Goal: Task Accomplishment & Management: Manage account settings

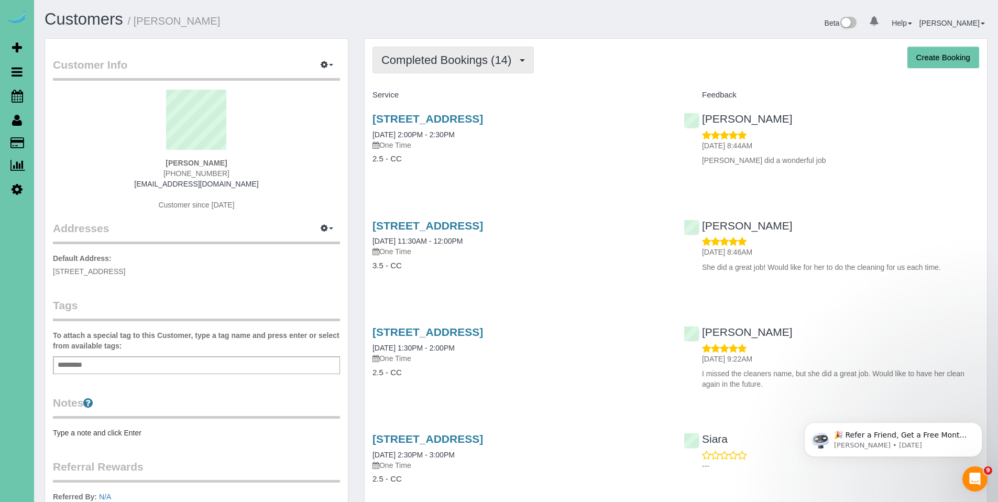
click at [433, 64] on span "Completed Bookings (14)" at bounding box center [448, 59] width 135 height 13
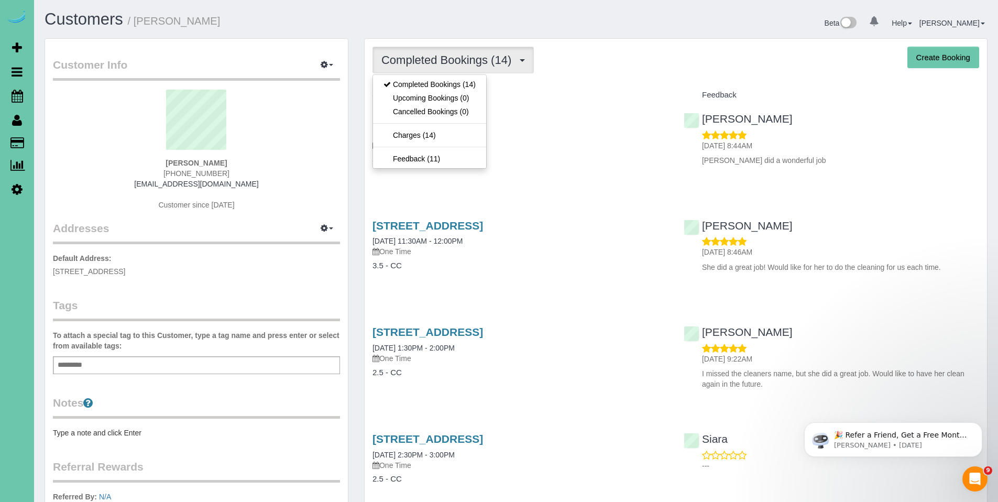
click at [590, 72] on div "Completed Bookings (14) Completed Bookings (14) Upcoming Bookings (0) Cancelled…" at bounding box center [675, 60] width 606 height 27
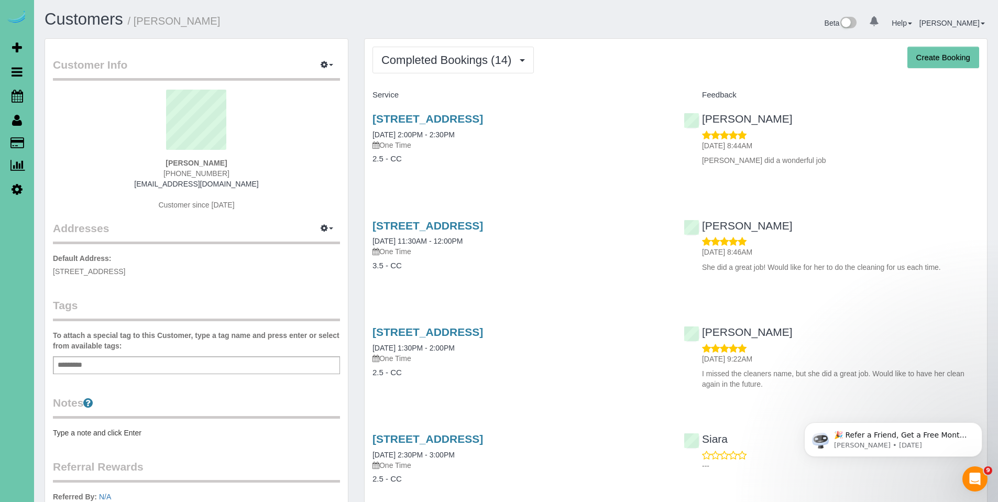
click at [949, 60] on button "Create Booking" at bounding box center [943, 58] width 72 height 22
select select "NE"
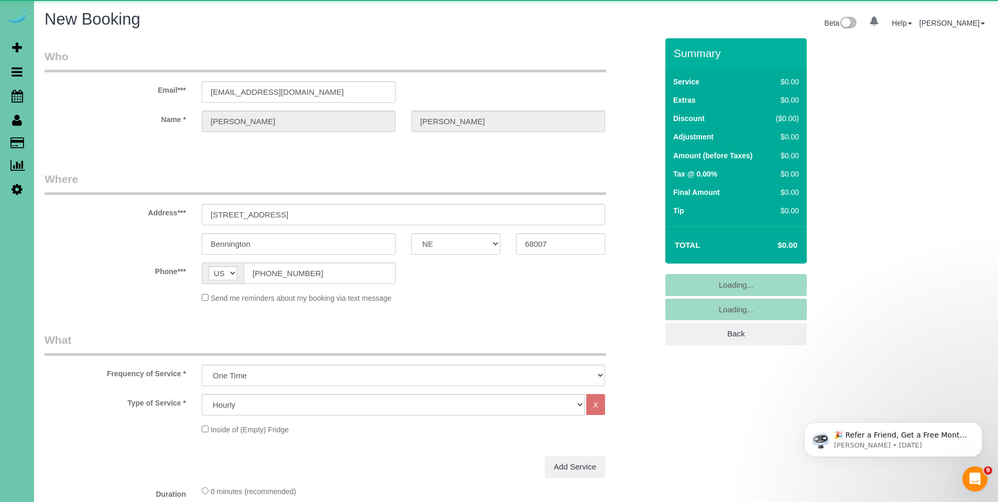
select select "object:4619"
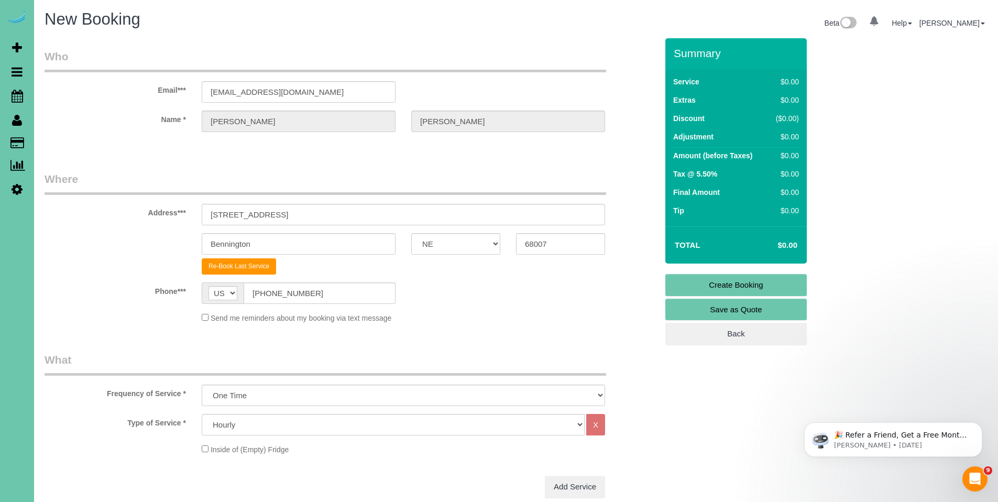
click at [499, 314] on div "Send me reminders about my booking via text message" at bounding box center [403, 318] width 419 height 12
click at [565, 429] on select "Hourly 2.5 Hour Custom Clean 3.5 Hour Custom Clean commercial 1000 Square Feet …" at bounding box center [393, 424] width 383 height 21
select select "159"
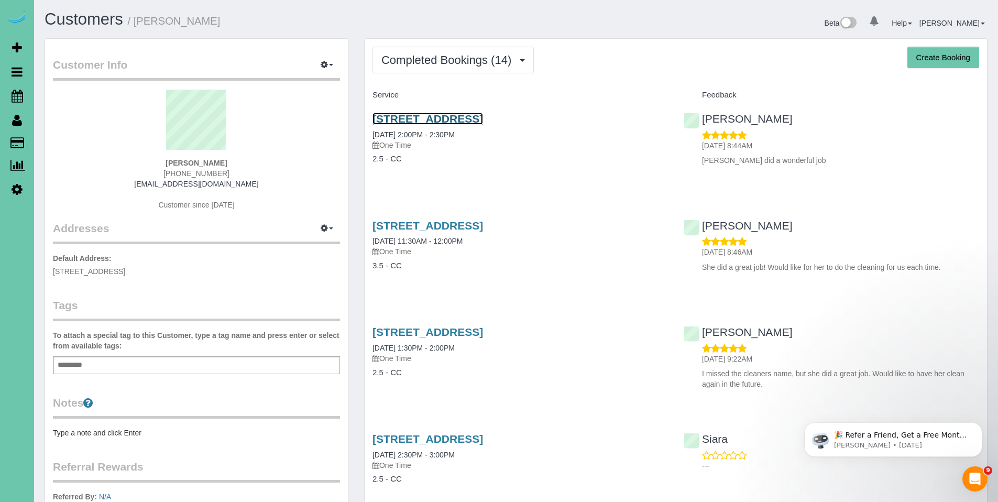
click at [446, 119] on link "7309 N 176th Street, Bennington, NE 68007" at bounding box center [427, 119] width 111 height 12
click at [444, 117] on link "7309 N 176th Street, Bennington, NE 68007" at bounding box center [427, 119] width 111 height 12
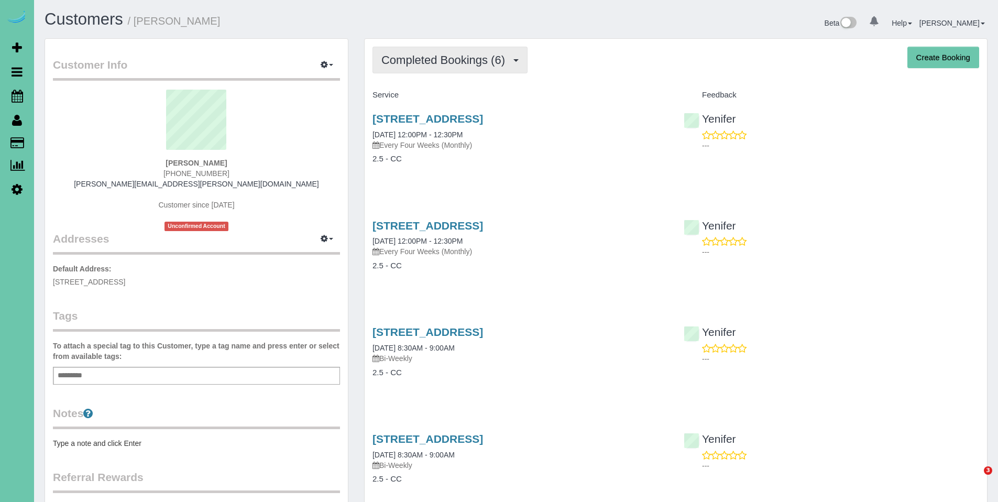
click at [447, 59] on span "Completed Bookings (6)" at bounding box center [445, 59] width 129 height 13
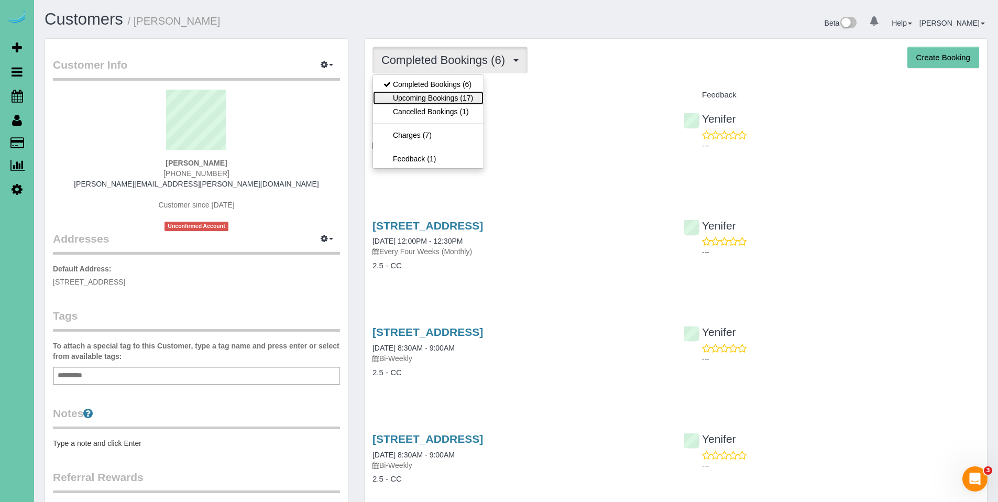
click at [436, 92] on link "Upcoming Bookings (17)" at bounding box center [428, 98] width 111 height 14
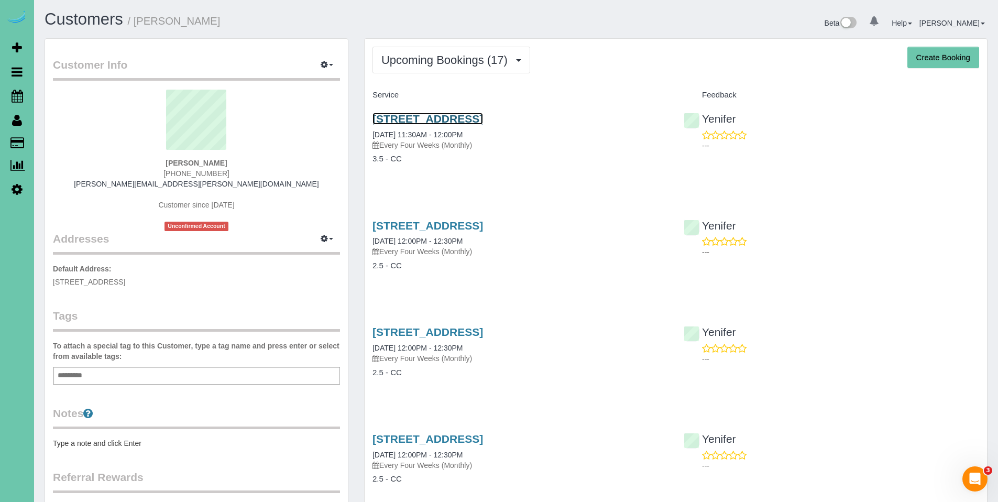
click at [463, 118] on link "[STREET_ADDRESS]" at bounding box center [427, 119] width 111 height 12
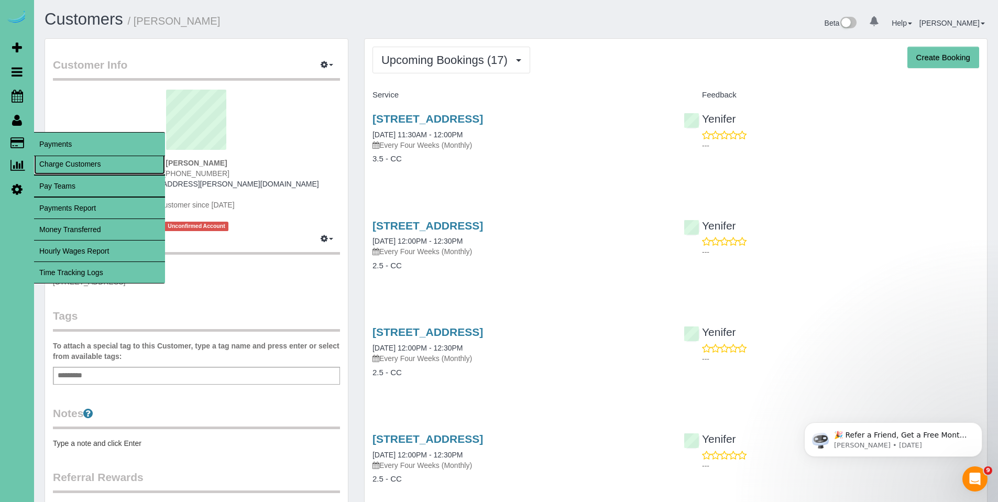
click at [65, 168] on link "Charge Customers" at bounding box center [99, 163] width 131 height 21
select select
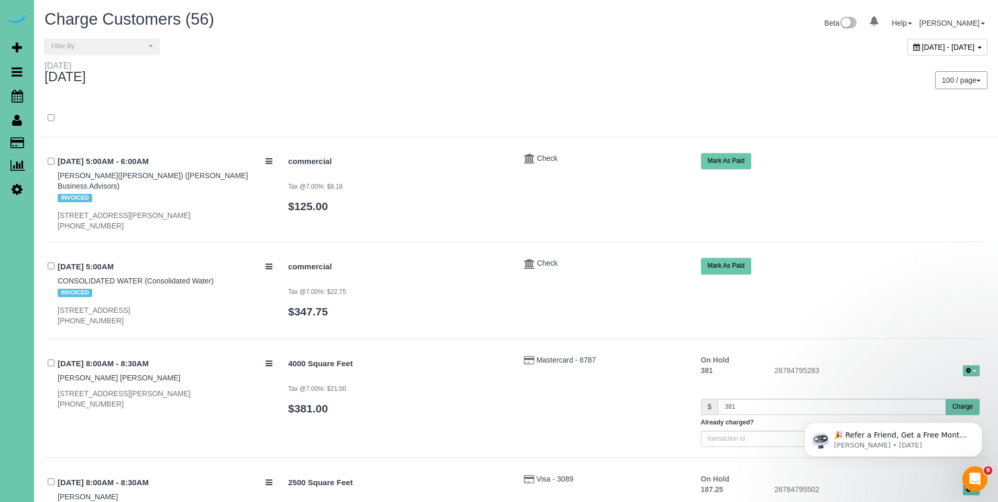
click at [913, 46] on icon at bounding box center [916, 46] width 7 height 7
type input "**********"
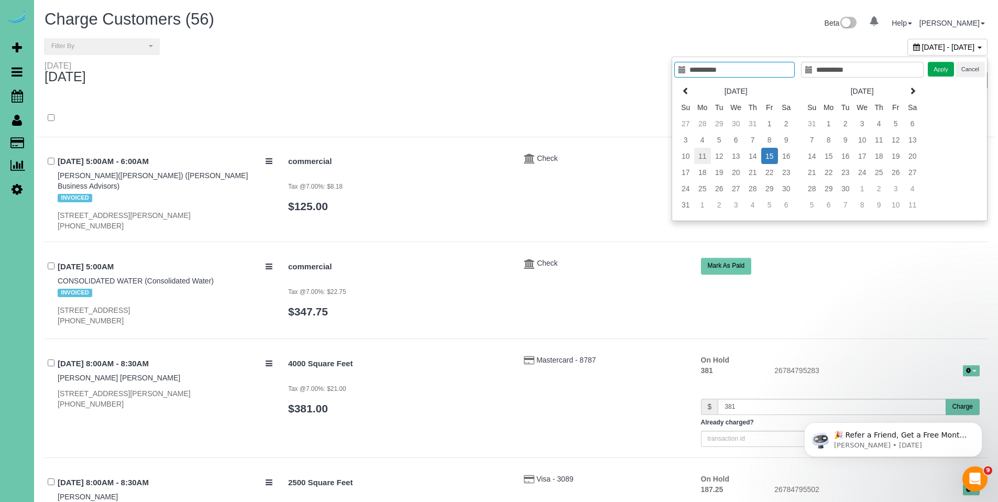
type input "**********"
click at [705, 158] on td "11" at bounding box center [702, 156] width 17 height 16
type input "**********"
click at [705, 158] on td "11" at bounding box center [702, 156] width 17 height 16
type input "**********"
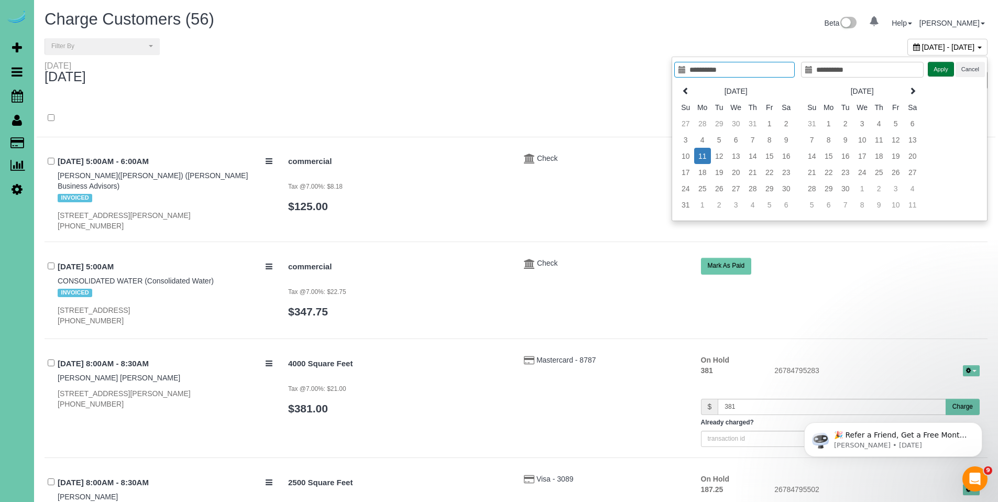
click at [941, 68] on button "Apply" at bounding box center [940, 69] width 26 height 15
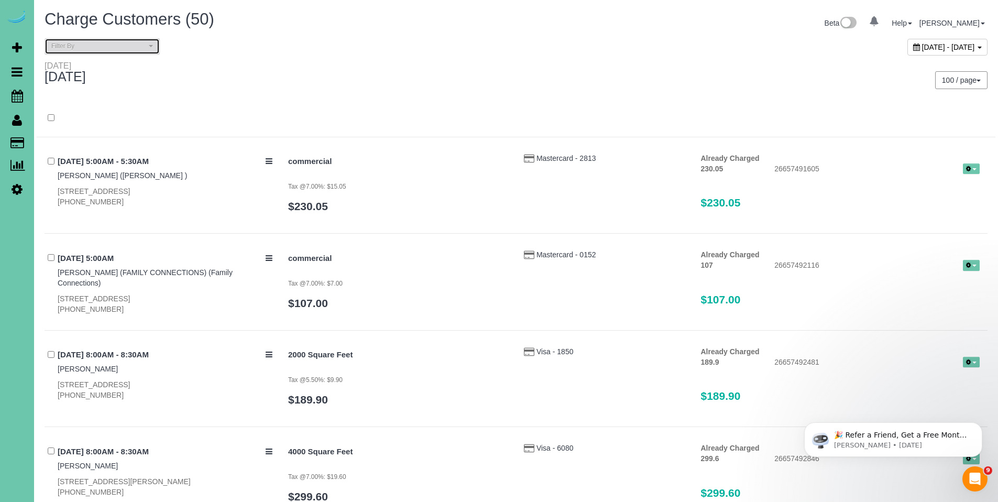
click at [98, 47] on span "Filter By" at bounding box center [98, 46] width 95 height 9
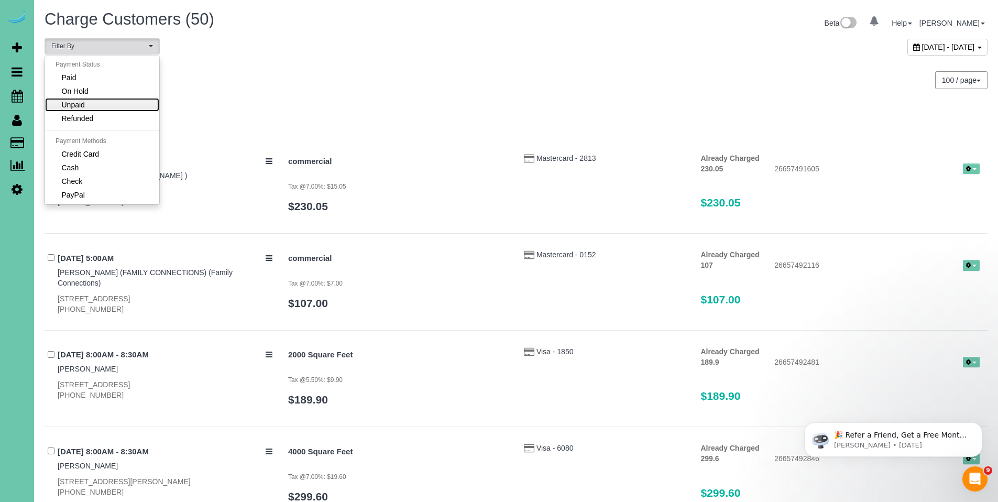
click at [89, 102] on link "Unpaid" at bounding box center [102, 105] width 114 height 14
select select "******"
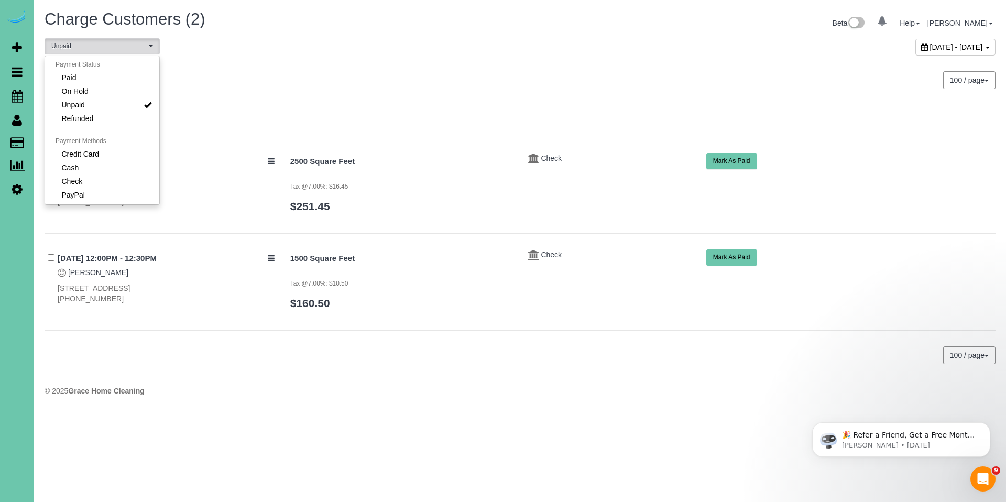
click at [651, 93] on div "100 / page 10 / page 20 / page 30 / page 40 / page 50 / page 100 / page" at bounding box center [761, 80] width 483 height 39
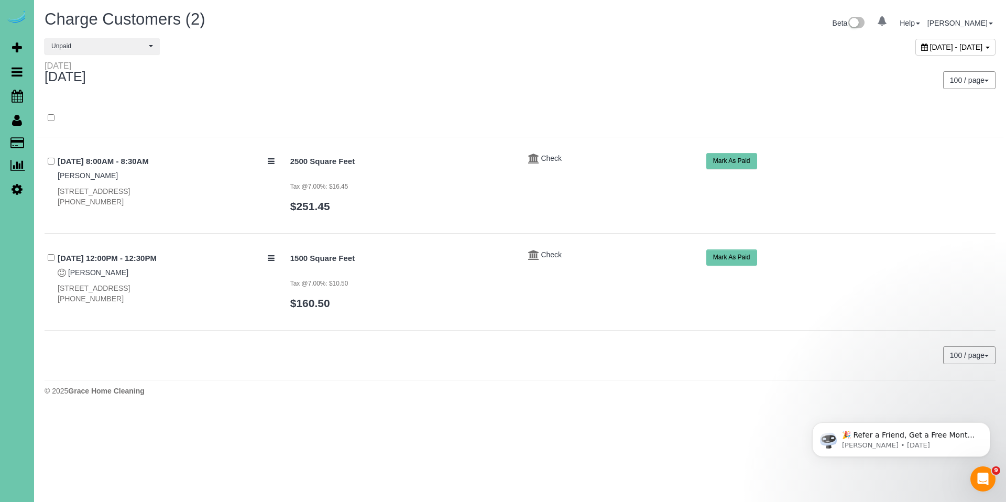
click at [734, 161] on button "Mark As Paid" at bounding box center [731, 161] width 51 height 16
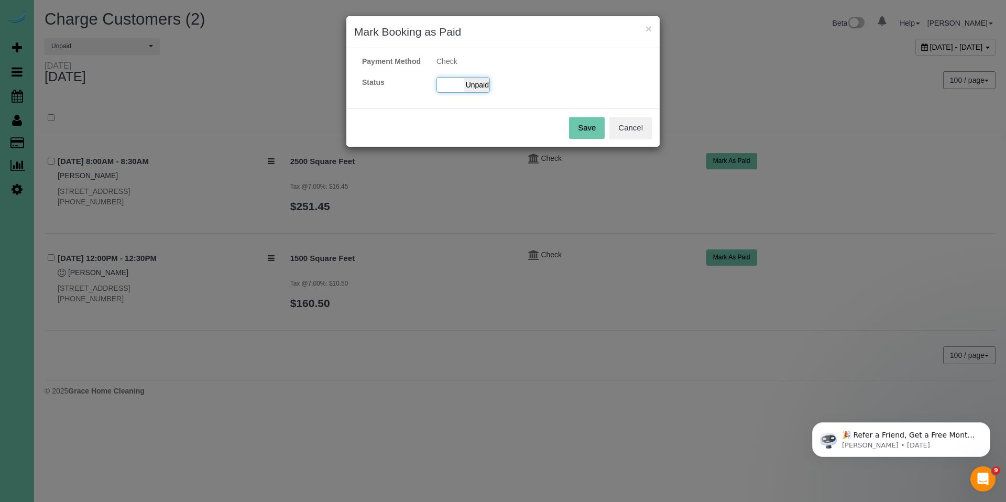
click at [474, 92] on span "Unpaid" at bounding box center [476, 85] width 26 height 15
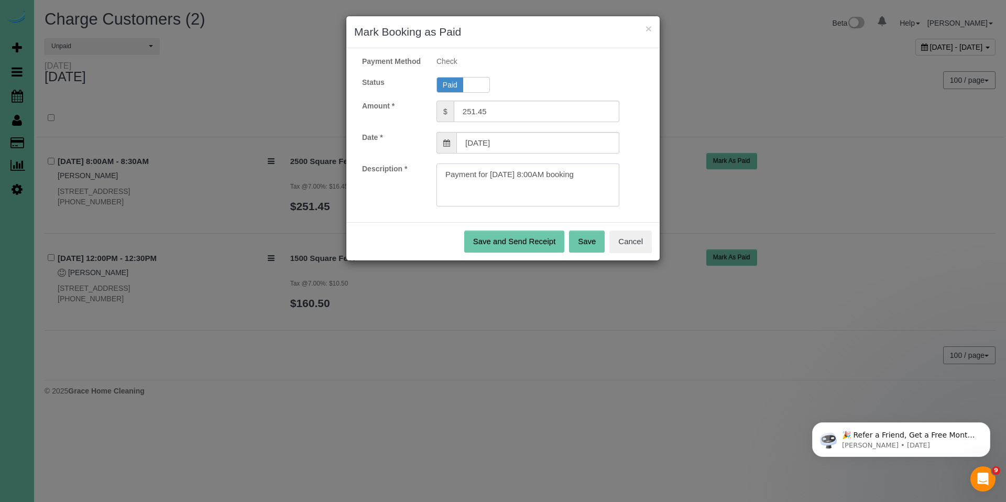
click at [598, 185] on textarea at bounding box center [527, 184] width 183 height 43
type textarea "Payment for 08/11/2025 8:00AM booking. Ck#4407 for $251.45."
click at [582, 252] on button "Save" at bounding box center [587, 241] width 36 height 22
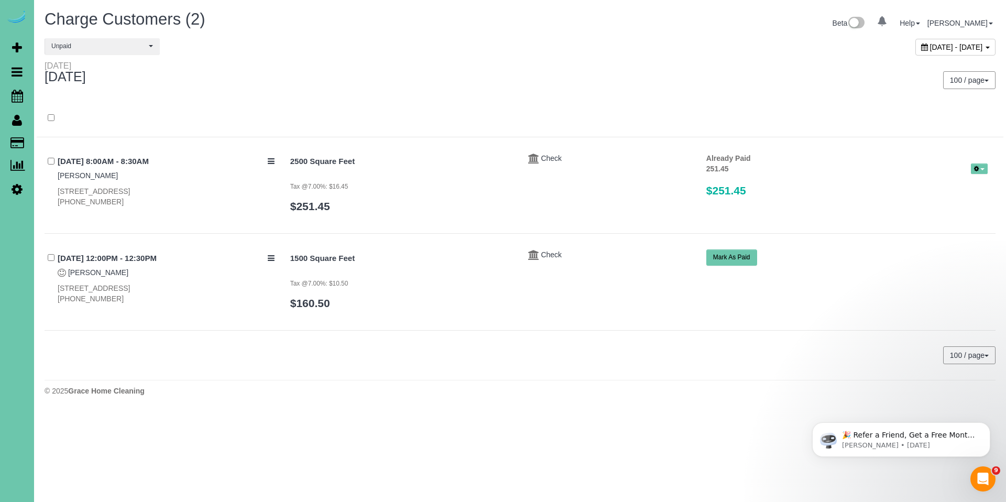
click at [921, 48] on icon at bounding box center [924, 46] width 7 height 7
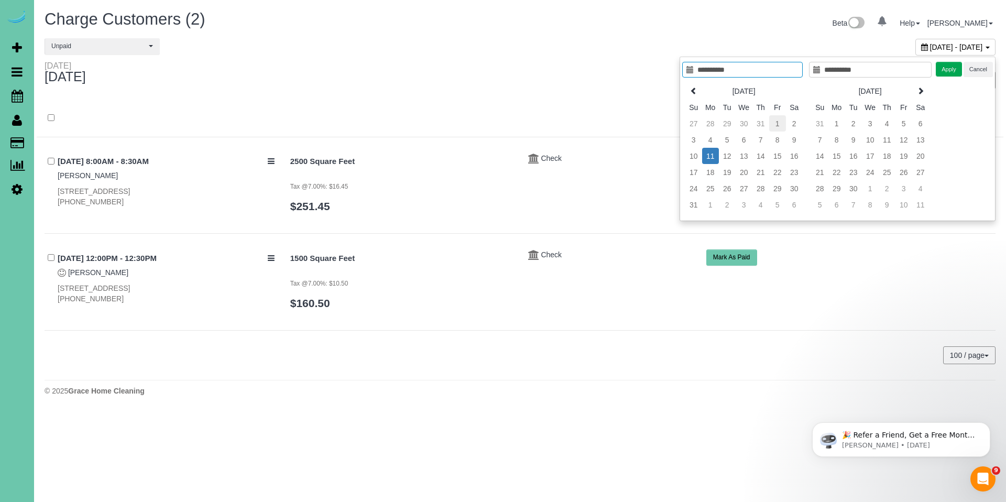
type input "**********"
click at [775, 124] on td "1" at bounding box center [777, 123] width 17 height 16
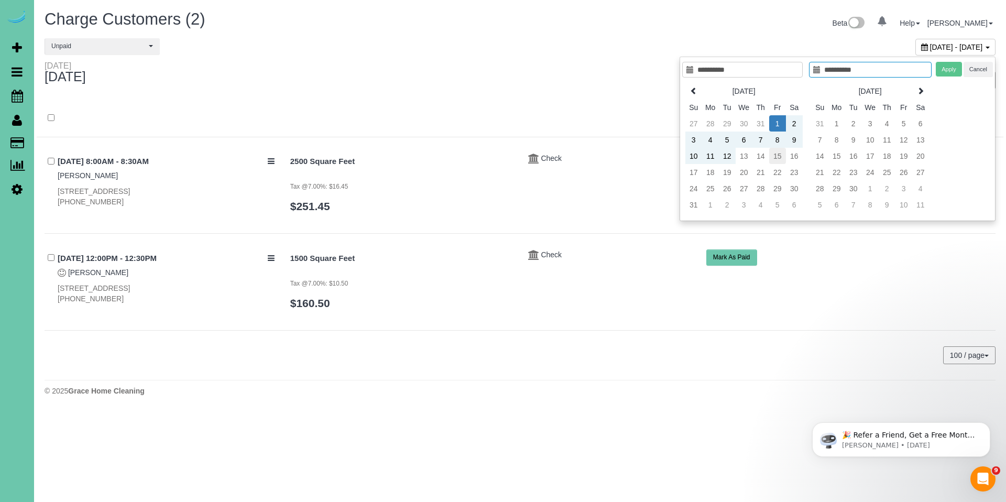
type input "**********"
click at [781, 159] on td "15" at bounding box center [777, 156] width 17 height 16
click at [952, 67] on button "Apply" at bounding box center [948, 69] width 26 height 15
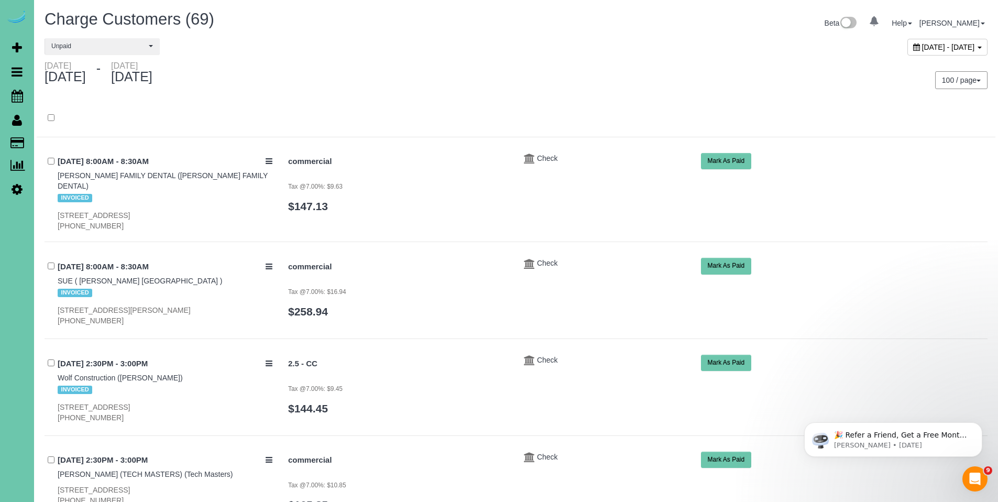
click at [907, 46] on div "August 01, 2025 - August 15, 2025" at bounding box center [947, 47] width 80 height 17
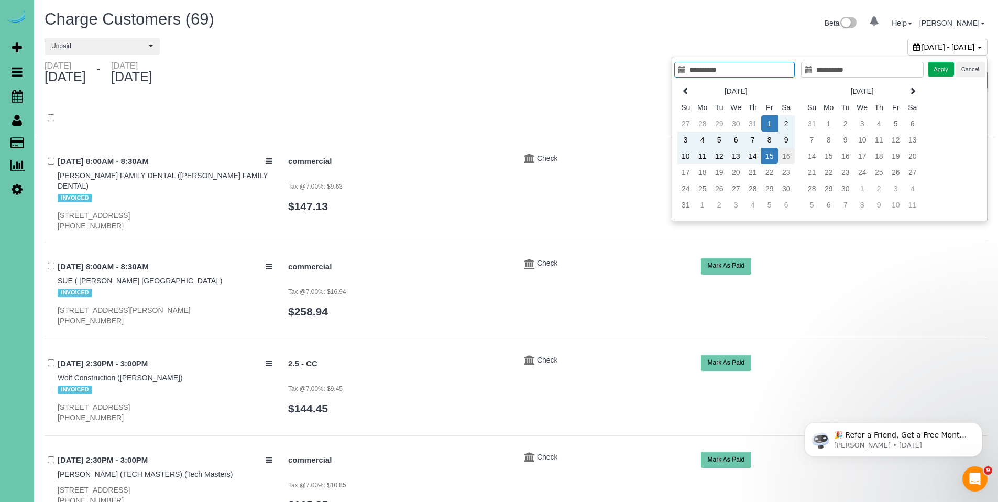
type input "**********"
click at [778, 156] on td "16" at bounding box center [786, 156] width 17 height 16
type input "**********"
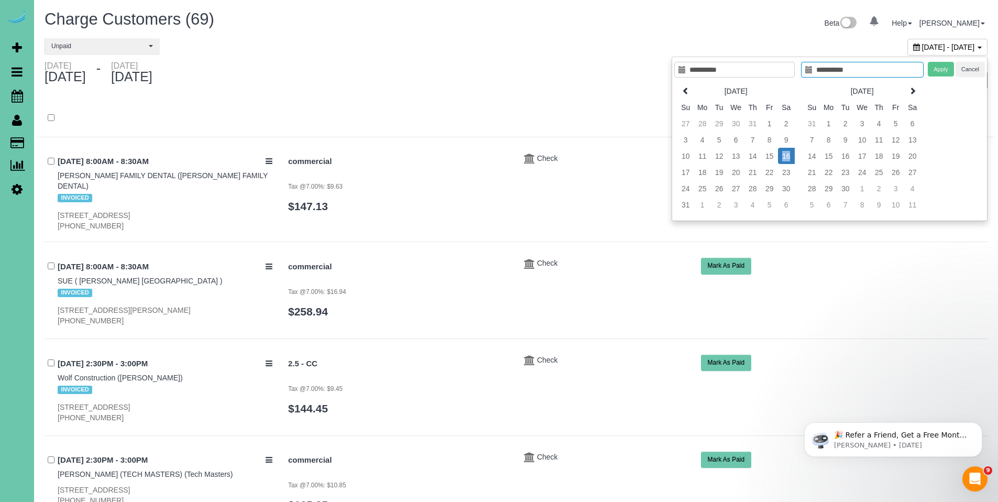
click at [778, 156] on td "16" at bounding box center [786, 156] width 17 height 16
type input "**********"
click at [772, 156] on td "15" at bounding box center [769, 156] width 17 height 16
type input "**********"
click at [772, 156] on td "15" at bounding box center [769, 156] width 17 height 16
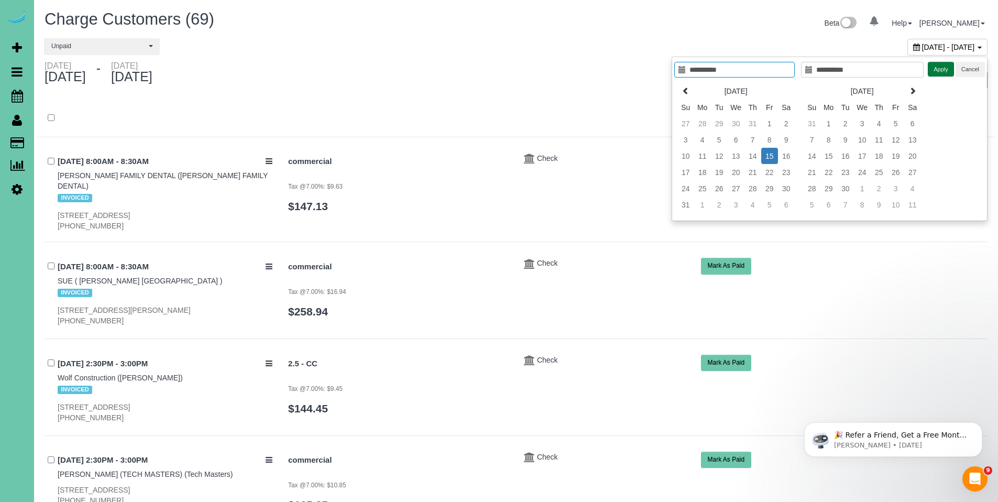
click at [942, 74] on button "Apply" at bounding box center [940, 69] width 26 height 15
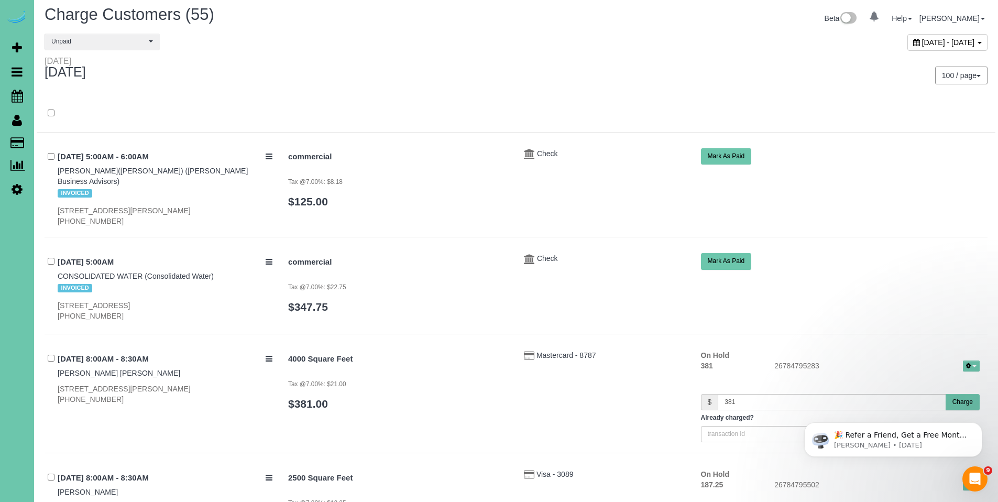
scroll to position [0, 0]
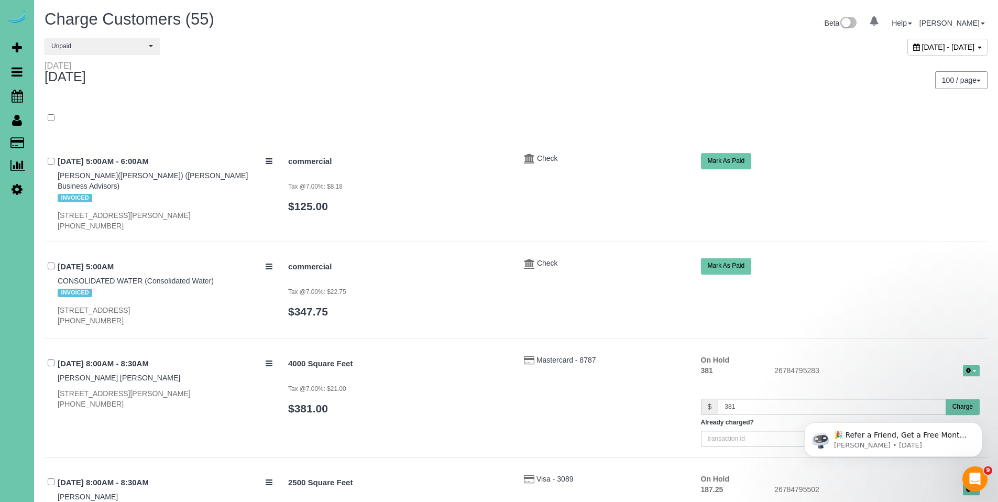
click at [913, 47] on icon at bounding box center [916, 46] width 7 height 7
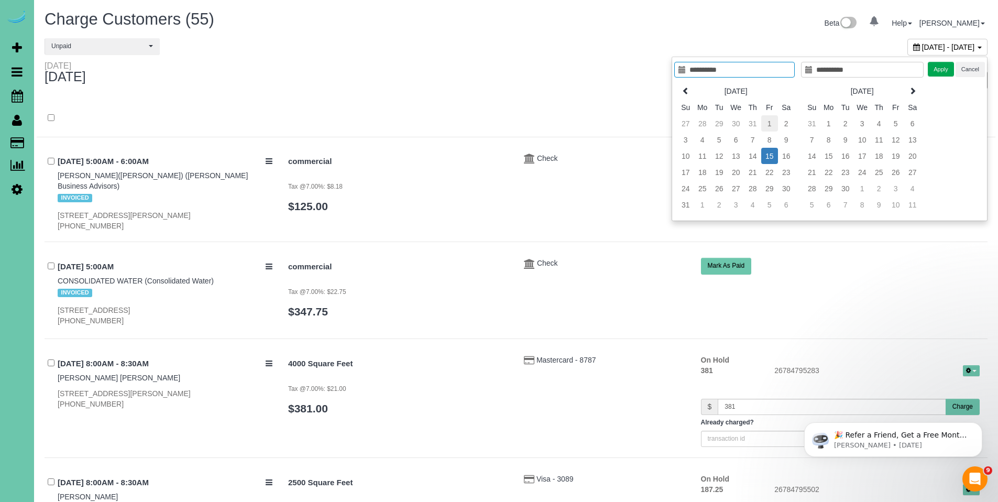
type input "**********"
click at [769, 121] on td "1" at bounding box center [769, 123] width 17 height 16
type input "**********"
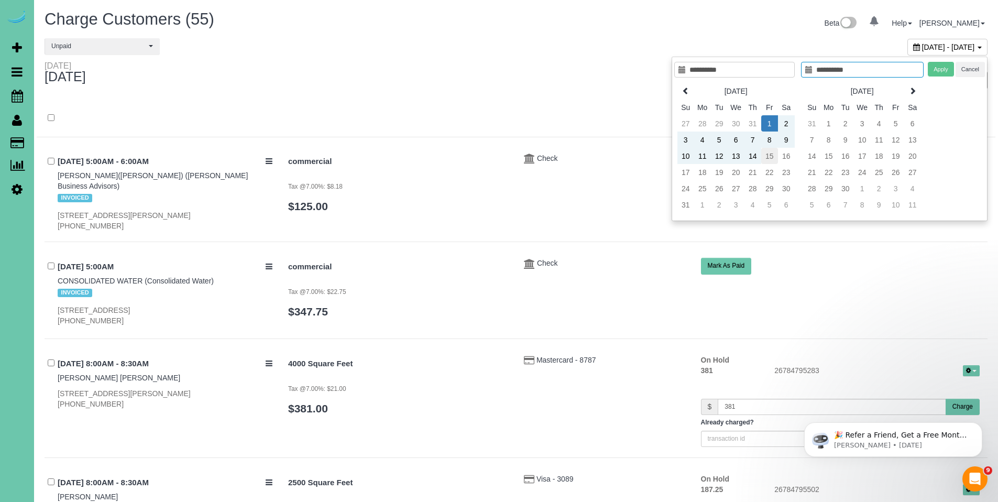
click at [771, 163] on td "15" at bounding box center [769, 156] width 17 height 16
type input "**********"
click at [941, 72] on button "Apply" at bounding box center [940, 69] width 26 height 15
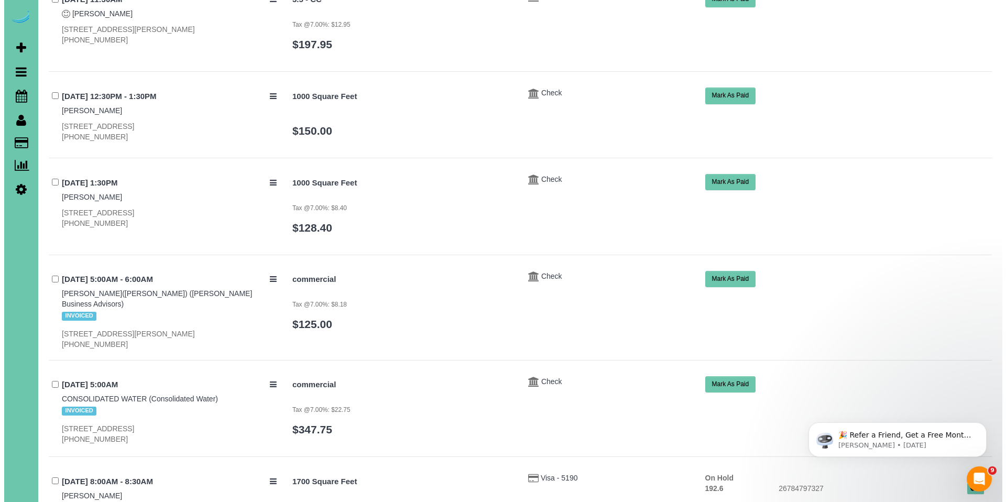
scroll to position [1251, 0]
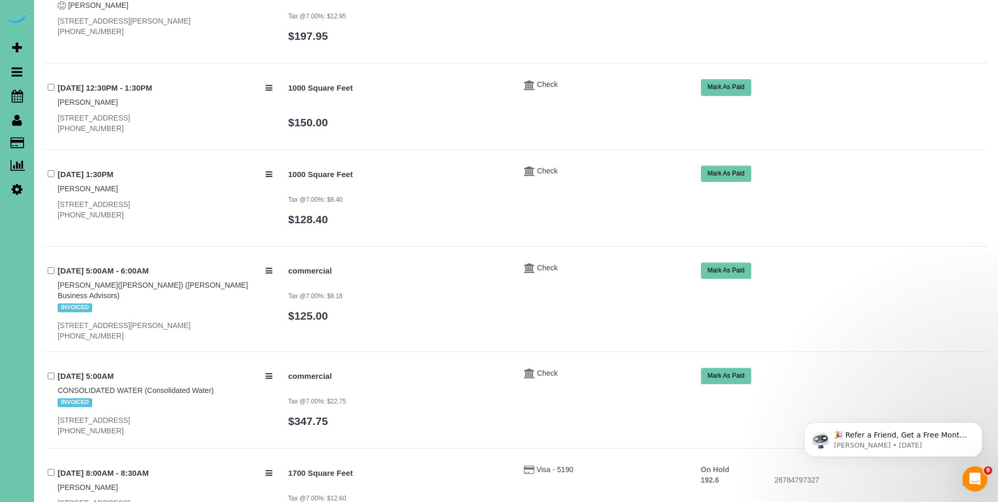
click at [729, 262] on button "Mark As Paid" at bounding box center [726, 270] width 51 height 16
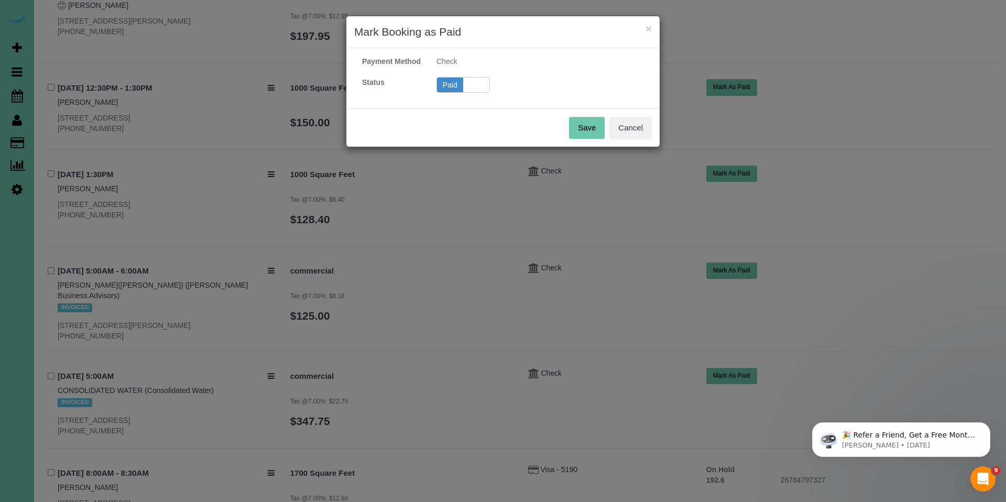
click at [476, 92] on span "Unpaid" at bounding box center [476, 85] width 26 height 15
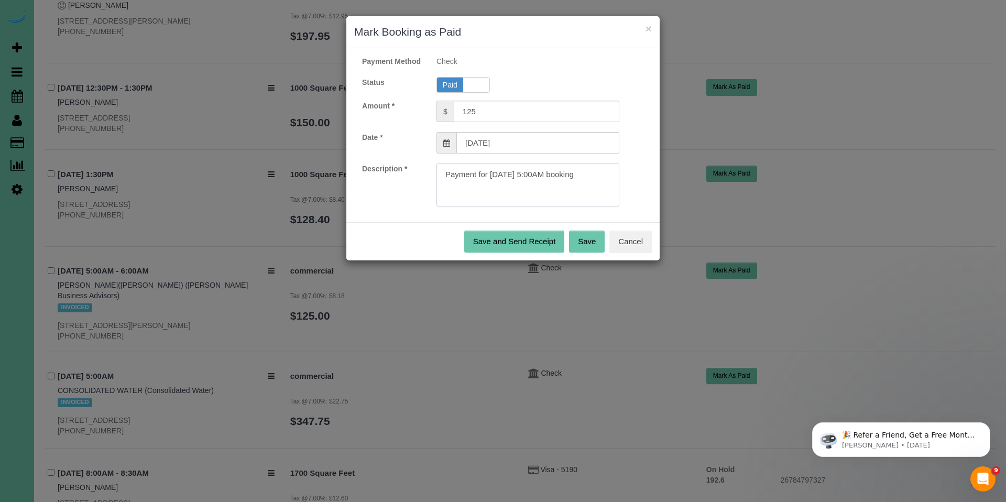
click at [606, 192] on textarea at bounding box center [527, 184] width 183 height 43
paste textarea "Invoice#3972, Invoice#3972 for $290.39."
type textarea "Payment for 08/15/2025 5:00AM booking. Invoice#3972, Invoice#3972 for $290.39."
click at [584, 252] on button "Save" at bounding box center [587, 241] width 36 height 22
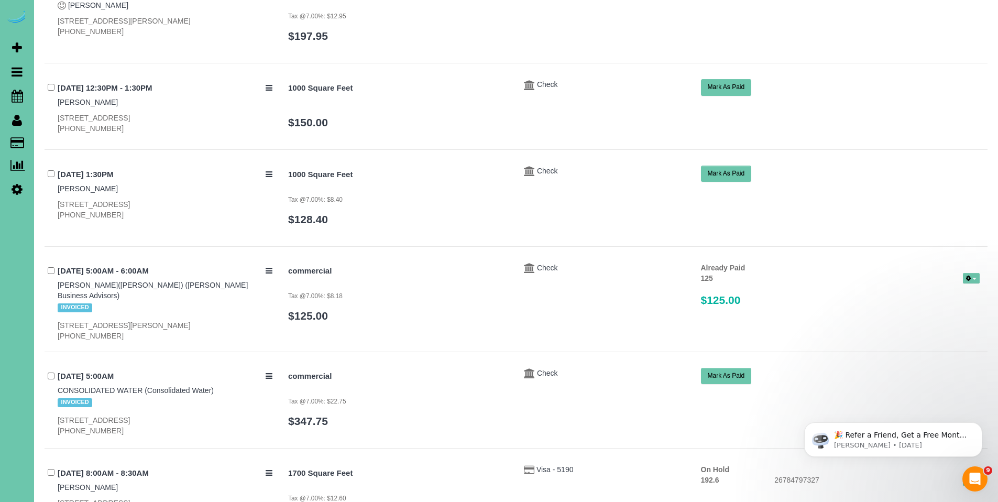
click at [731, 368] on button "Mark As Paid" at bounding box center [726, 376] width 51 height 16
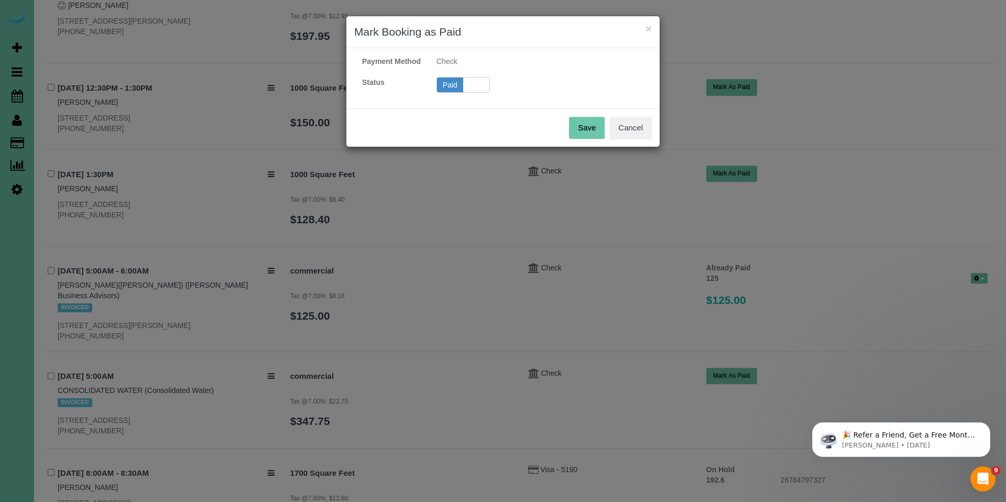
click at [469, 92] on span "Unpaid" at bounding box center [476, 85] width 26 height 15
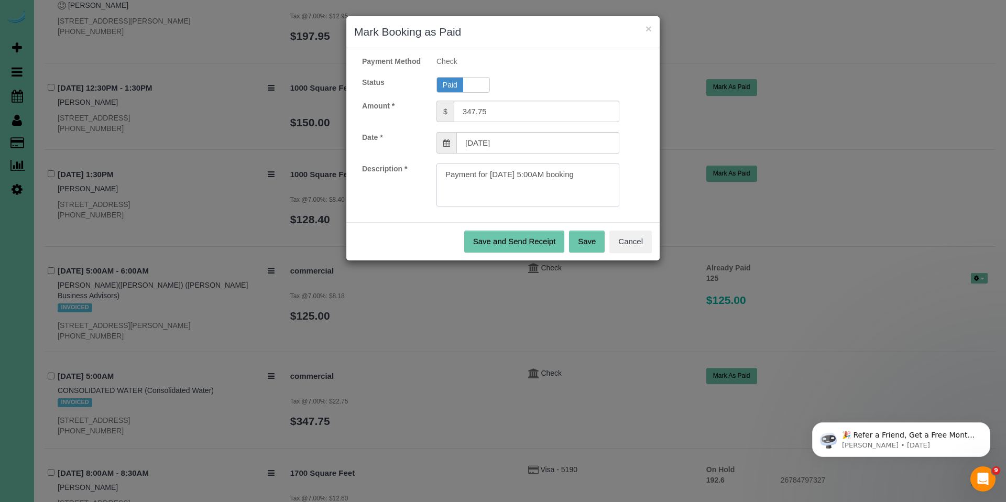
click at [604, 192] on textarea at bounding box center [527, 184] width 183 height 43
paste textarea "Invoice#3973, Ck#41362 for $1000.90."
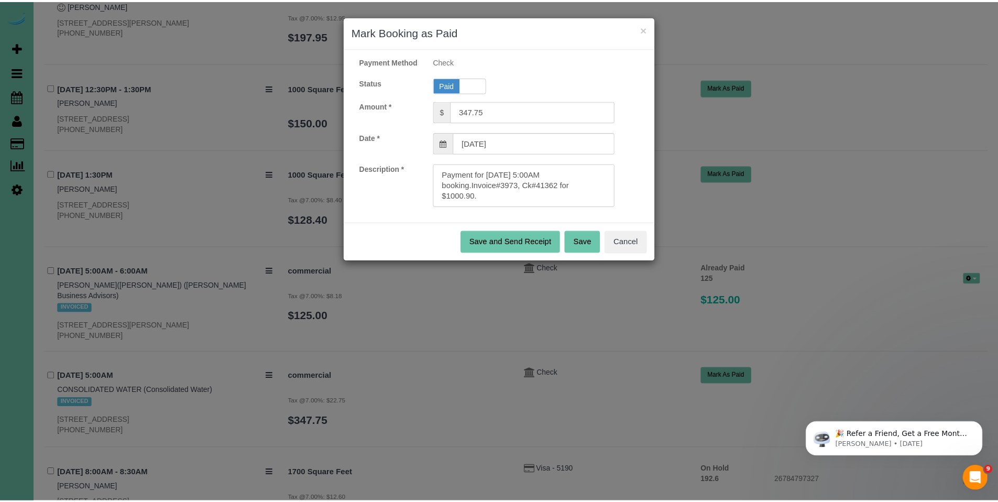
scroll to position [4, 0]
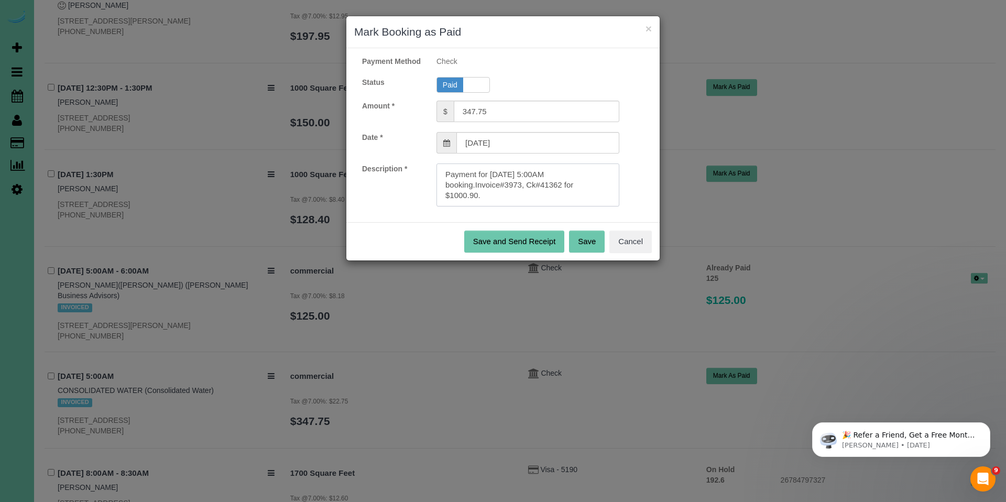
type textarea "Payment for 08/15/2025 5:00AM booking.Invoice#3973, Ck#41362 for $1000.90."
click at [590, 252] on button "Save" at bounding box center [587, 241] width 36 height 22
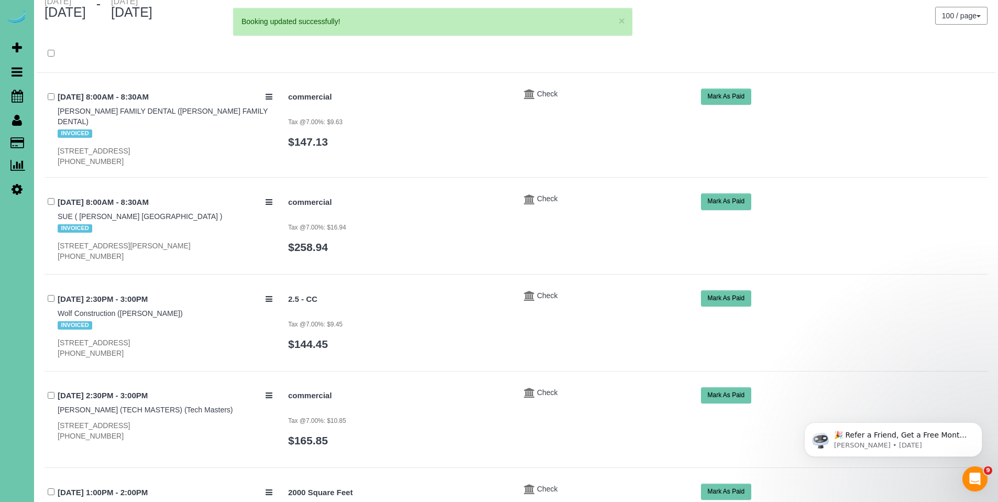
scroll to position [0, 0]
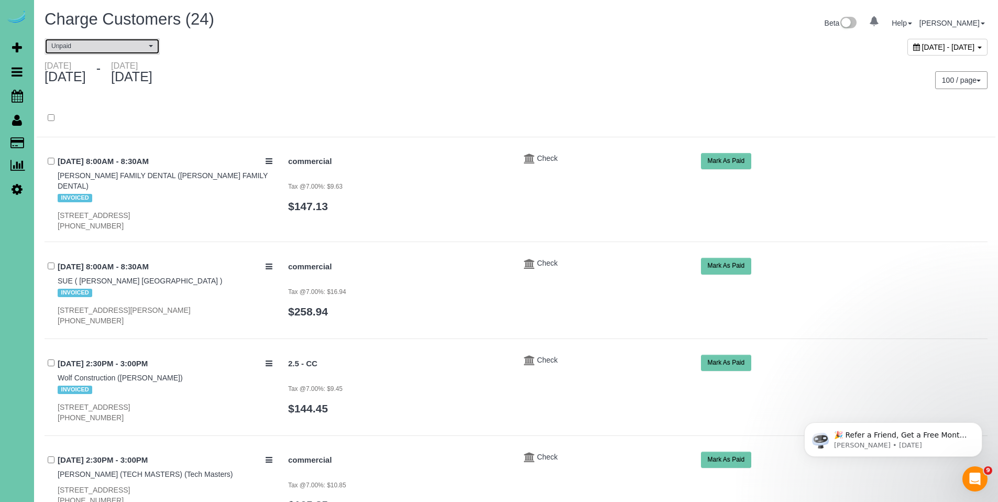
click at [103, 48] on span "Unpaid" at bounding box center [98, 46] width 95 height 9
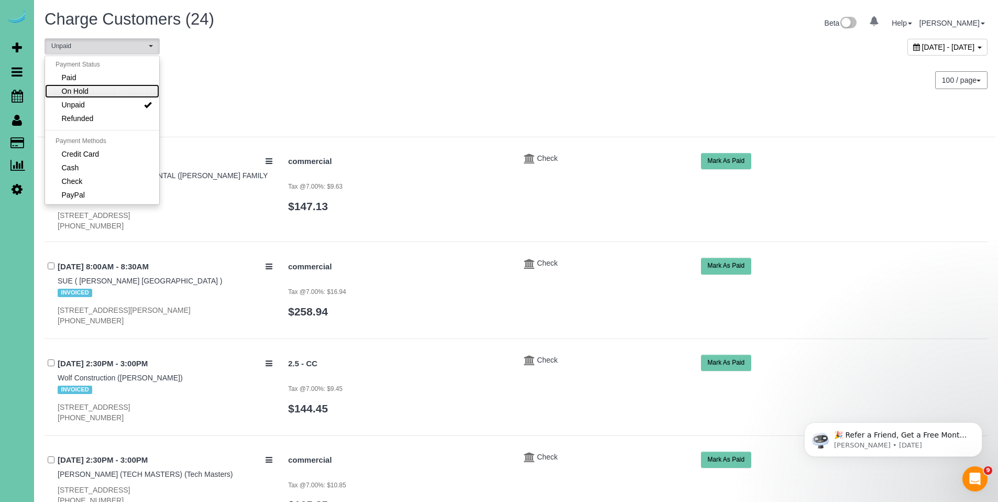
click at [96, 93] on link "On Hold" at bounding box center [102, 91] width 114 height 14
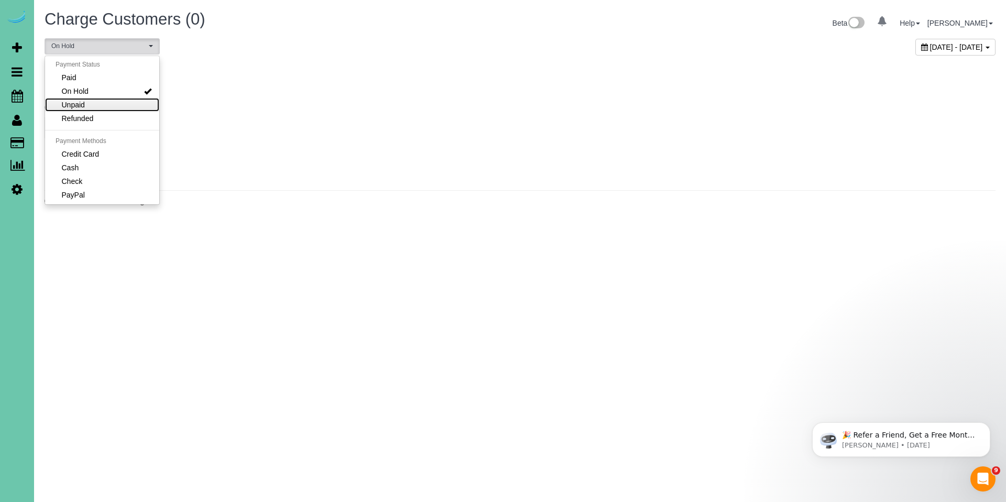
click at [94, 98] on link "Unpaid" at bounding box center [102, 105] width 114 height 14
select select "******"
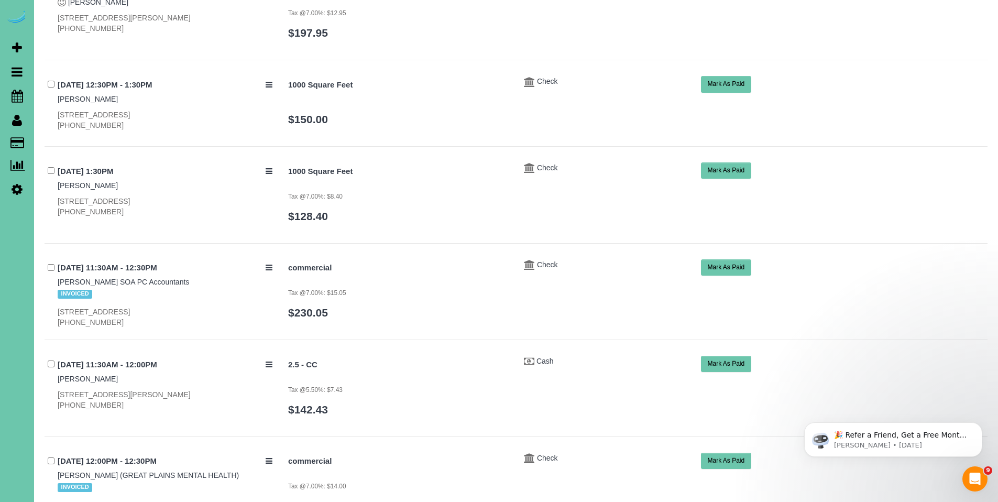
scroll to position [1254, 0]
click at [722, 259] on button "Mark As Paid" at bounding box center [726, 267] width 51 height 16
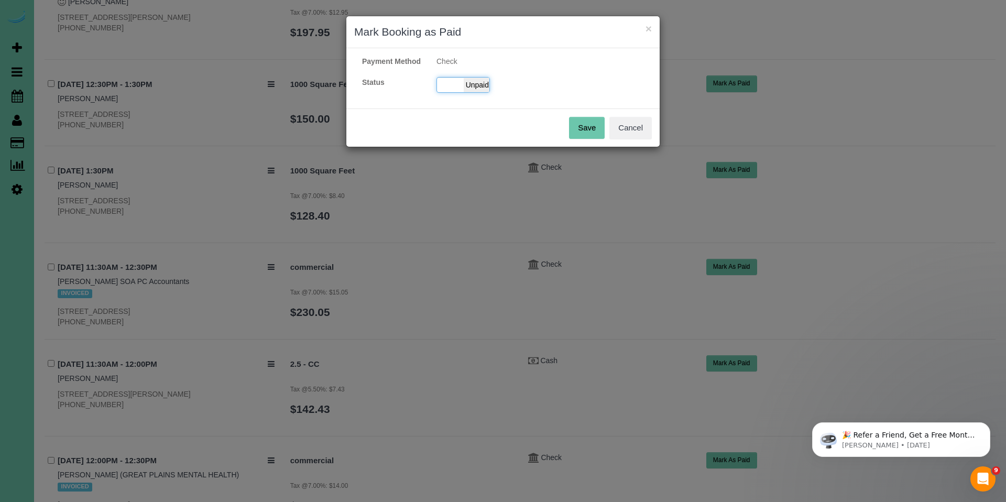
click at [487, 92] on span "Unpaid" at bounding box center [476, 85] width 26 height 15
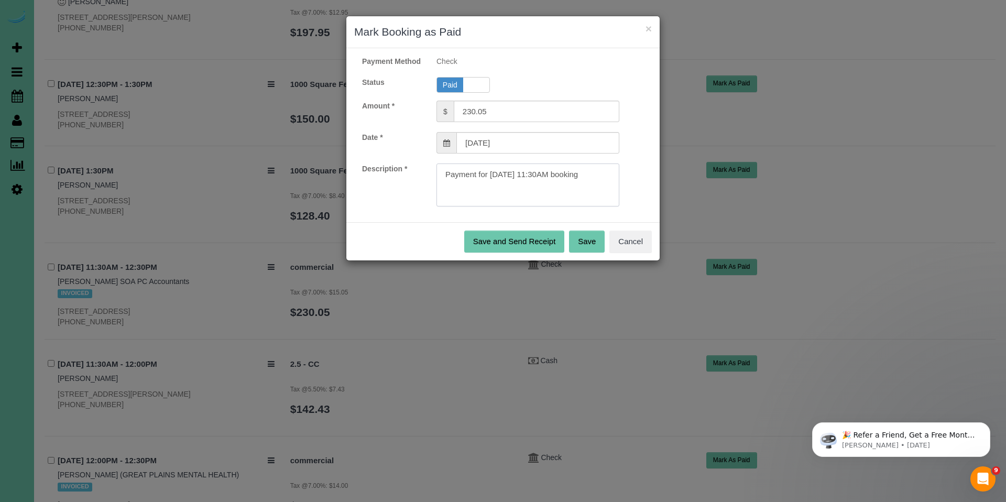
click at [604, 188] on textarea at bounding box center [527, 184] width 183 height 43
paste textarea "Invoice#3969, Ck#16473 for $1150.25."
type textarea "Payment for 08/15/2025 11:30AM booking. Invoice#3969, Ck#16473 for $1150.25."
click at [591, 252] on button "Save" at bounding box center [587, 241] width 36 height 22
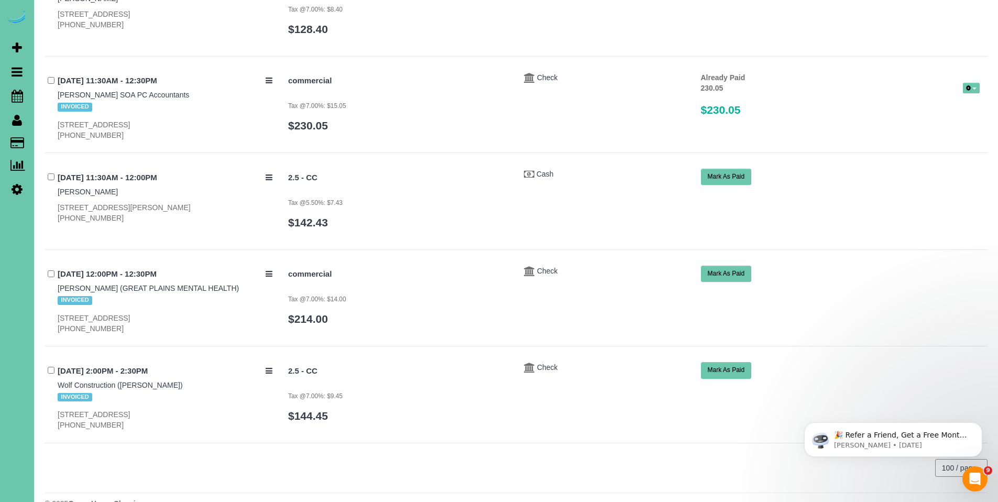
scroll to position [1445, 0]
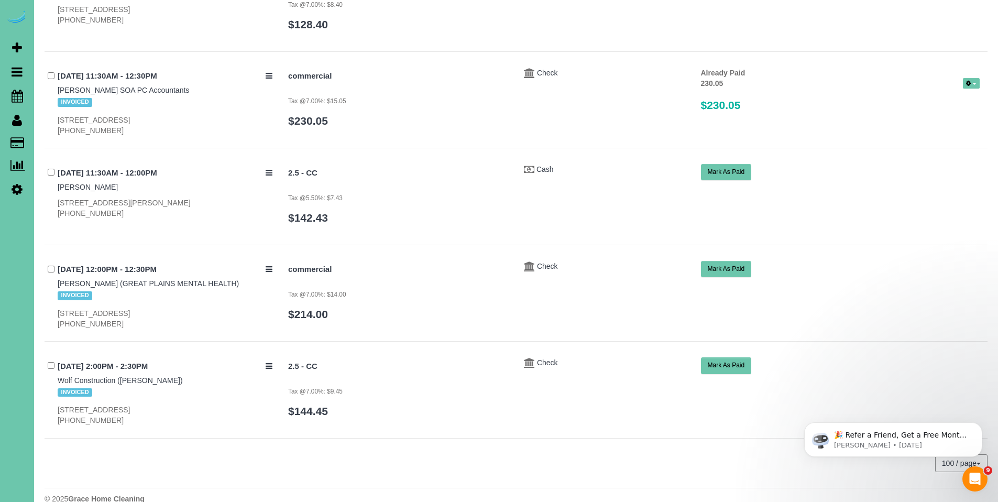
click at [732, 261] on button "Mark As Paid" at bounding box center [726, 269] width 51 height 16
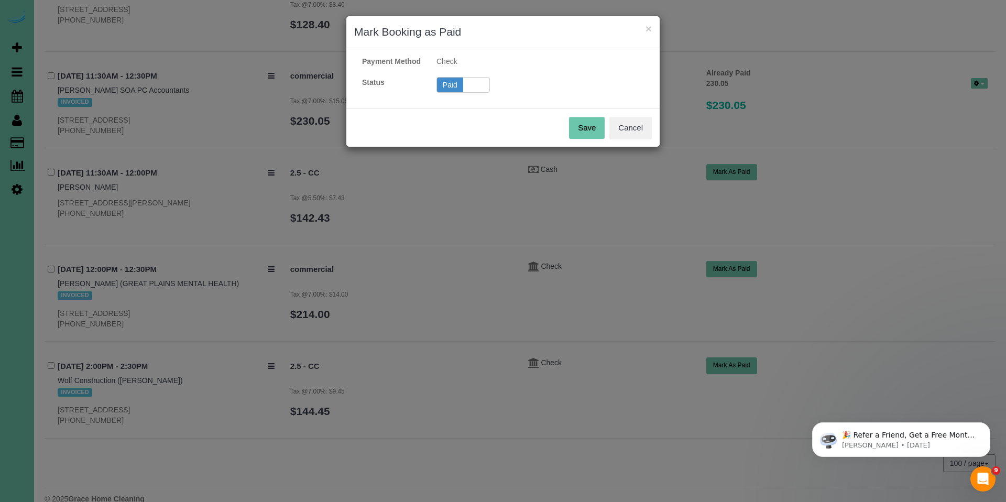
click at [477, 92] on span "Unpaid" at bounding box center [476, 85] width 26 height 15
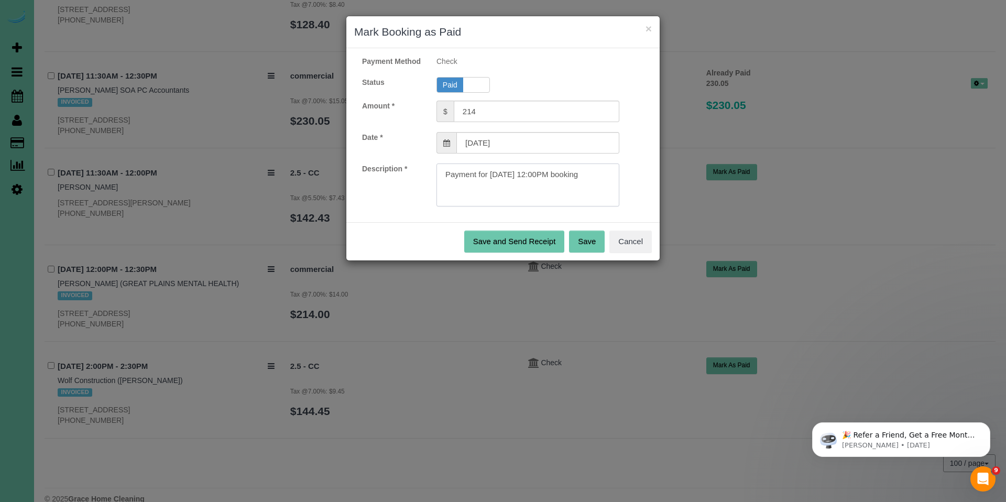
click at [599, 184] on textarea at bounding box center [527, 184] width 183 height 43
click at [603, 188] on textarea at bounding box center [527, 184] width 183 height 43
paste textarea "Invoice#3971, online for $1070.00."
type textarea "Payment for 08/15/2025 12:00PM booking.Invoice#3971, online for $1070.00."
click at [592, 252] on button "Save" at bounding box center [587, 241] width 36 height 22
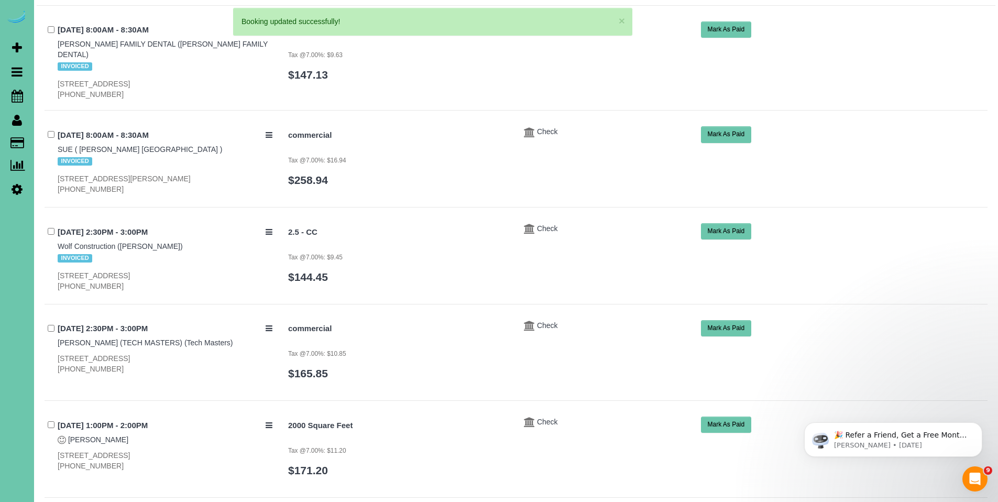
scroll to position [0, 0]
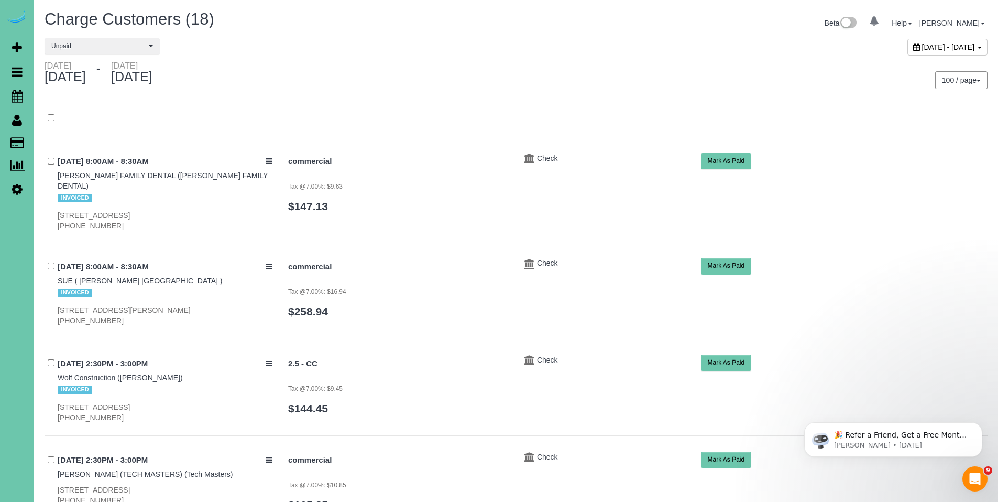
click at [913, 48] on icon at bounding box center [916, 46] width 7 height 7
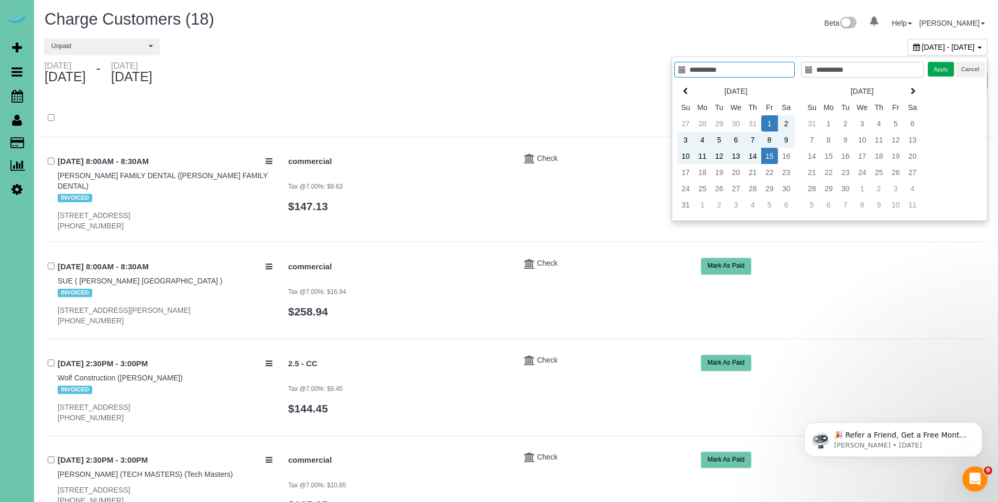
click at [771, 121] on td "1" at bounding box center [769, 123] width 17 height 16
type input "**********"
click at [769, 159] on td "15" at bounding box center [769, 156] width 17 height 16
type input "**********"
click at [940, 68] on button "Apply" at bounding box center [940, 69] width 26 height 15
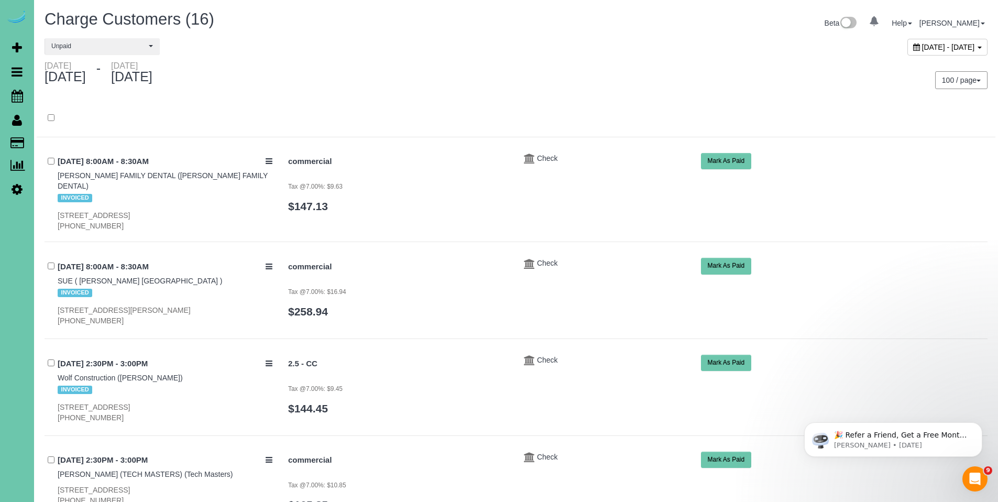
click at [630, 90] on div "100 / page 10 / page 20 / page 30 / page 40 / page 50 / page 100 / page" at bounding box center [755, 80] width 479 height 39
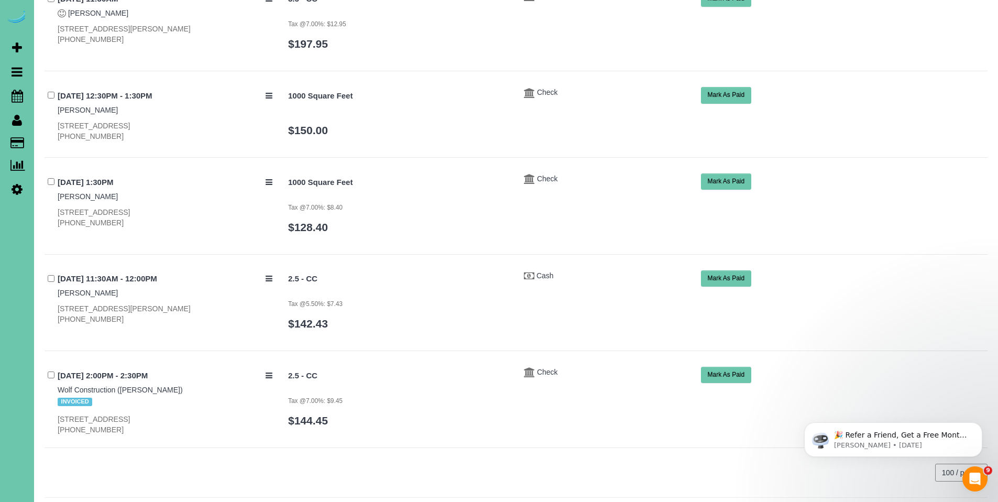
scroll to position [1252, 0]
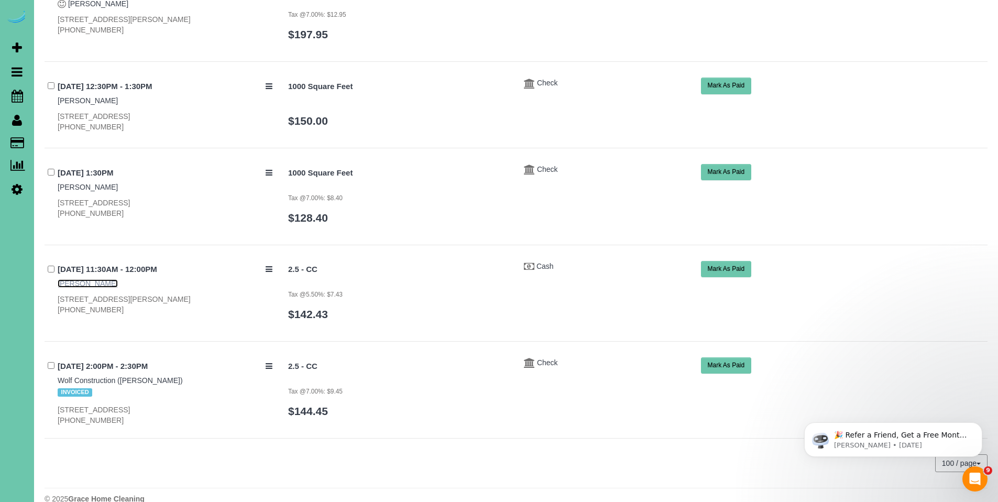
click at [83, 279] on link "Julie Hansen" at bounding box center [88, 283] width 60 height 8
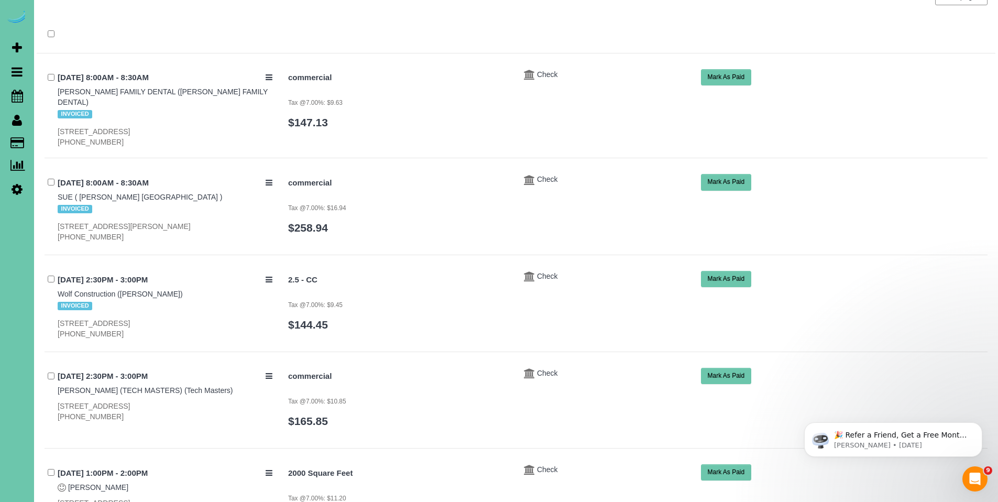
scroll to position [0, 0]
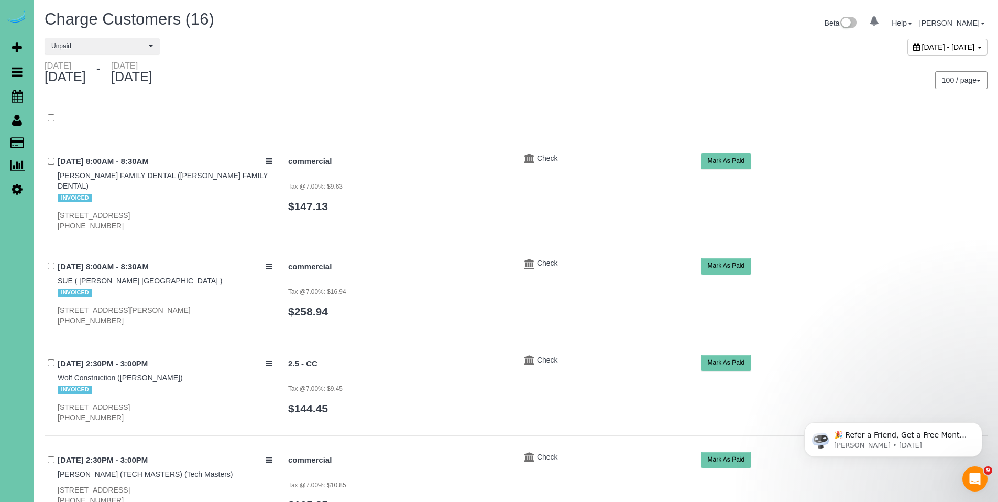
click at [913, 49] on icon at bounding box center [916, 46] width 7 height 7
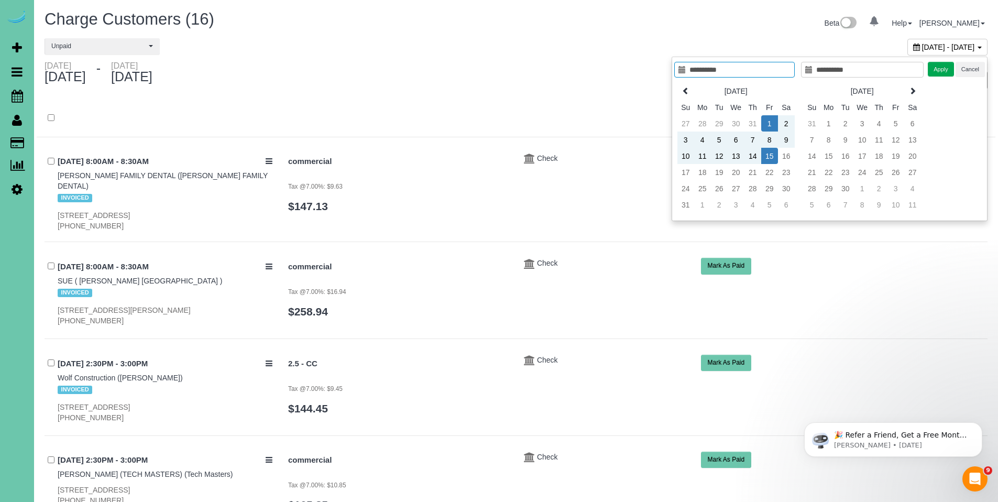
click at [769, 121] on td "1" at bounding box center [769, 123] width 17 height 16
type input "**********"
click at [767, 158] on td "15" at bounding box center [769, 156] width 17 height 16
type input "**********"
click at [944, 73] on button "Apply" at bounding box center [940, 69] width 26 height 15
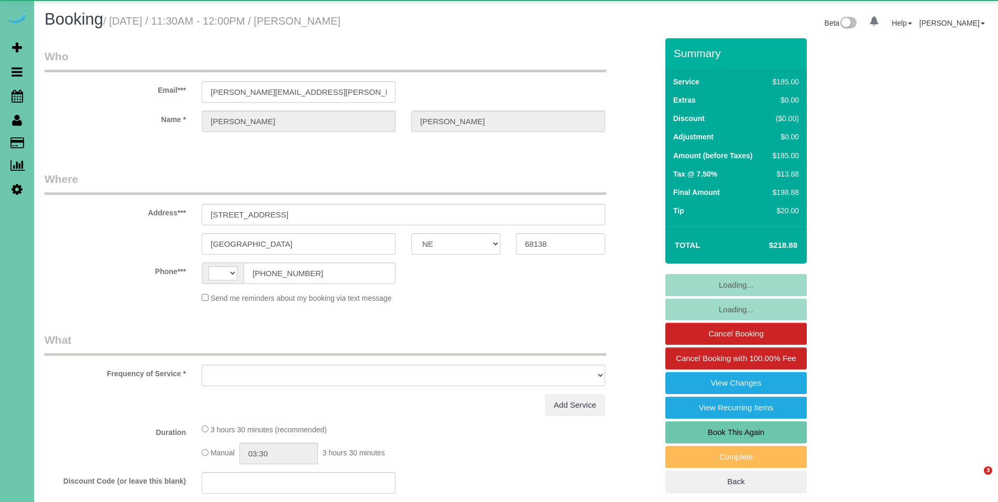
select select "NE"
select select "string:[GEOGRAPHIC_DATA]"
select select "object:656"
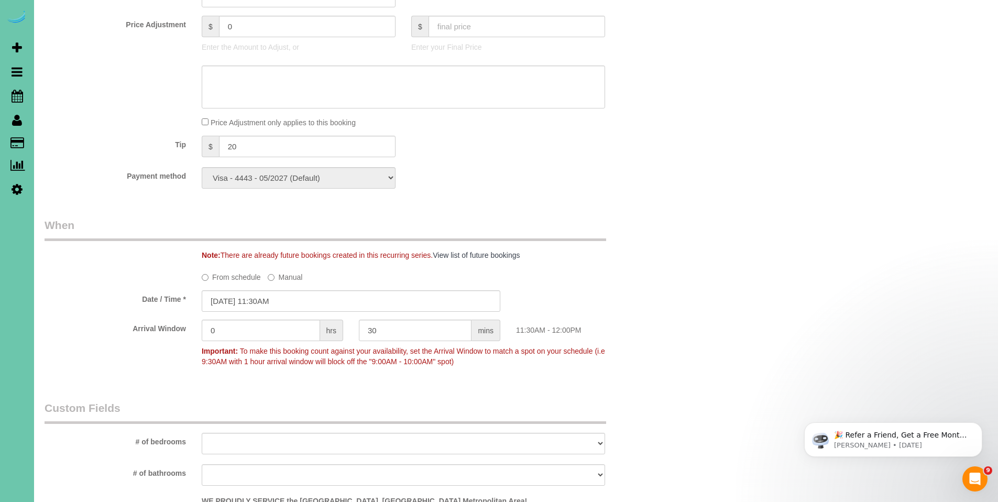
scroll to position [536, 0]
drag, startPoint x: 269, startPoint y: 147, endPoint x: 203, endPoint y: 141, distance: 66.8
click at [203, 141] on div "$ 20" at bounding box center [299, 146] width 194 height 21
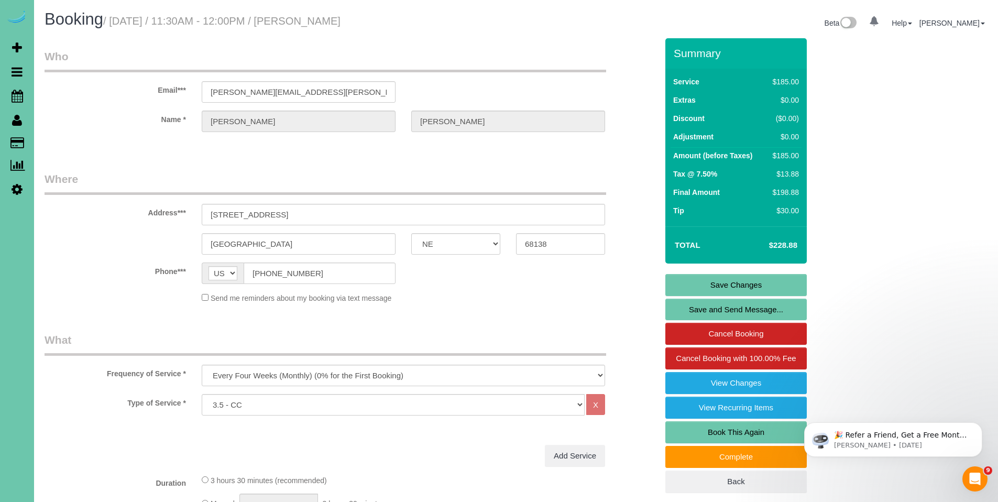
type input "30"
click at [759, 284] on link "Save Changes" at bounding box center [735, 285] width 141 height 22
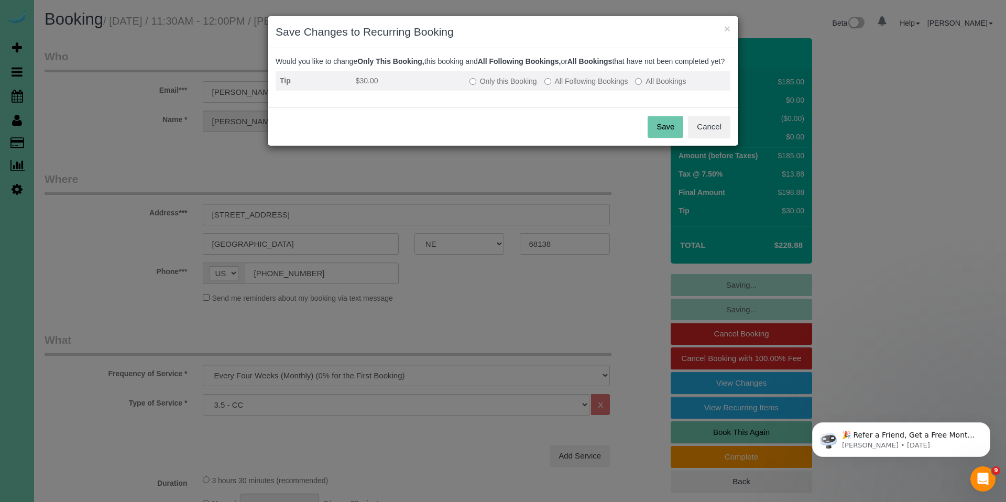
click at [507, 86] on label "Only this Booking" at bounding box center [503, 81] width 68 height 10
click at [662, 138] on button "Save" at bounding box center [665, 127] width 36 height 22
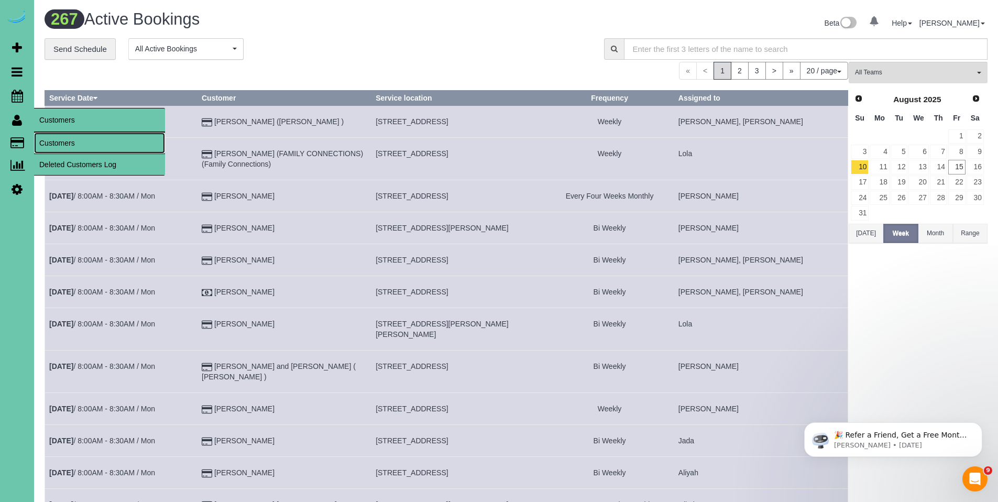
click at [47, 138] on link "Customers" at bounding box center [99, 142] width 131 height 21
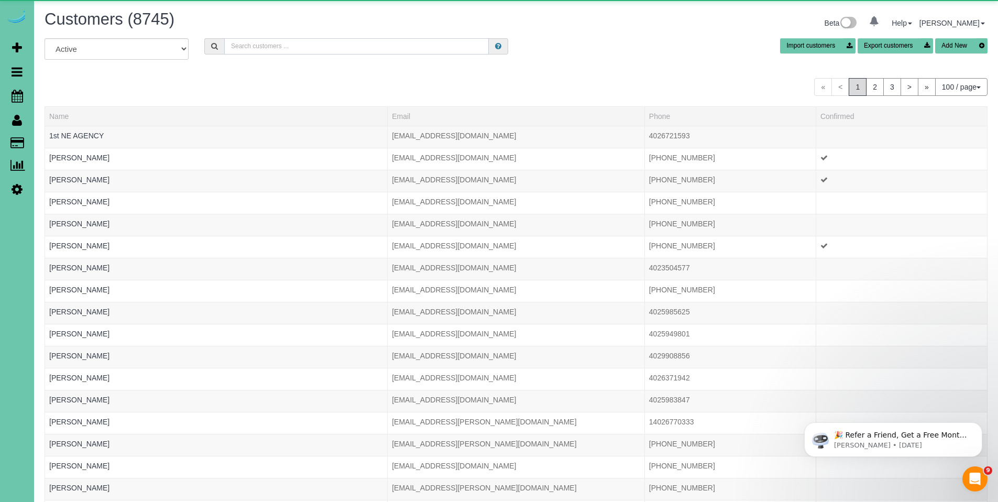
click at [310, 43] on input "text" at bounding box center [356, 46] width 264 height 16
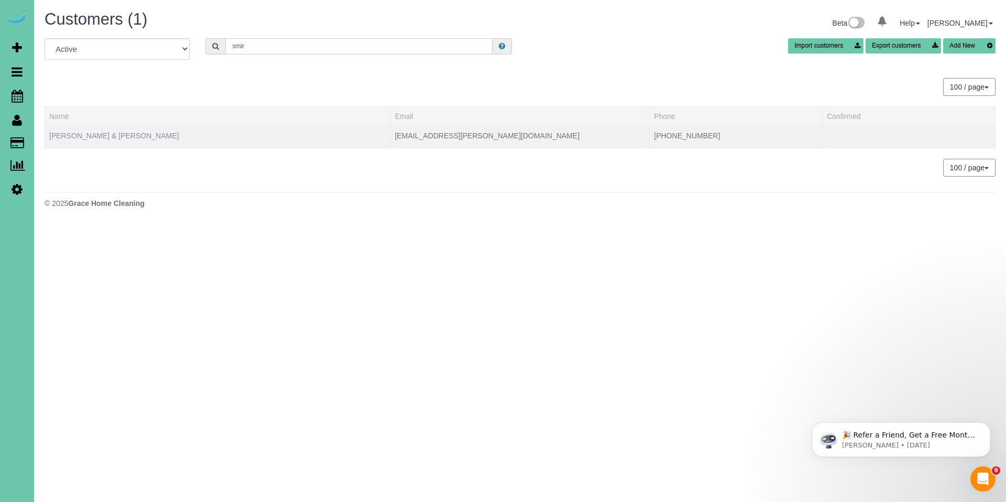
type input "smir"
click at [94, 132] on link "Pam & Mike Smiricky" at bounding box center [113, 135] width 129 height 8
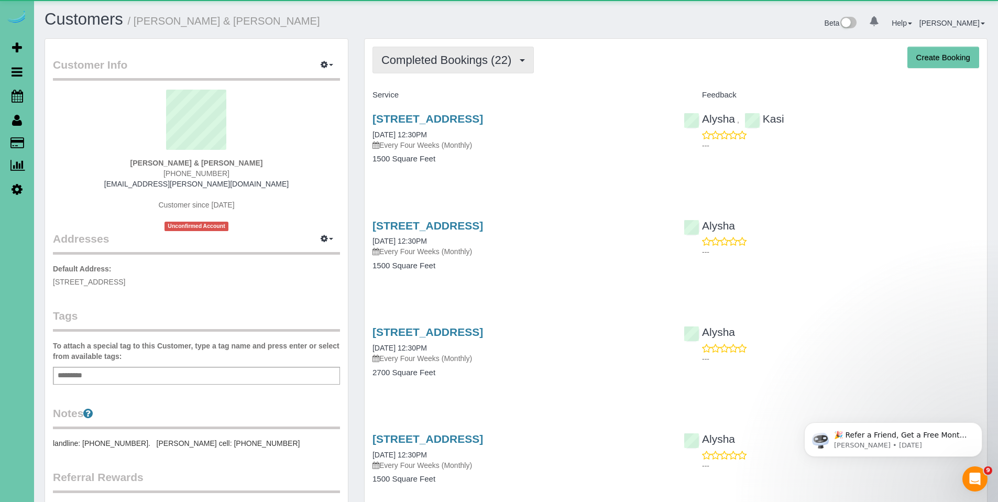
click at [432, 62] on span "Completed Bookings (22)" at bounding box center [448, 59] width 135 height 13
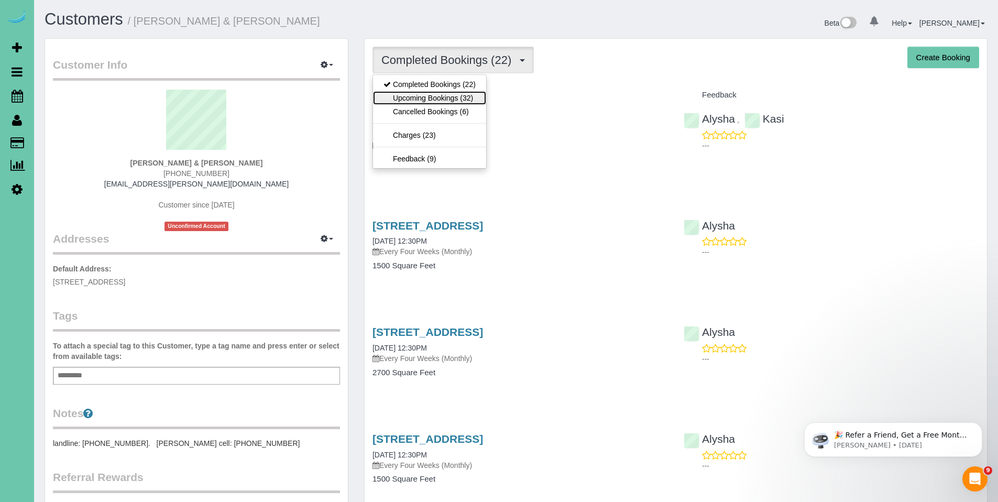
click at [429, 93] on link "Upcoming Bookings (32)" at bounding box center [429, 98] width 113 height 14
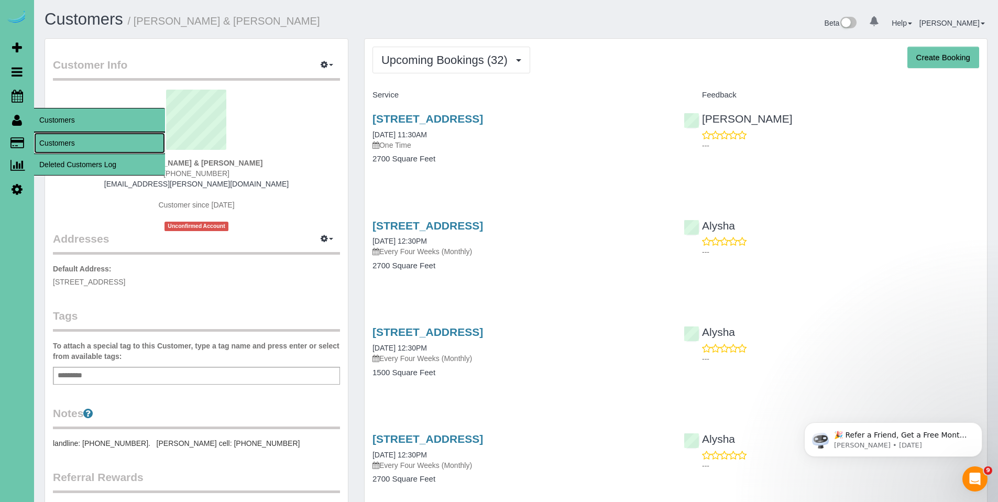
click at [62, 139] on link "Customers" at bounding box center [99, 142] width 131 height 21
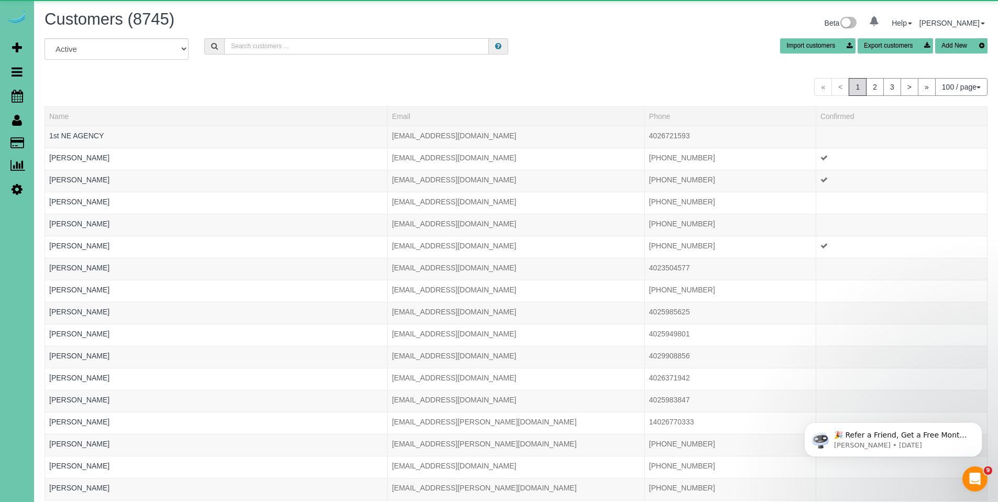
click at [241, 43] on input "text" at bounding box center [356, 46] width 264 height 16
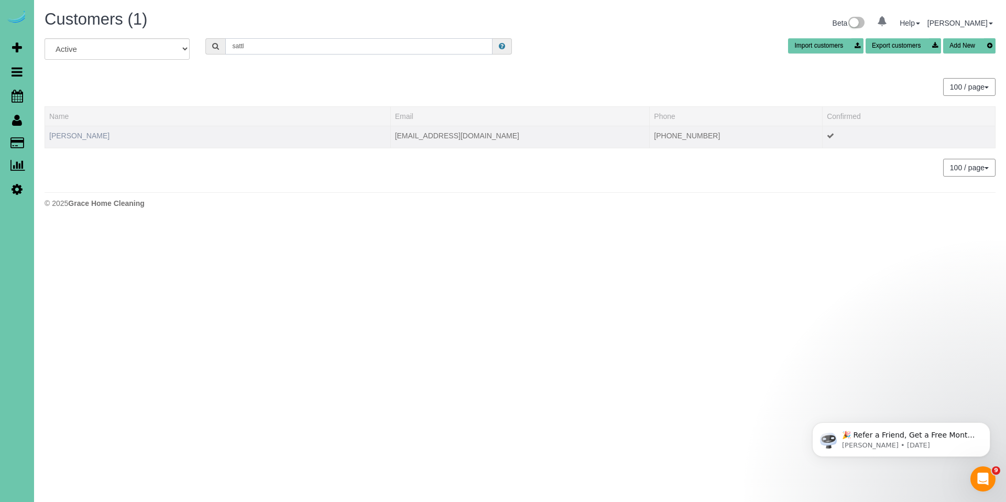
type input "sattl"
click at [64, 137] on link "Maryl Sattler" at bounding box center [79, 135] width 60 height 8
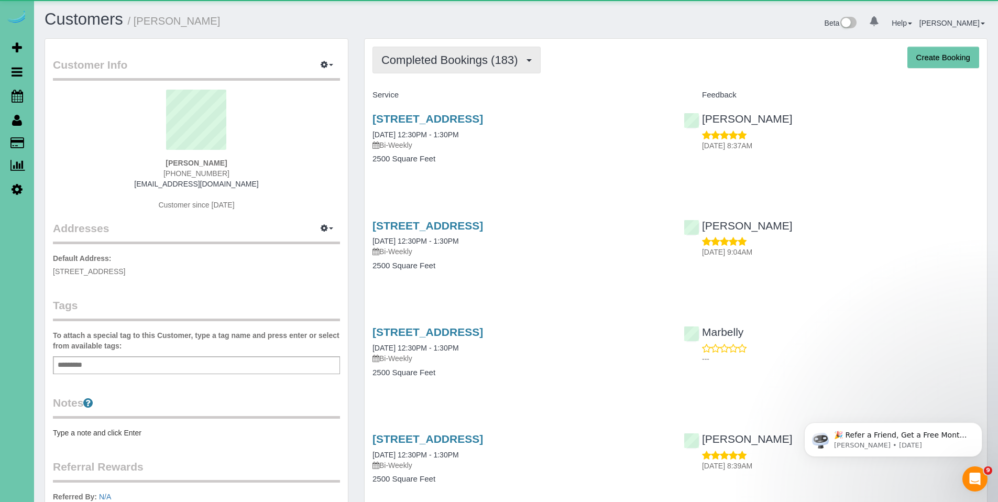
click at [435, 64] on span "Completed Bookings (183)" at bounding box center [451, 59] width 141 height 13
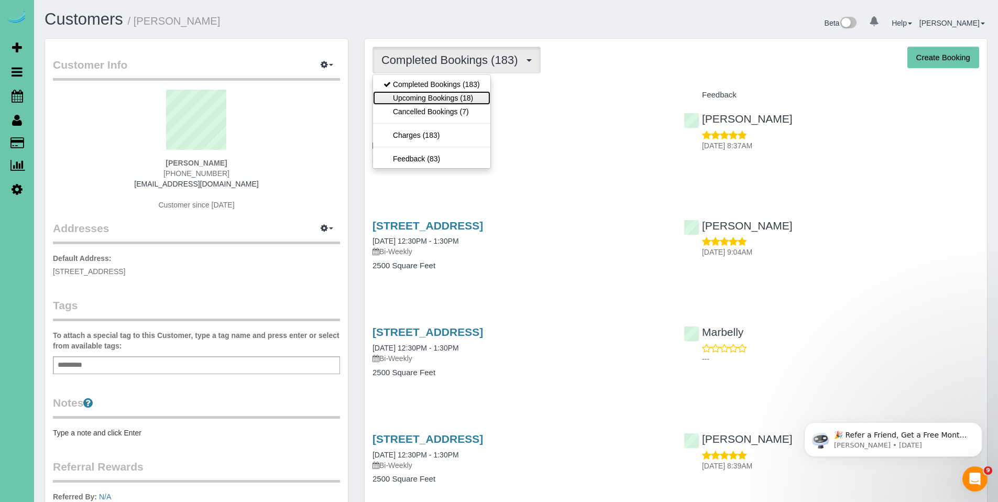
click at [429, 94] on link "Upcoming Bookings (18)" at bounding box center [431, 98] width 117 height 14
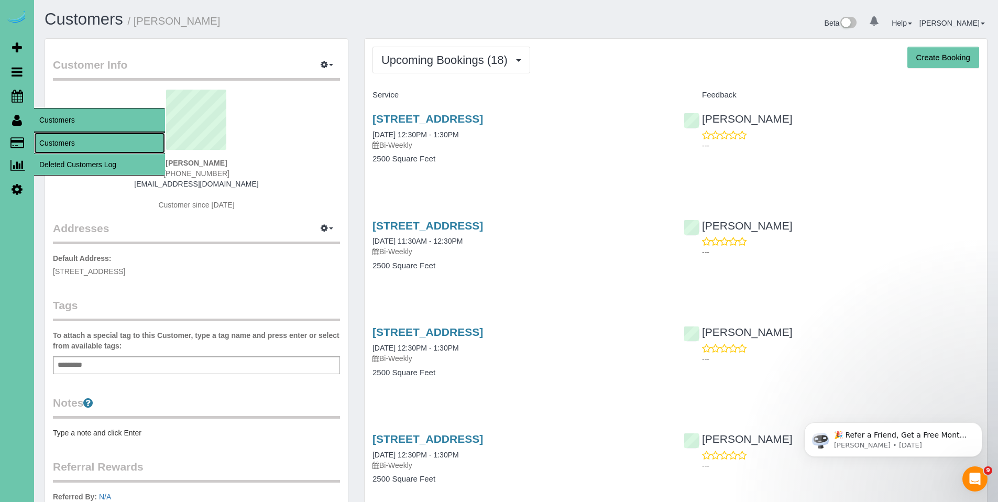
click at [61, 138] on link "Customers" at bounding box center [99, 142] width 131 height 21
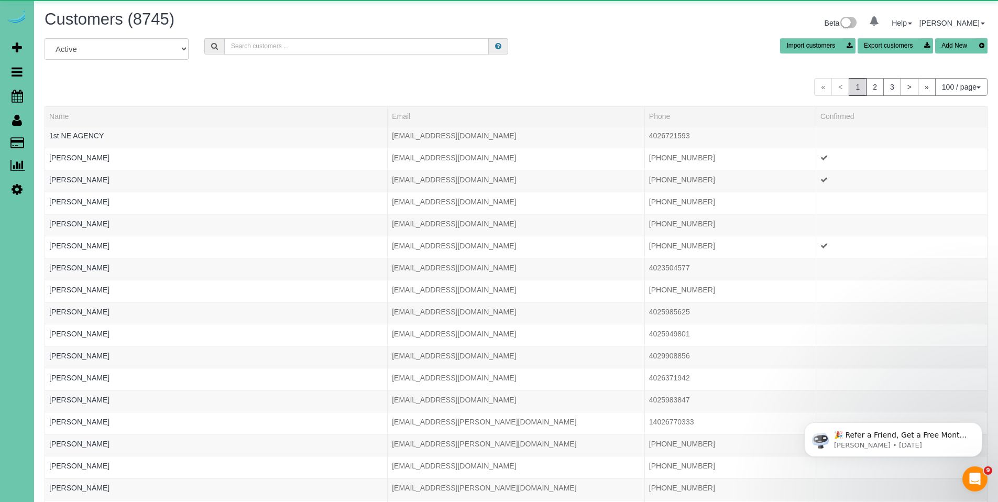
click at [290, 49] on input "text" at bounding box center [356, 46] width 264 height 16
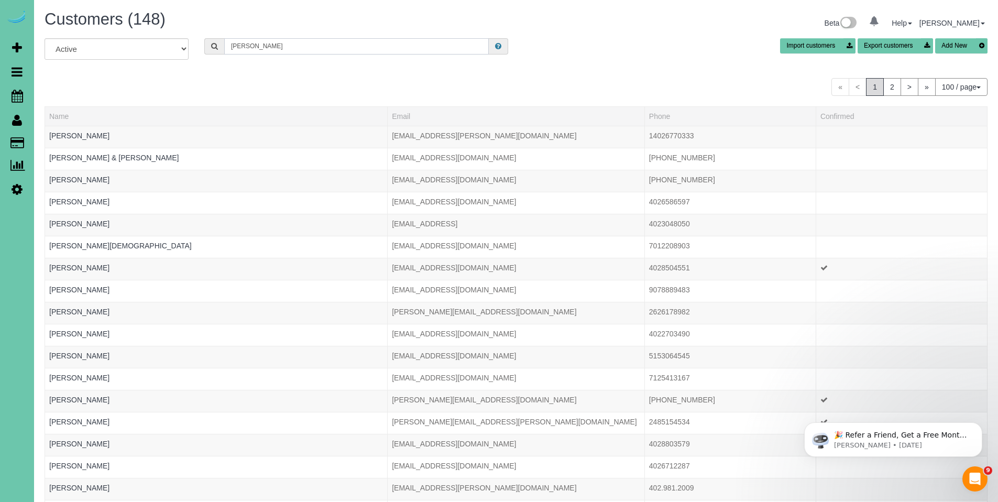
drag, startPoint x: 264, startPoint y: 42, endPoint x: 216, endPoint y: 42, distance: 47.7
click at [216, 42] on div "chris" at bounding box center [356, 46] width 304 height 16
type input "L"
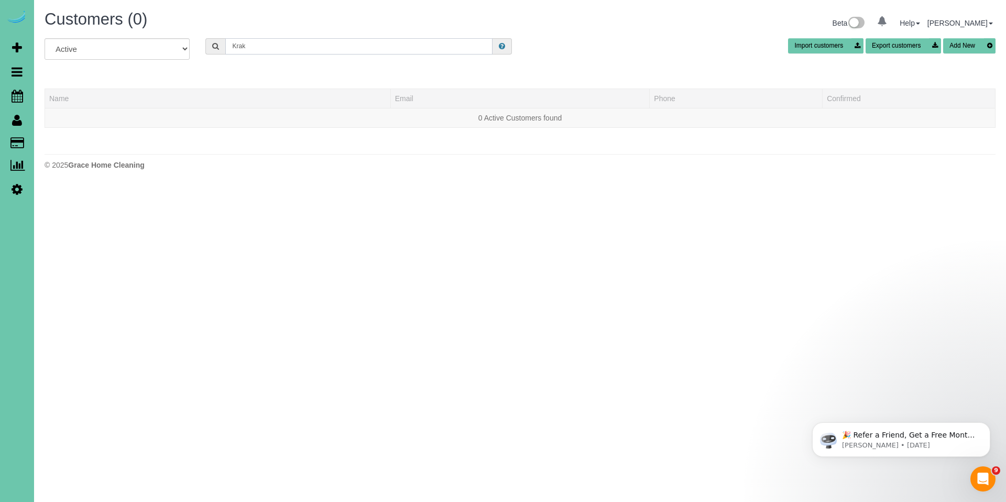
drag, startPoint x: 258, startPoint y: 49, endPoint x: 204, endPoint y: 41, distance: 54.4
click at [204, 41] on div "Krak" at bounding box center [358, 46] width 322 height 16
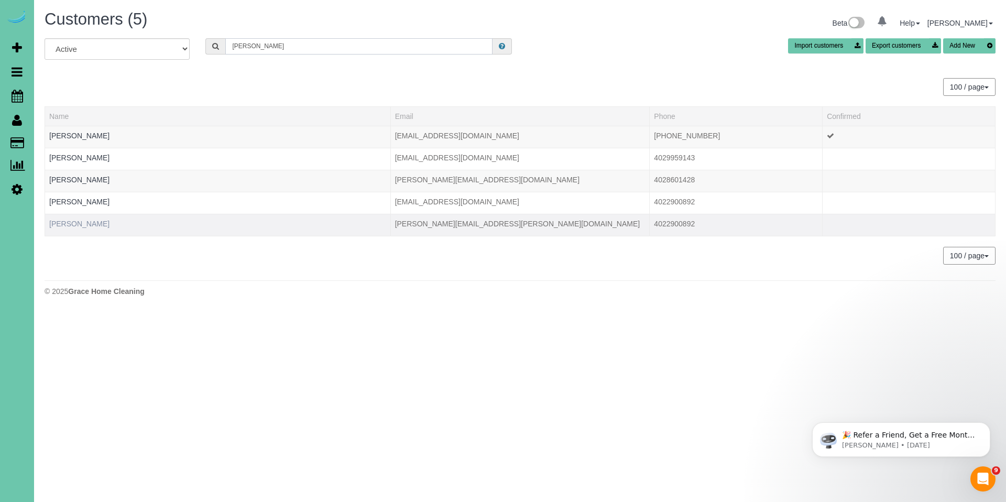
type input "Jamie k"
click at [80, 226] on link "Jamie Kratky" at bounding box center [79, 223] width 60 height 8
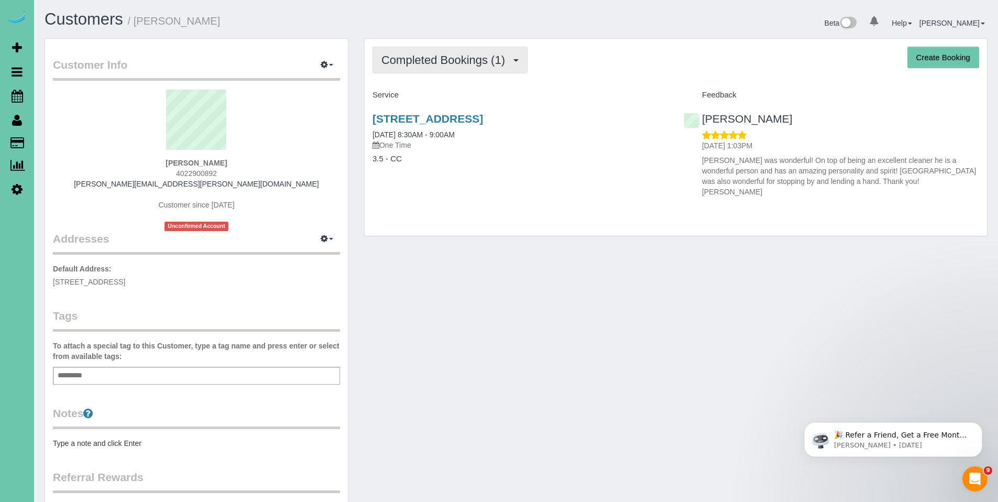
click at [412, 62] on span "Completed Bookings (1)" at bounding box center [445, 59] width 129 height 13
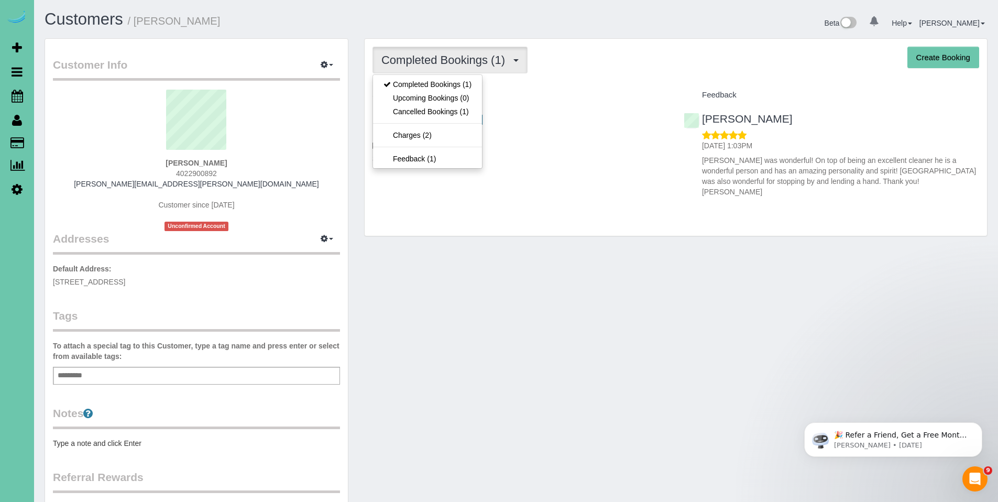
click at [582, 71] on div "Completed Bookings (1) Completed Bookings (1) Upcoming Bookings (0) Cancelled B…" at bounding box center [675, 60] width 606 height 27
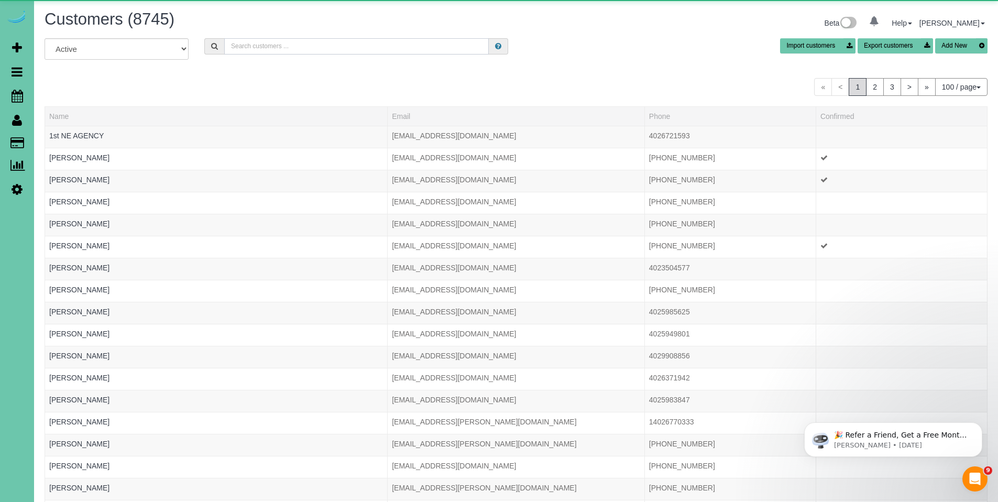
click at [297, 40] on input "text" at bounding box center [356, 46] width 264 height 16
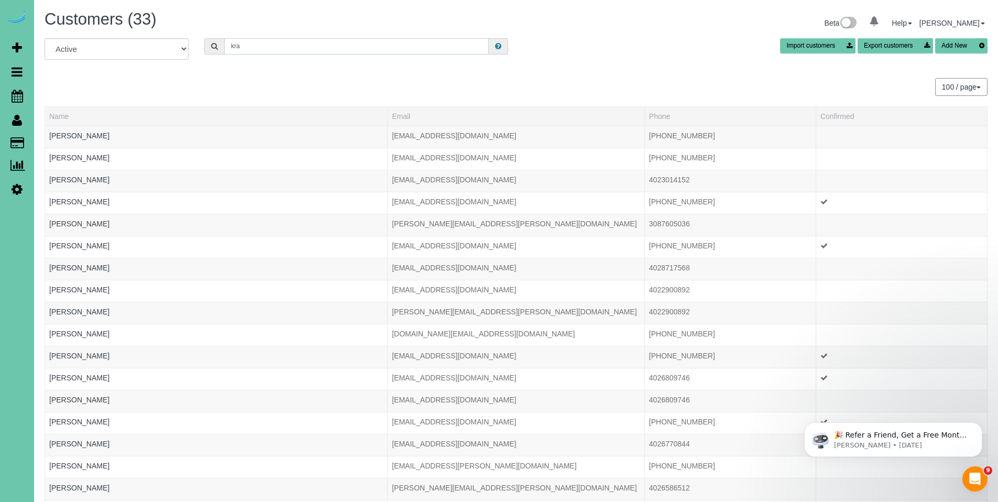
type input "Kratky"
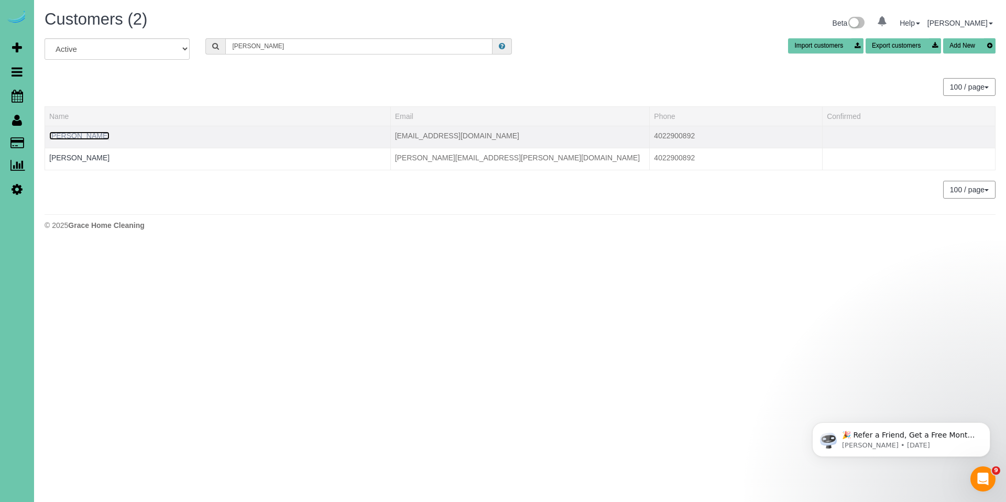
click at [73, 132] on link "Jamie Kratky" at bounding box center [79, 135] width 60 height 8
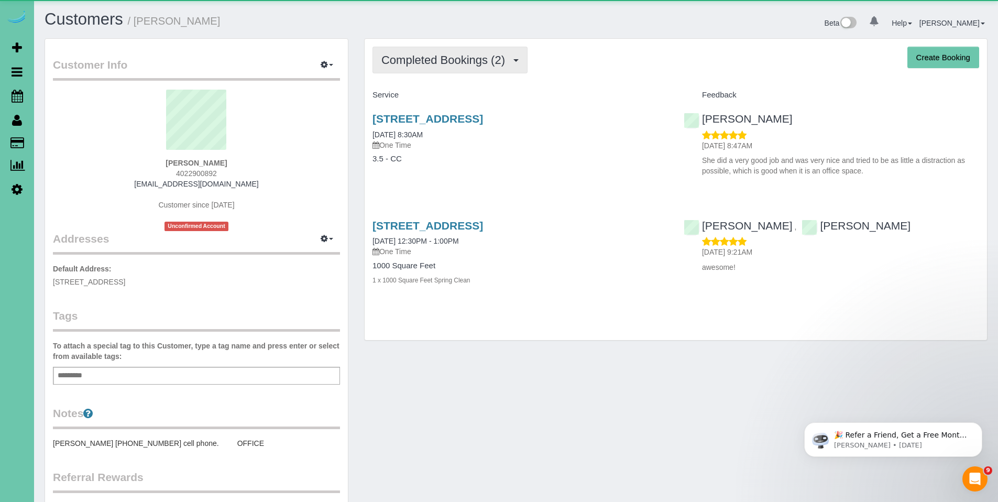
click at [455, 65] on span "Completed Bookings (2)" at bounding box center [445, 59] width 129 height 13
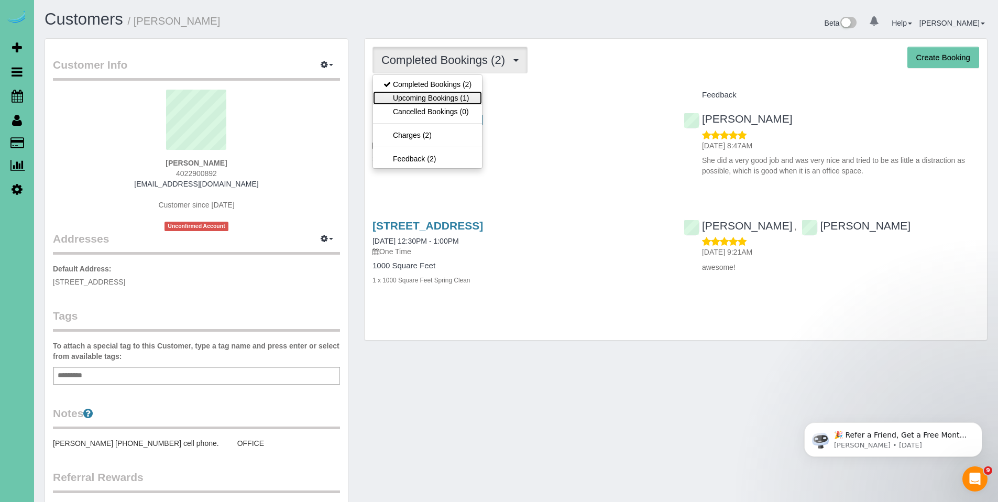
click at [448, 101] on link "Upcoming Bookings (1)" at bounding box center [427, 98] width 109 height 14
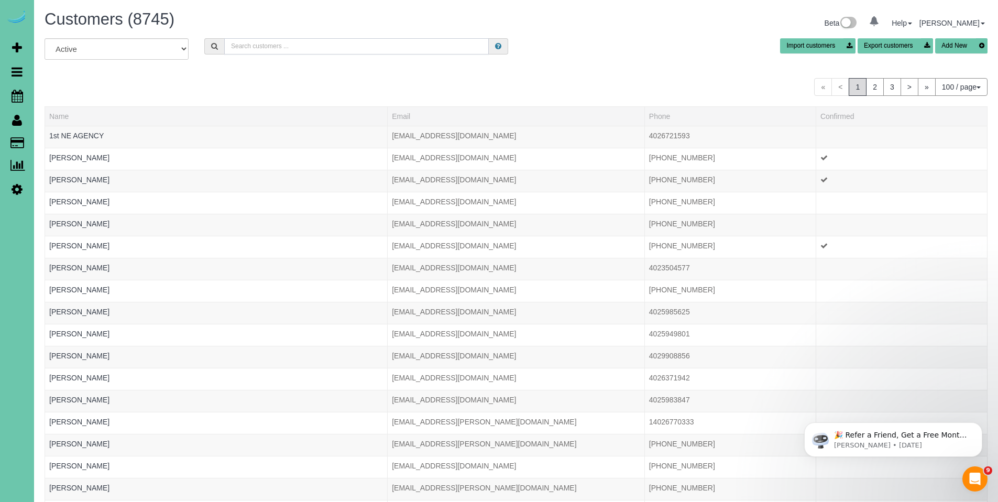
click at [292, 52] on input "text" at bounding box center [356, 46] width 264 height 16
type input "Kratky"
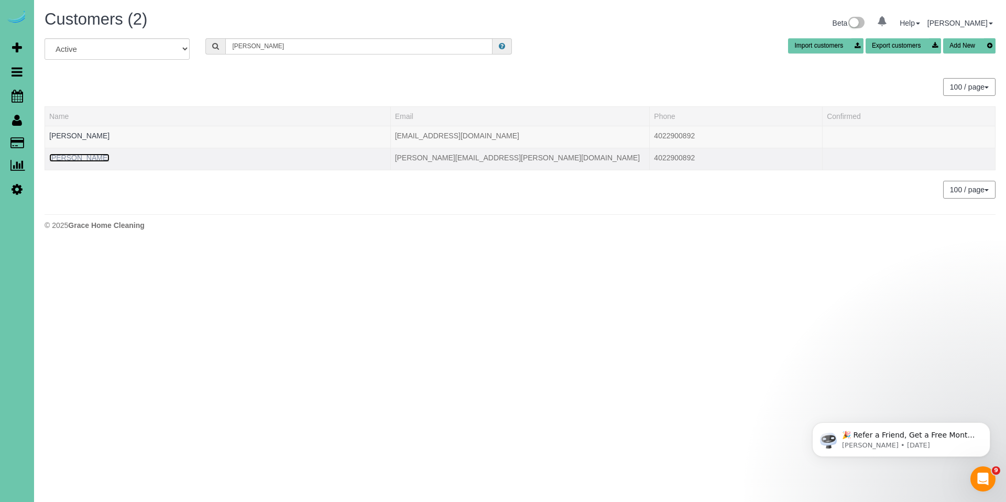
click at [70, 159] on link "Jamie Kratky" at bounding box center [79, 157] width 60 height 8
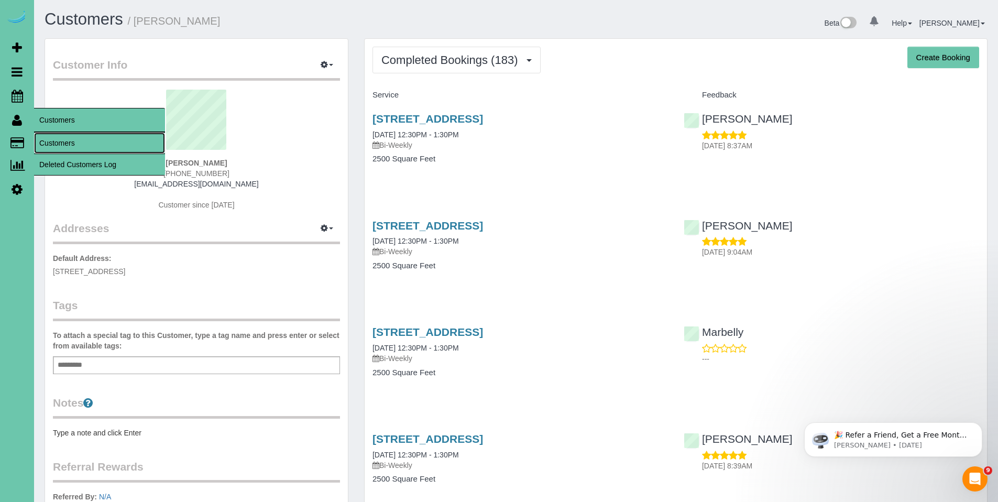
click at [60, 139] on link "Customers" at bounding box center [99, 142] width 131 height 21
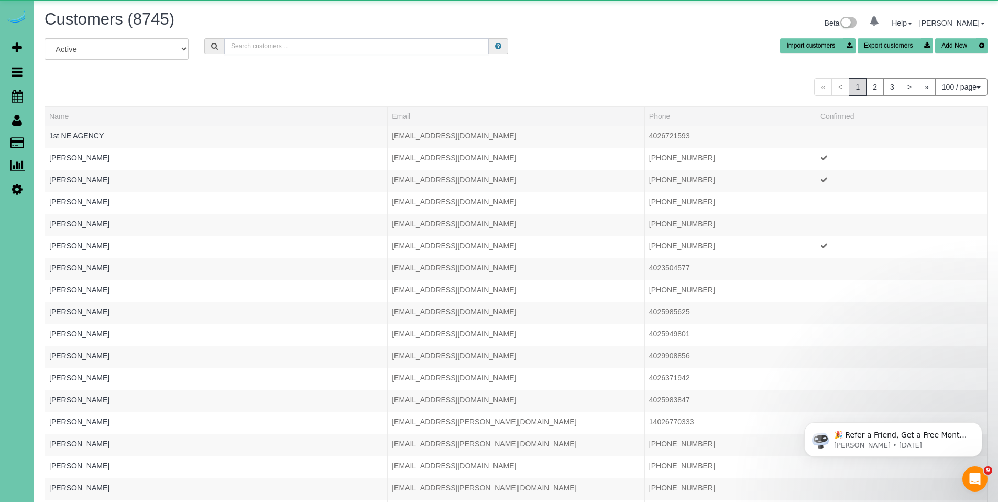
click at [341, 42] on input "text" at bounding box center [356, 46] width 264 height 16
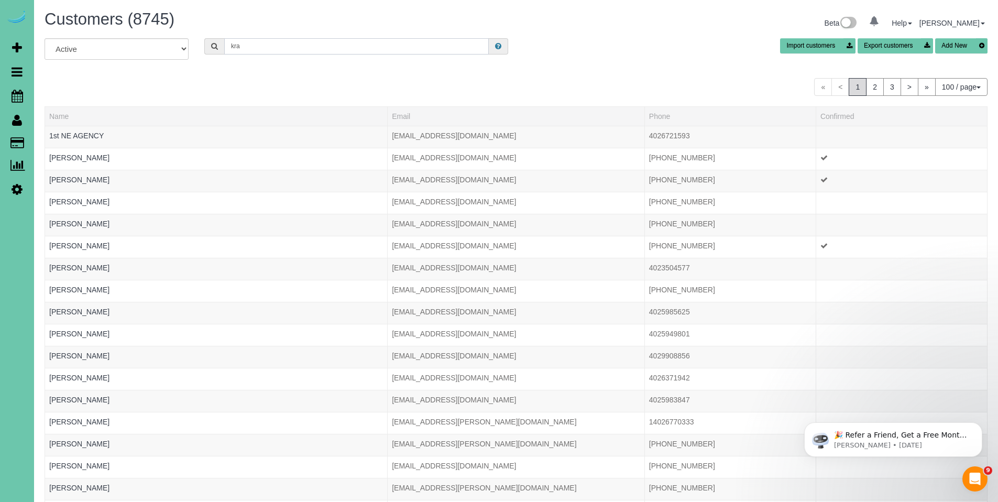
type input "Kratky"
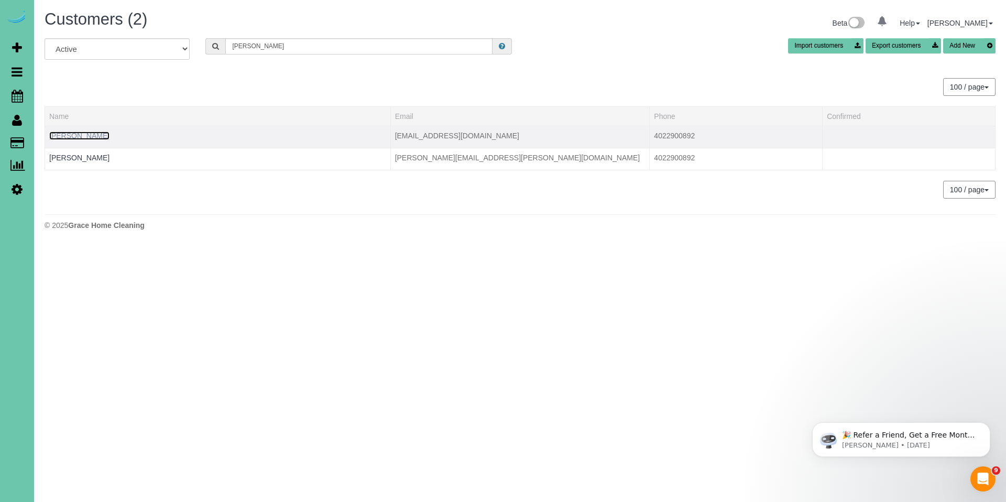
click at [87, 138] on link "Jamie Kratky" at bounding box center [79, 135] width 60 height 8
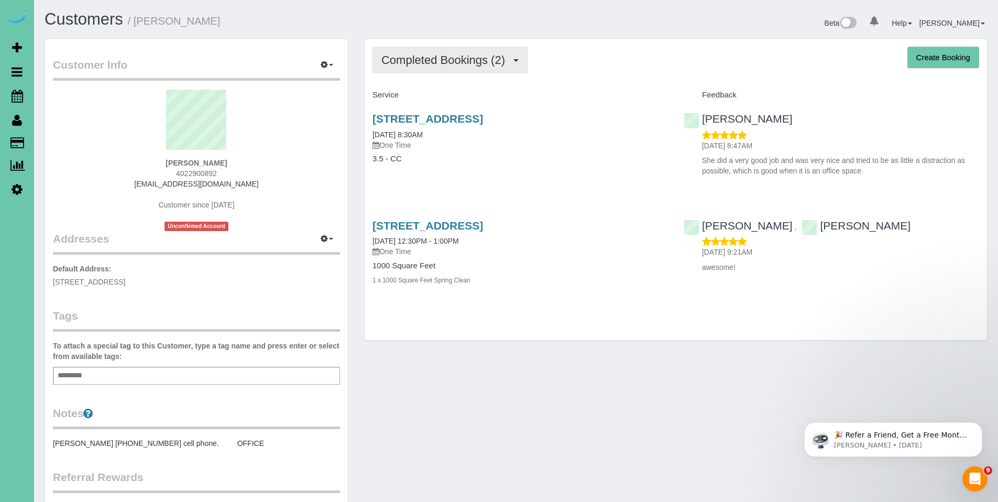
click at [415, 68] on button "Completed Bookings (2)" at bounding box center [449, 60] width 155 height 27
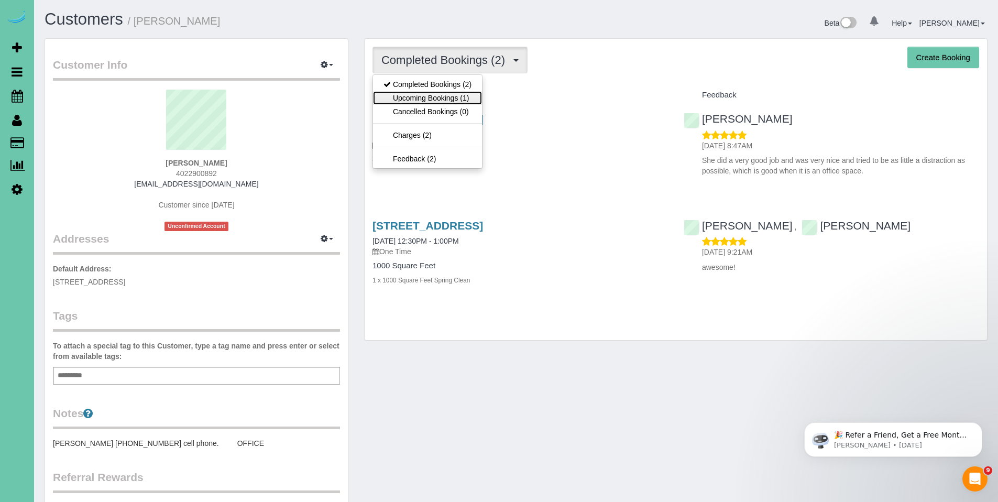
click at [416, 95] on link "Upcoming Bookings (1)" at bounding box center [427, 98] width 109 height 14
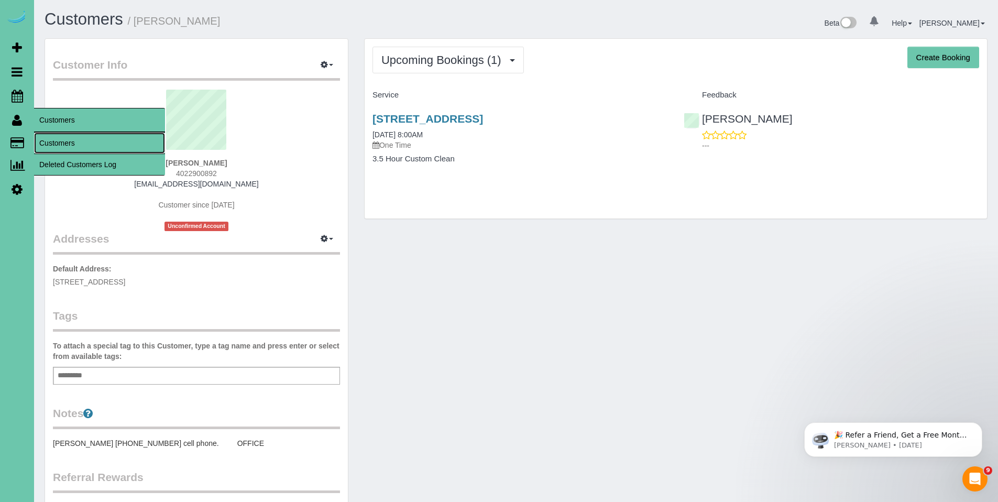
click at [64, 139] on link "Customers" at bounding box center [99, 142] width 131 height 21
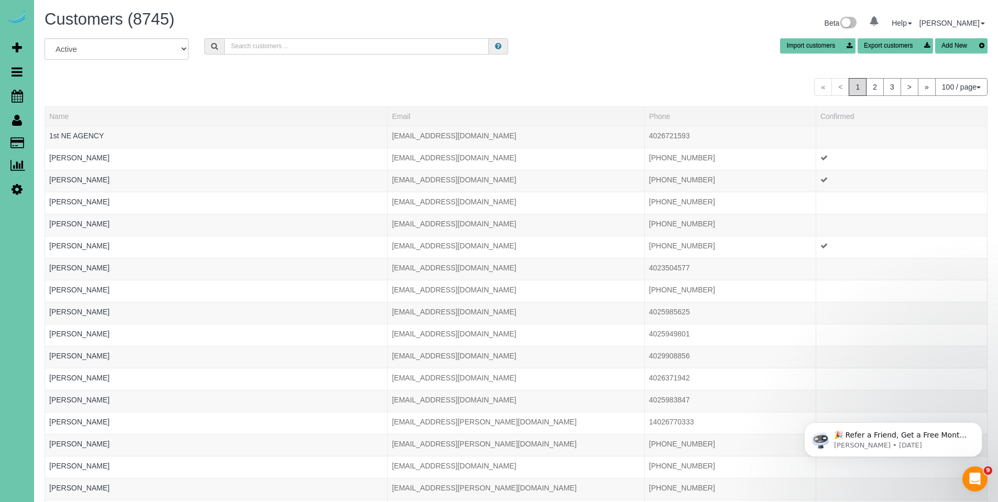
click at [385, 51] on input "text" at bounding box center [356, 46] width 264 height 16
click at [260, 50] on input "pat" at bounding box center [356, 46] width 264 height 16
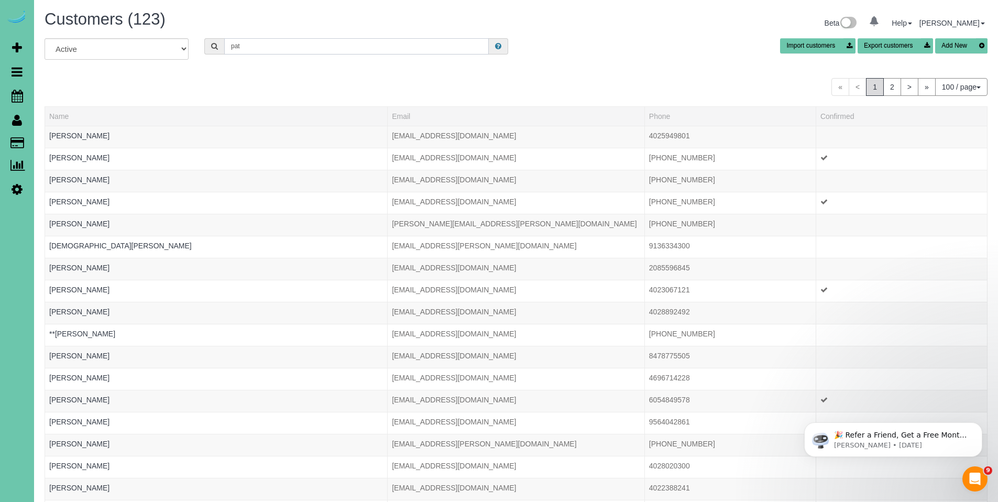
click at [268, 44] on input "pat" at bounding box center [356, 46] width 264 height 16
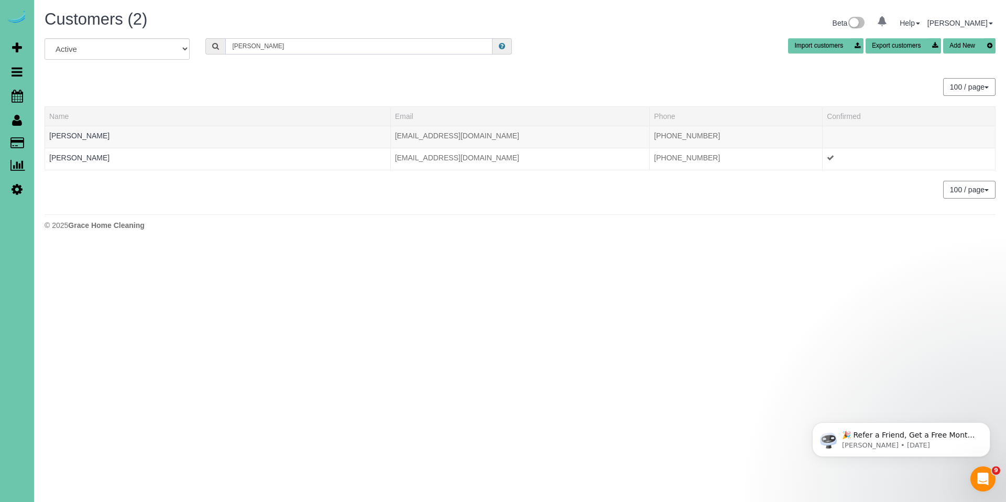
drag, startPoint x: 279, startPoint y: 48, endPoint x: 197, endPoint y: 46, distance: 82.2
click at [197, 46] on div "All Active Archived patrick c Import customers Export customers Add New" at bounding box center [520, 52] width 966 height 29
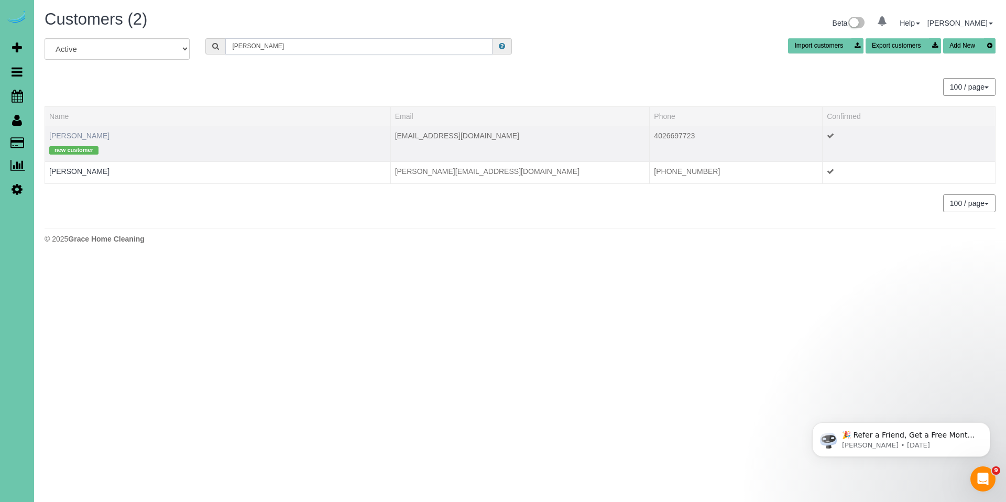
type input "Cleary"
click at [74, 136] on link "Pat Cleary" at bounding box center [79, 135] width 60 height 8
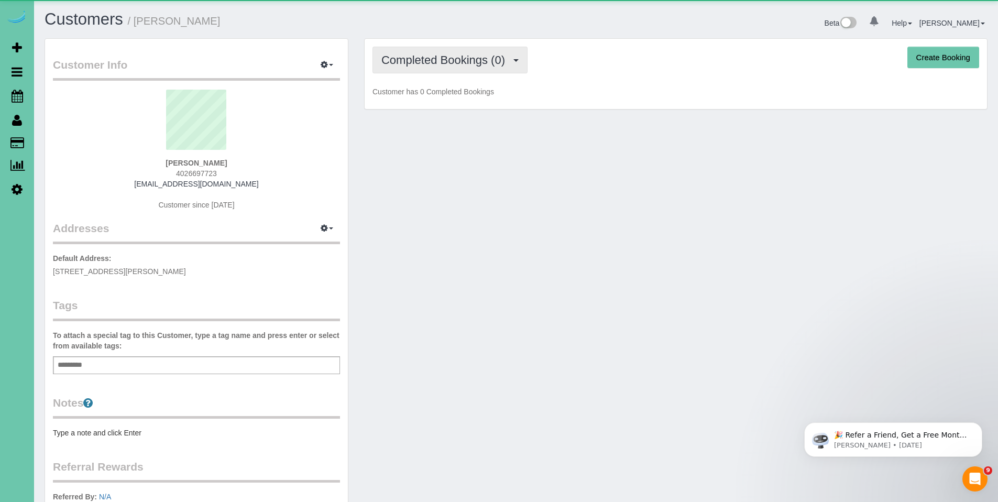
click at [444, 68] on button "Completed Bookings (0)" at bounding box center [449, 60] width 155 height 27
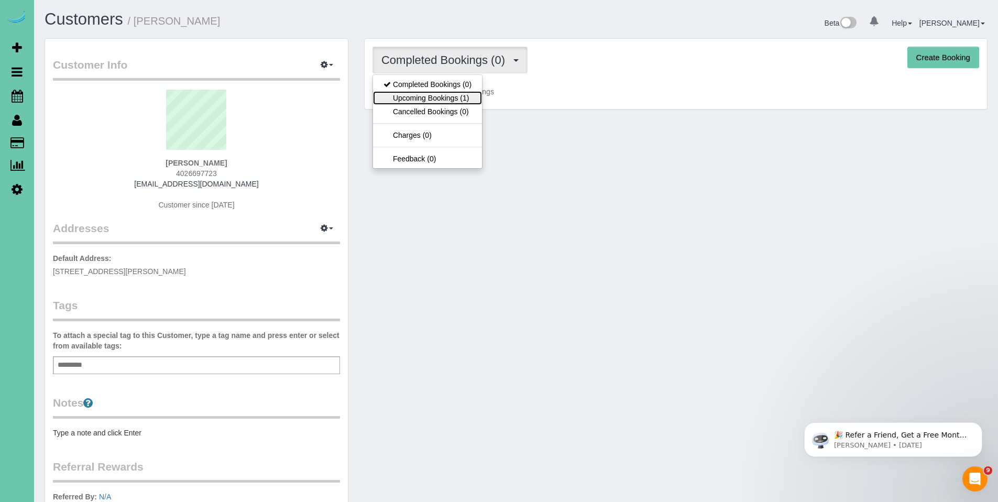
click at [434, 96] on link "Upcoming Bookings (1)" at bounding box center [427, 98] width 109 height 14
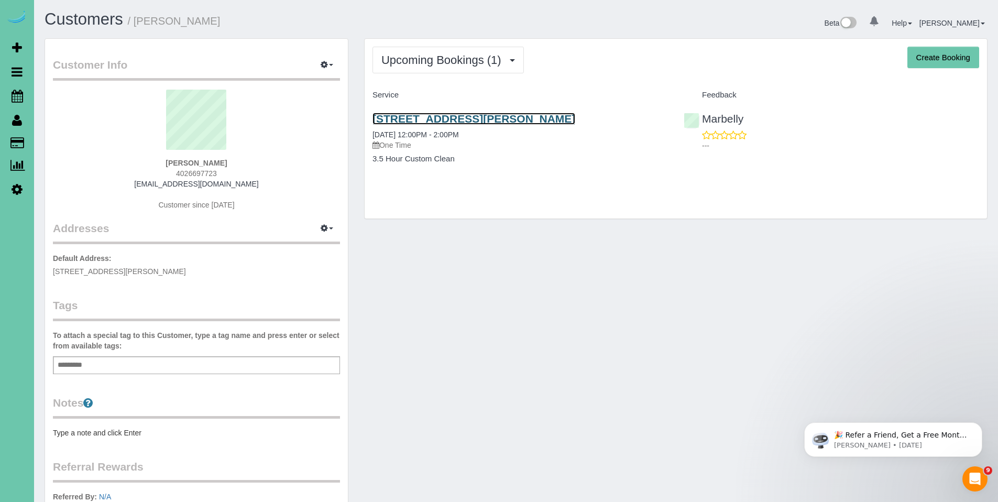
click at [449, 120] on link "10427 Elm Hurst Dr, La Vista, NE 68128" at bounding box center [473, 119] width 203 height 12
click at [462, 114] on link "10427 Elm Hurst Dr, La Vista, NE 68128" at bounding box center [473, 119] width 203 height 12
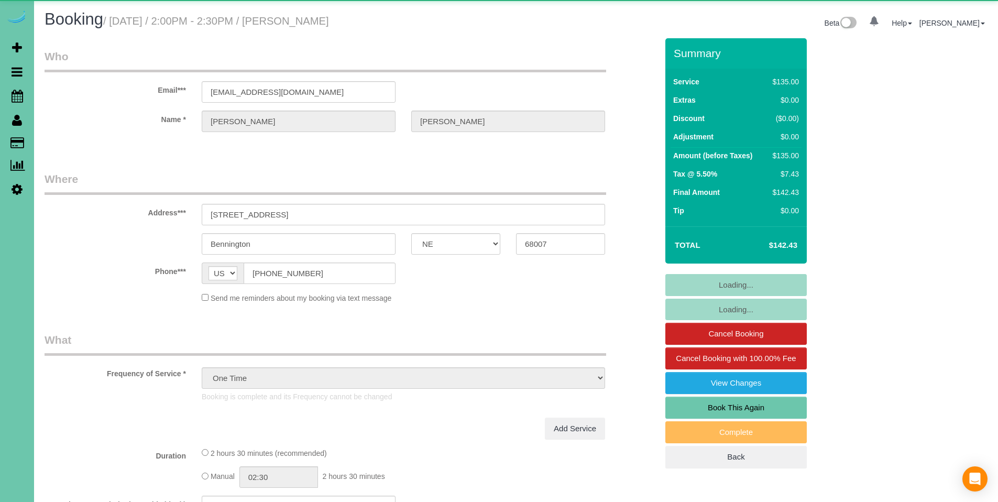
select select "NE"
select select "object:645"
select select "number:35"
select select "number:40"
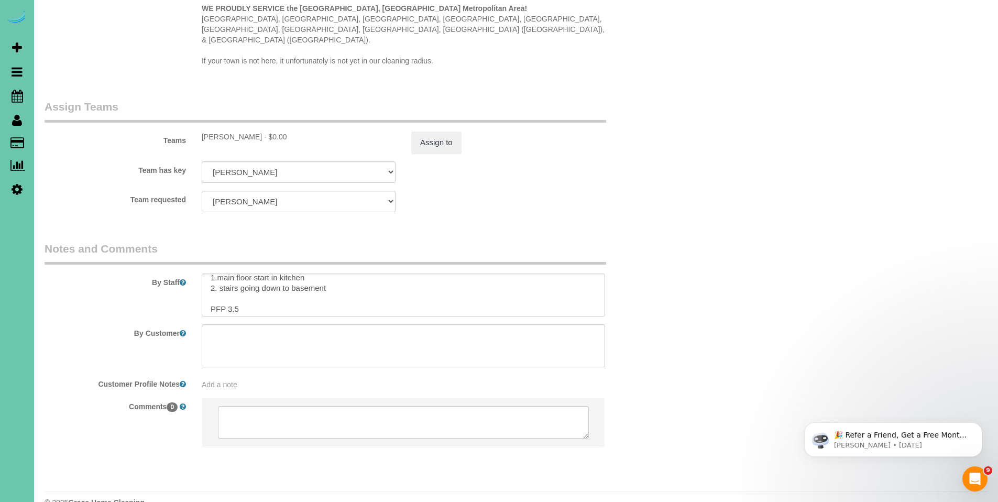
scroll to position [73, 0]
drag, startPoint x: 418, startPoint y: 284, endPoint x: 226, endPoint y: 268, distance: 192.9
click at [226, 273] on textarea at bounding box center [403, 294] width 403 height 43
click at [412, 291] on textarea at bounding box center [403, 294] width 403 height 43
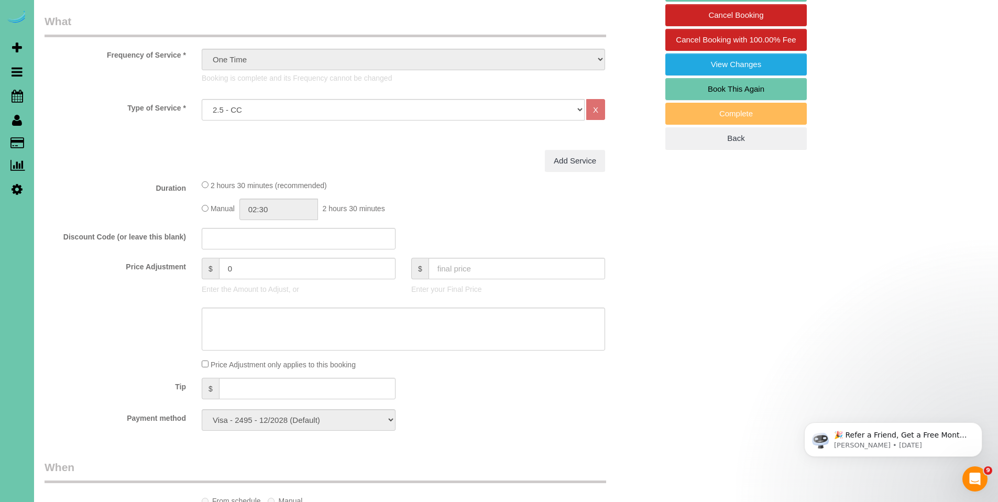
scroll to position [318, 0]
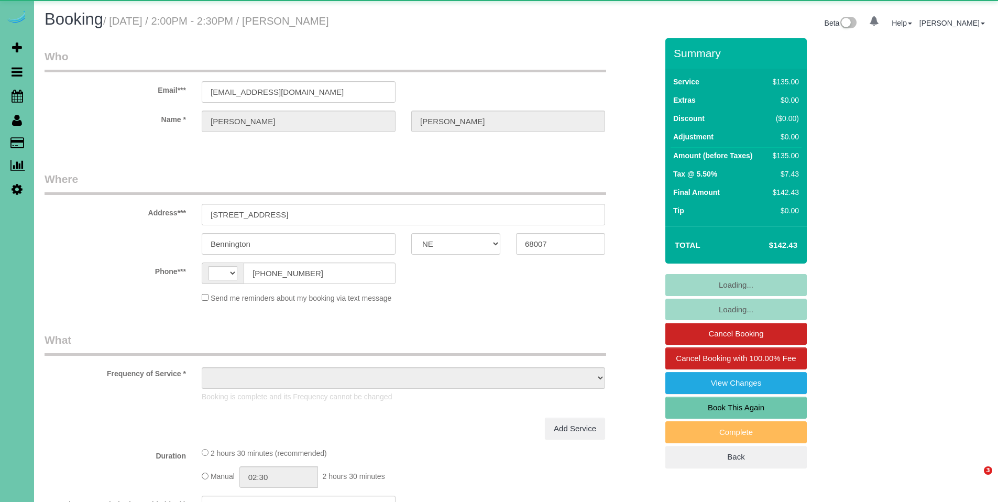
select select "NE"
select select "string:[GEOGRAPHIC_DATA]"
select select "object:908"
select select "string:fspay-ce3524d1-1b17-4361-8843-f53ffbe861d8"
select select "number:35"
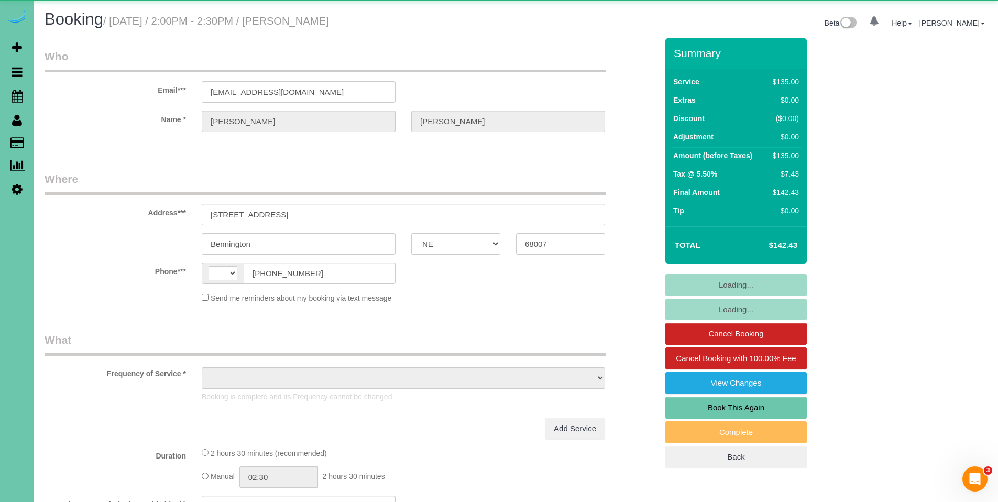
select select "number:40"
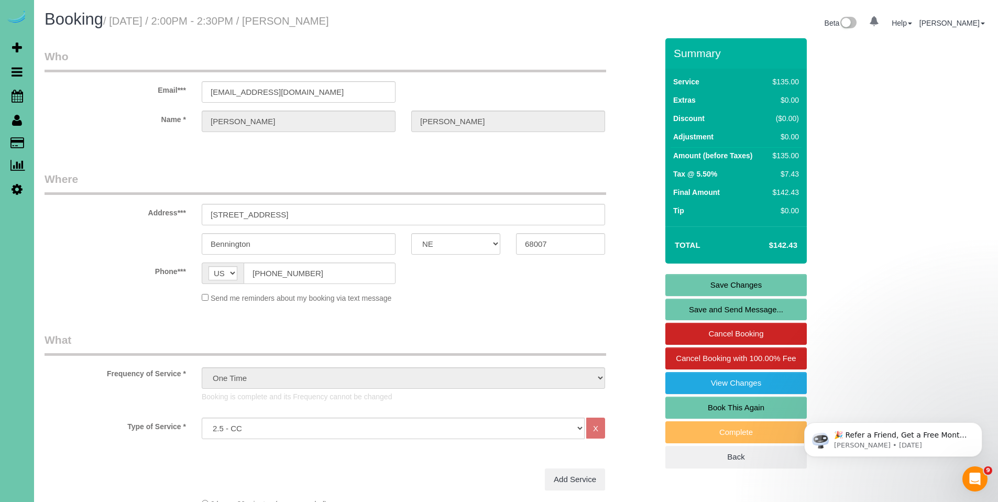
click at [731, 403] on link "Book This Again" at bounding box center [735, 407] width 141 height 22
select select "NE"
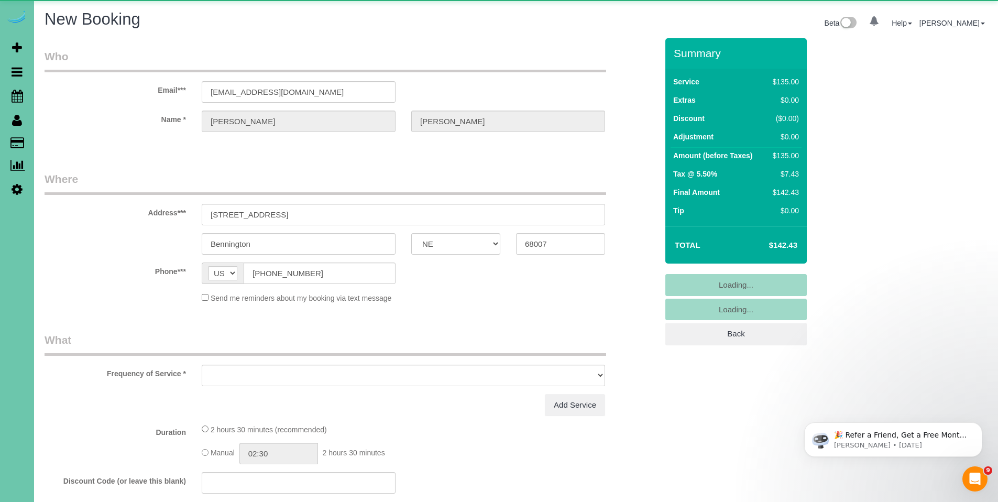
select select "object:1634"
select select "string:fspay-ce3524d1-1b17-4361-8843-f53ffbe861d8"
select select "number:35"
select select "number:40"
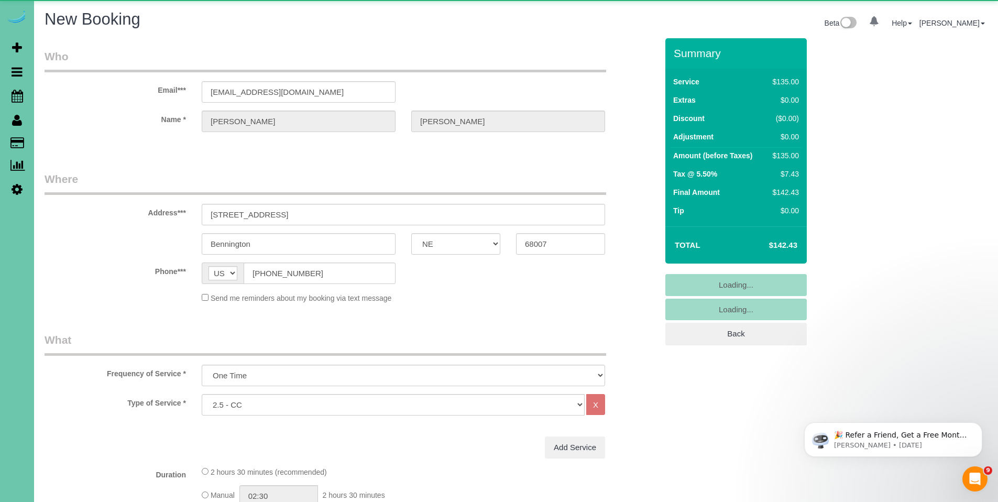
select select "object:1643"
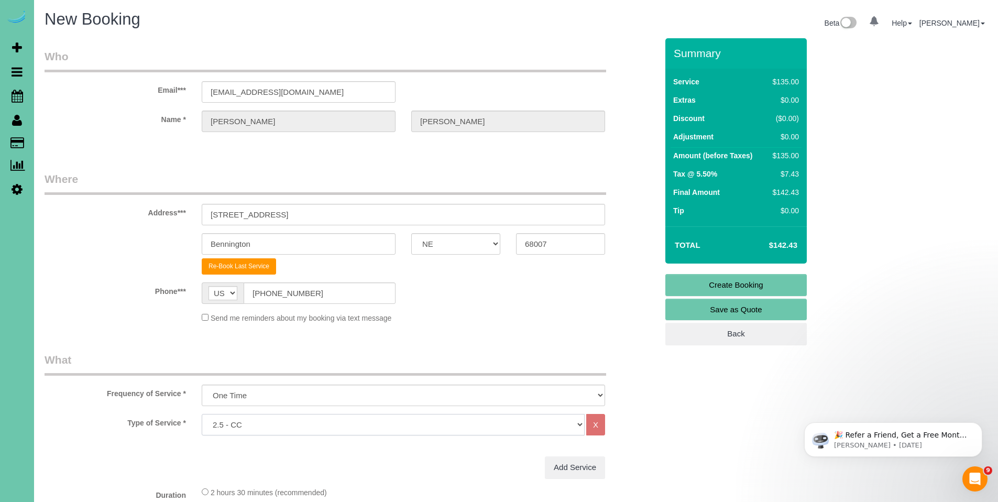
click at [309, 424] on select "Hourly 2.5 Hour Custom Clean 3.5 Hour Custom Clean commercial 1000 Square Feet …" at bounding box center [393, 424] width 383 height 21
select select "160"
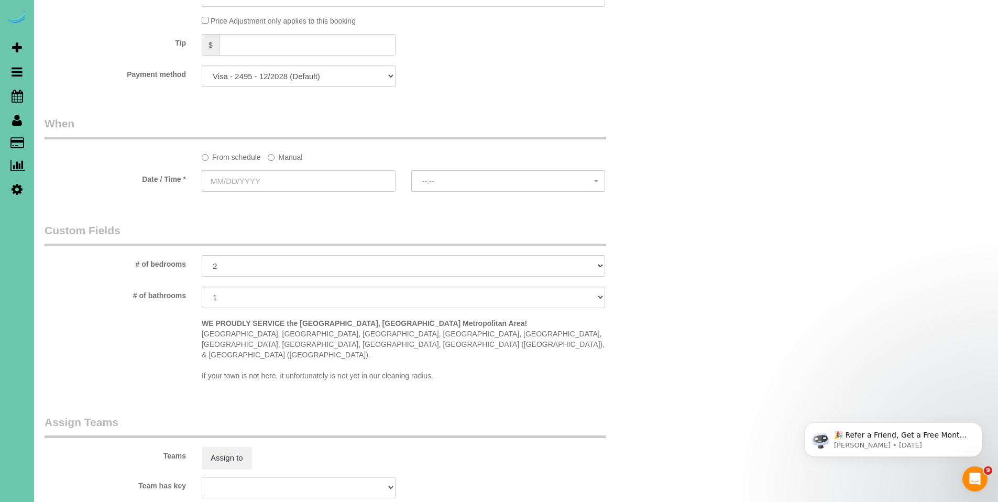
scroll to position [744, 0]
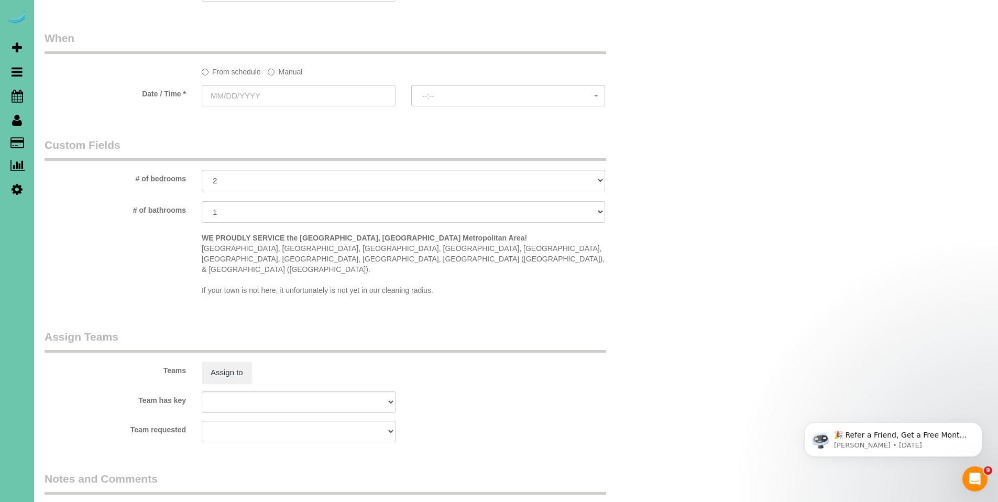
click at [292, 73] on label "Manual" at bounding box center [285, 70] width 35 height 14
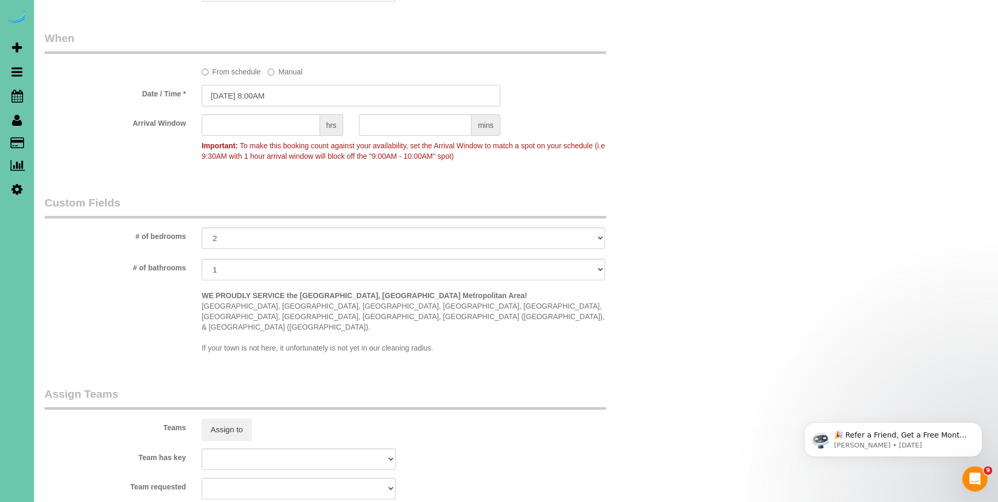
click at [281, 92] on input "[DATE] 8:00AM" at bounding box center [351, 95] width 299 height 21
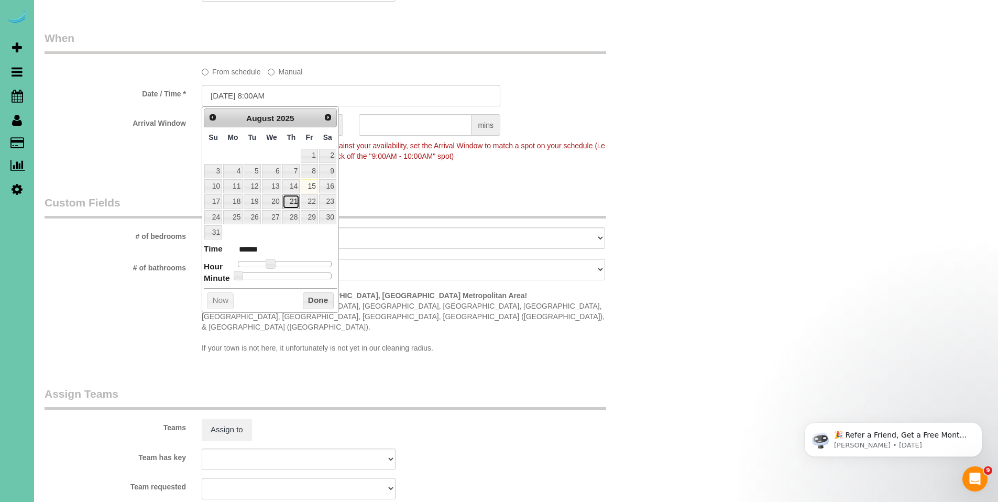
click at [285, 203] on link "21" at bounding box center [290, 201] width 17 height 14
type input "[DATE] 8:00AM"
click at [315, 296] on button "Done" at bounding box center [318, 300] width 31 height 17
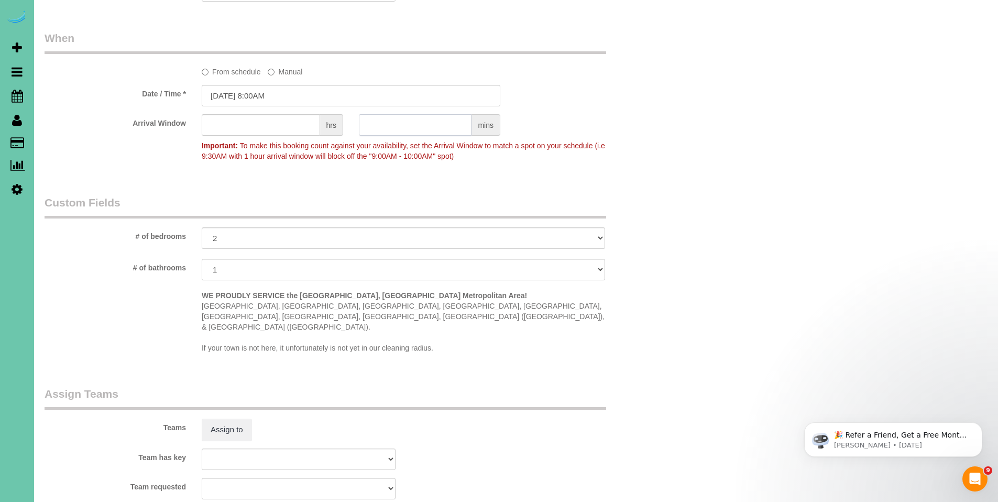
click at [420, 120] on input "text" at bounding box center [415, 124] width 113 height 21
type input "30"
click at [636, 394] on div "Teams Assign to" at bounding box center [351, 413] width 628 height 54
click at [230, 418] on button "Assign to" at bounding box center [227, 429] width 50 height 22
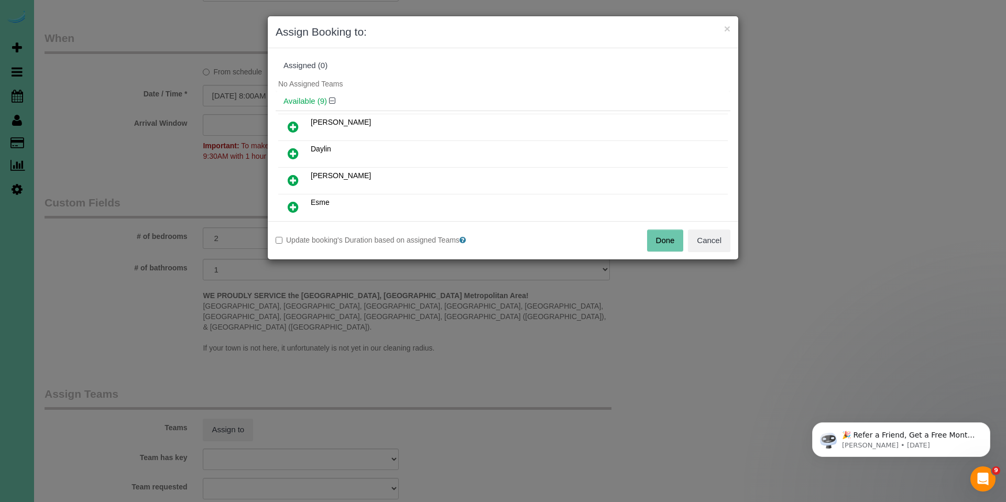
click at [314, 177] on span "[PERSON_NAME]" at bounding box center [341, 175] width 60 height 8
click at [298, 180] on icon at bounding box center [293, 180] width 11 height 13
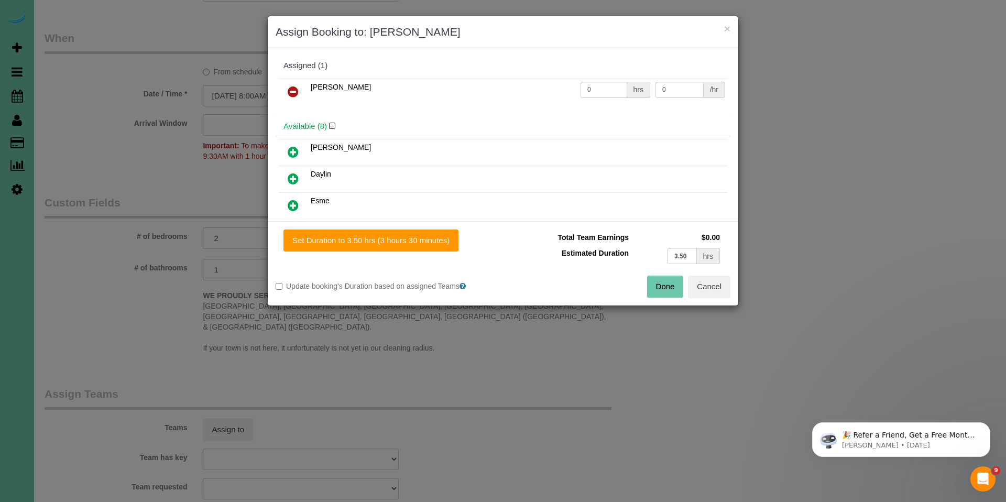
click at [672, 285] on button "Done" at bounding box center [665, 286] width 37 height 22
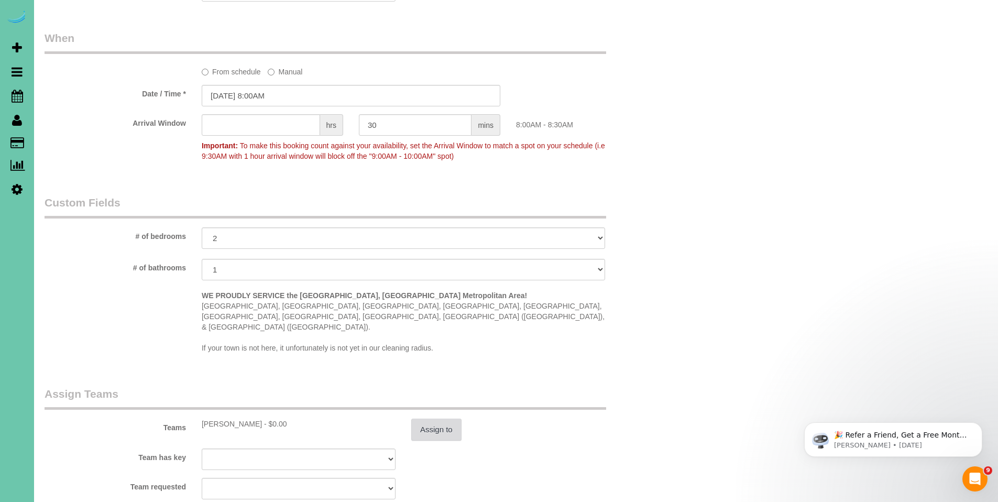
click at [437, 418] on button "Assign to" at bounding box center [436, 429] width 50 height 22
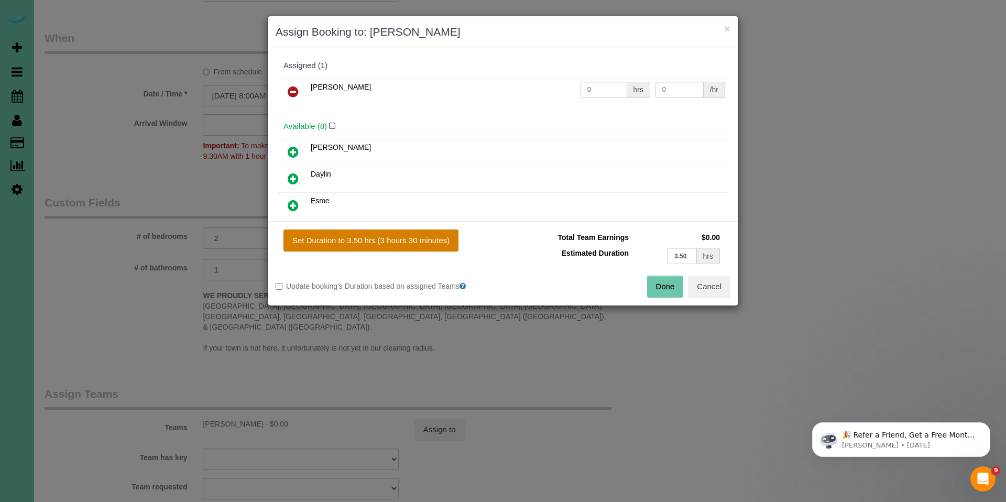
click at [337, 248] on button "Set Duration to 3.50 hrs (3 hours 30 minutes)" at bounding box center [370, 240] width 175 height 22
type input "3.50"
click at [667, 286] on button "Done" at bounding box center [665, 286] width 37 height 22
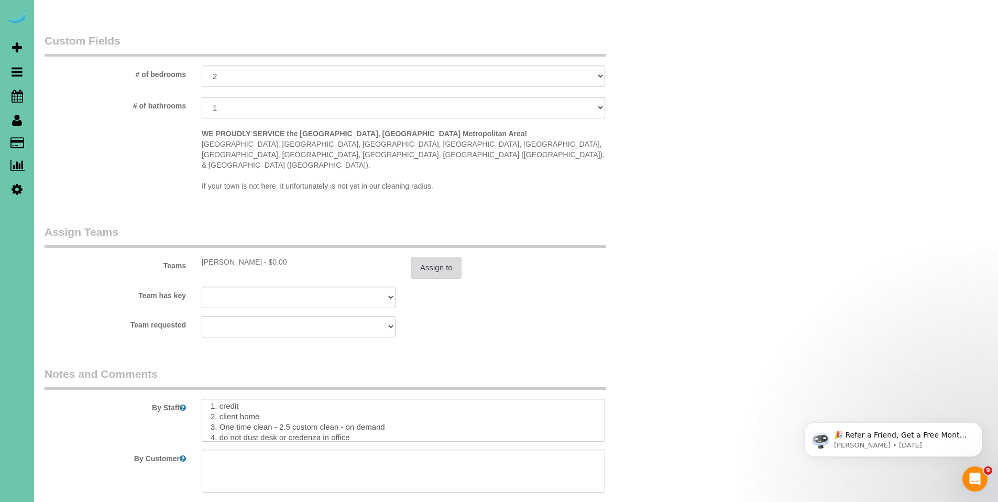
scroll to position [4, 0]
click at [257, 399] on textarea at bounding box center [403, 420] width 403 height 43
click at [207, 399] on textarea at bounding box center [403, 420] width 403 height 43
click at [283, 407] on textarea at bounding box center [403, 420] width 403 height 43
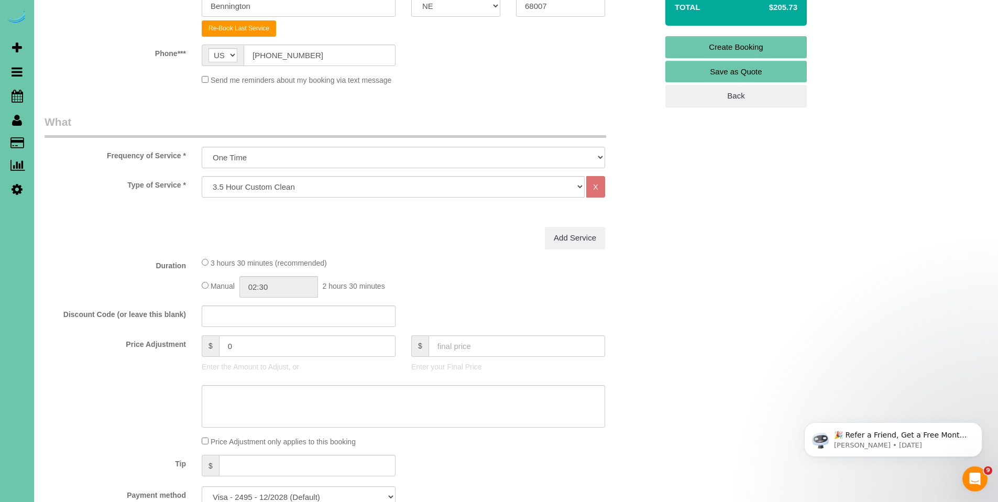
scroll to position [0, 0]
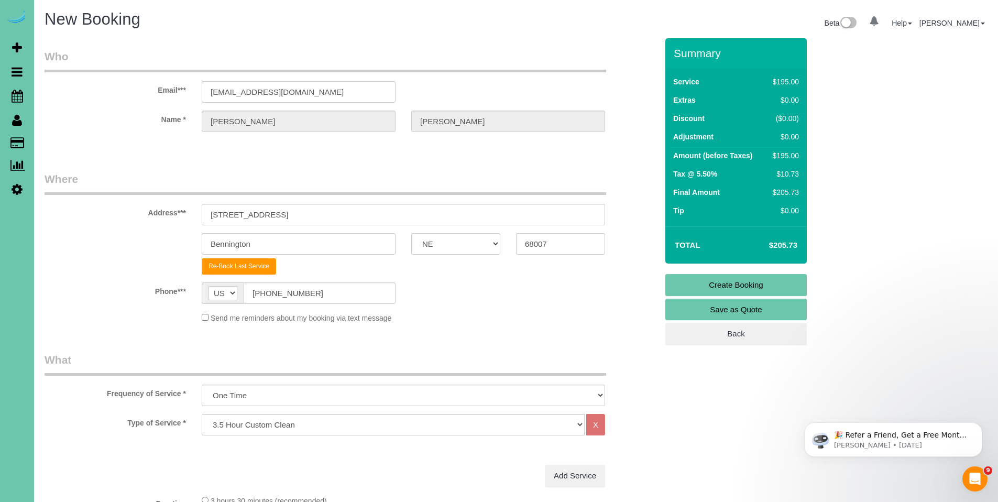
type textarea "1. credit 2. client home 3. One time clean - 3.5 custom clean - on demand 4. do…"
click at [722, 284] on link "Create Booking" at bounding box center [735, 285] width 141 height 22
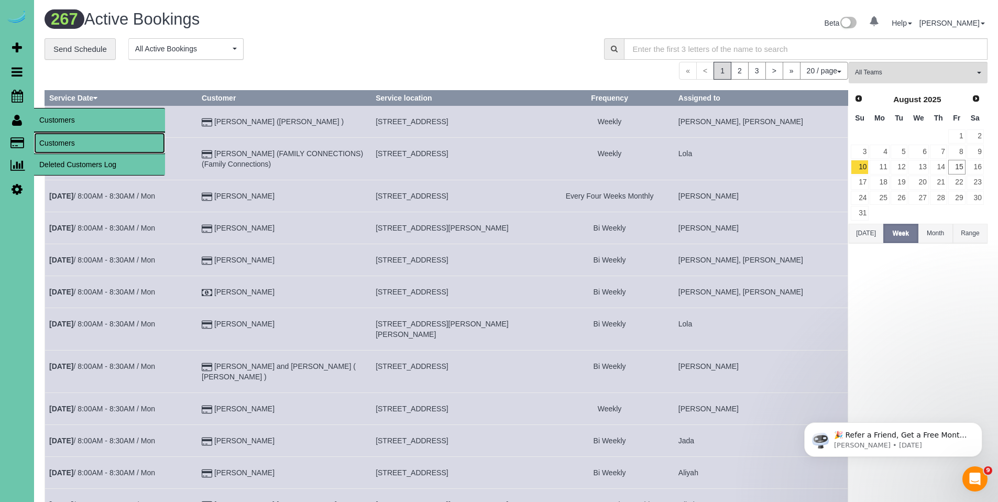
click at [49, 141] on link "Customers" at bounding box center [99, 142] width 131 height 21
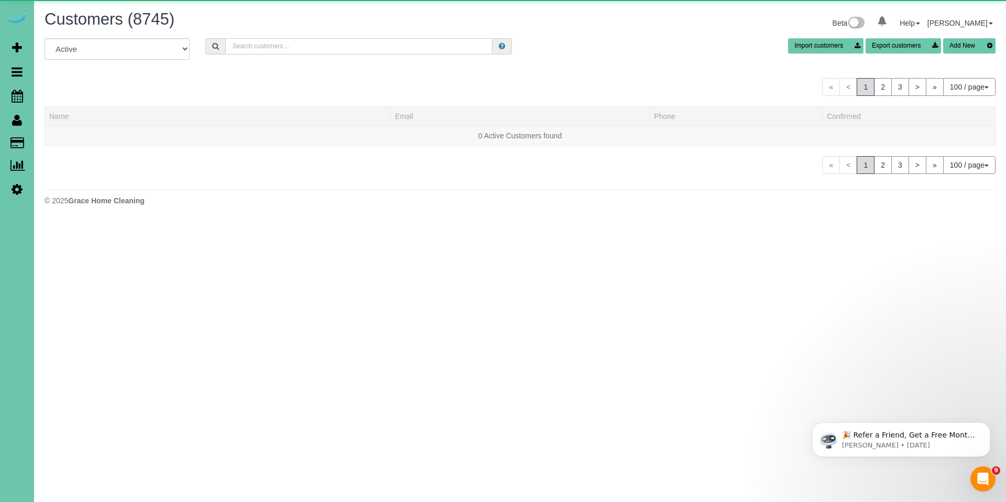
click at [323, 45] on input "text" at bounding box center [358, 46] width 267 height 16
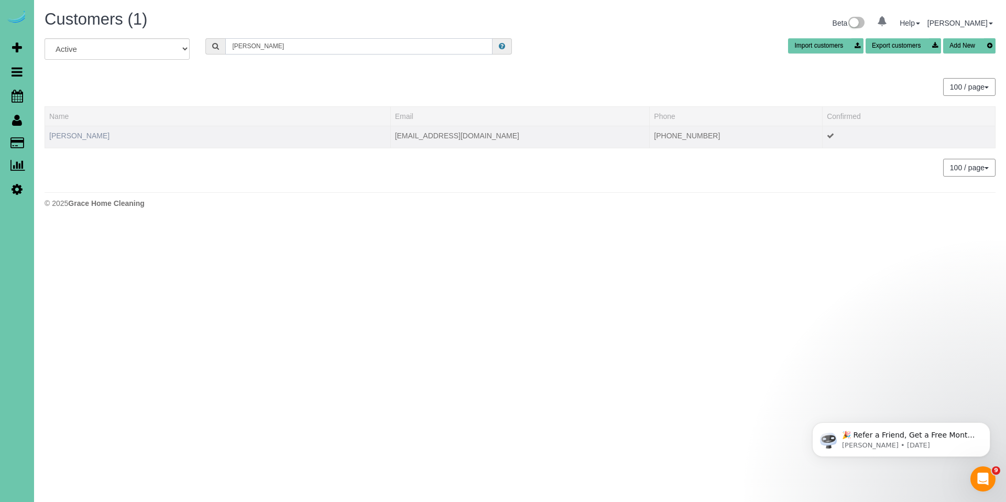
type input "[PERSON_NAME]"
click at [82, 131] on link "[PERSON_NAME]" at bounding box center [79, 135] width 60 height 8
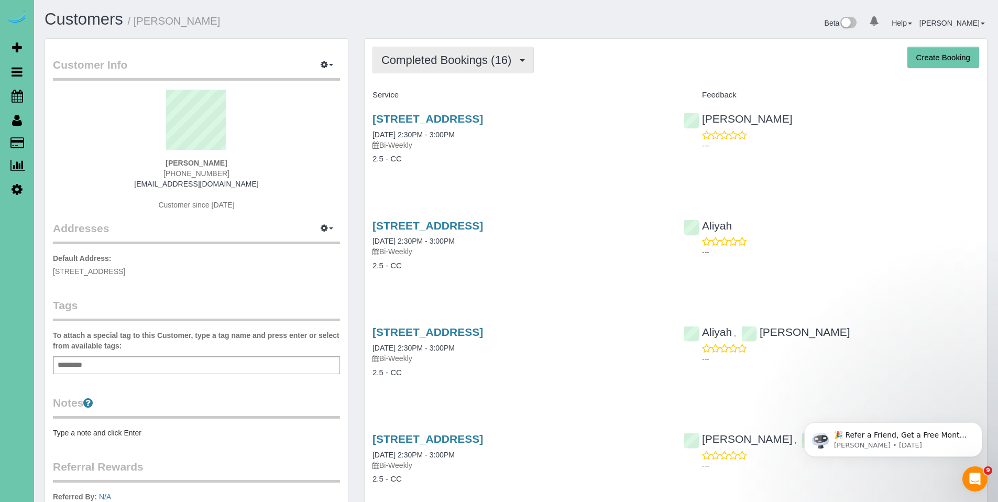
click at [448, 62] on span "Completed Bookings (16)" at bounding box center [448, 59] width 135 height 13
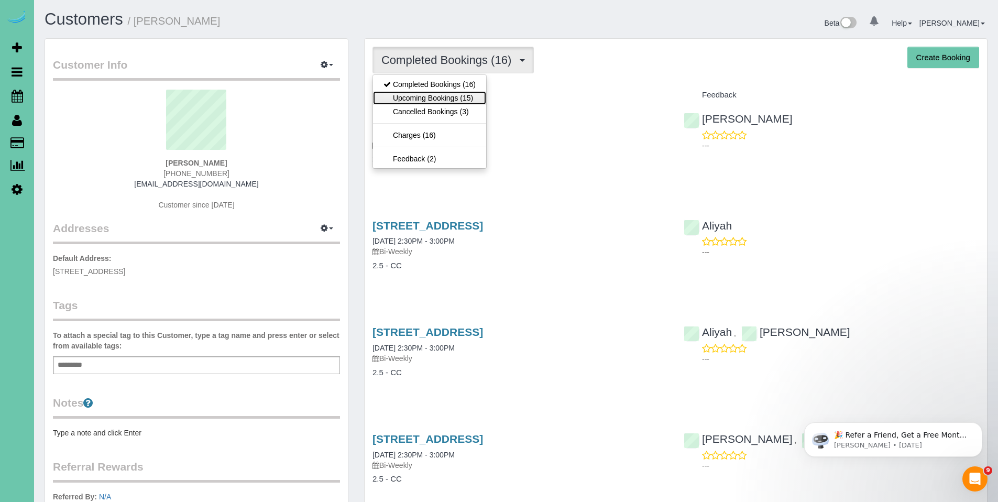
click at [437, 97] on link "Upcoming Bookings (15)" at bounding box center [429, 98] width 113 height 14
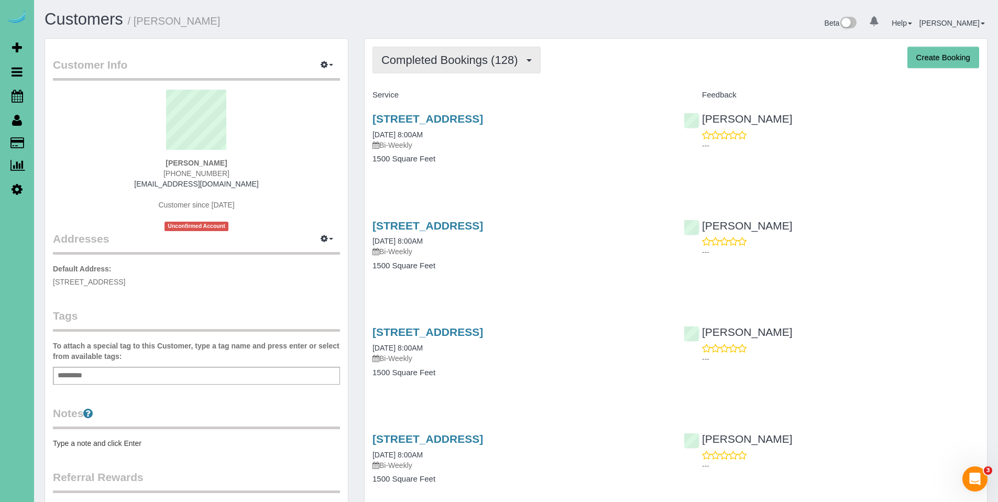
click at [424, 59] on span "Completed Bookings (128)" at bounding box center [451, 59] width 141 height 13
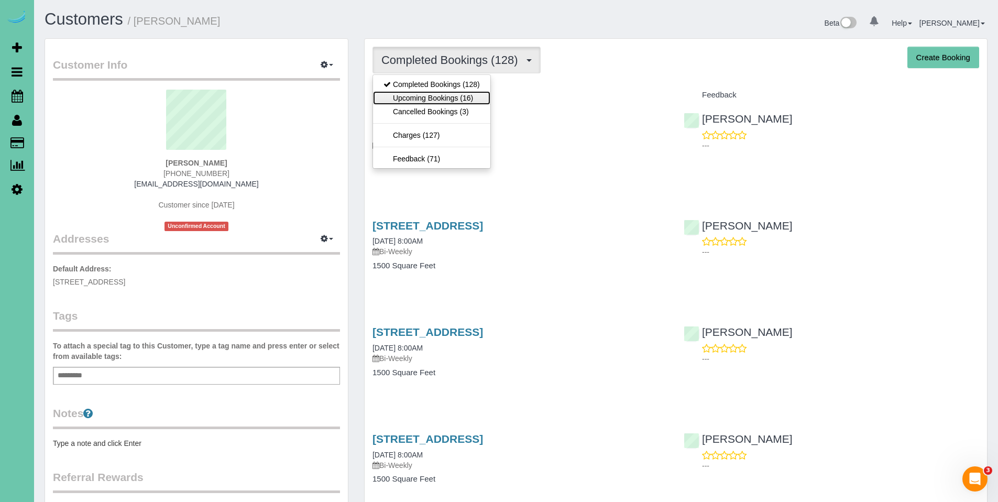
click at [426, 92] on link "Upcoming Bookings (16)" at bounding box center [431, 98] width 117 height 14
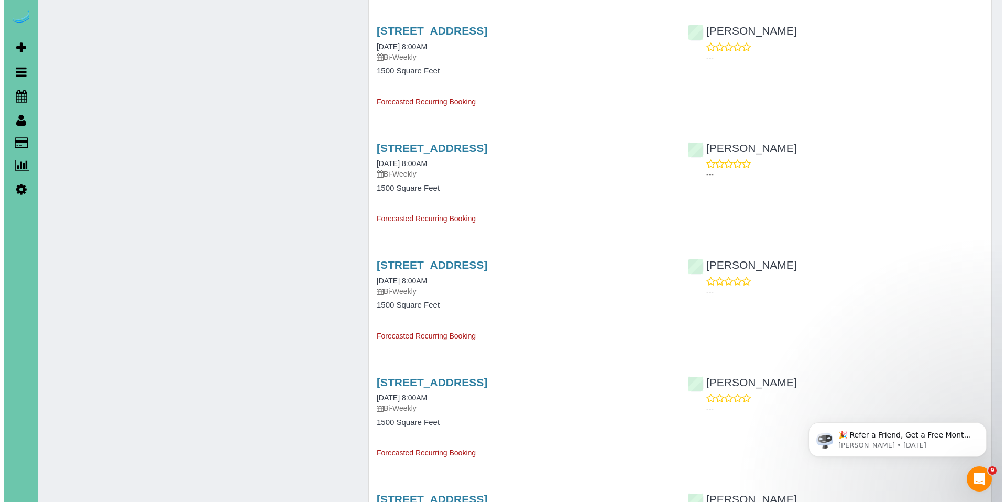
scroll to position [991, 0]
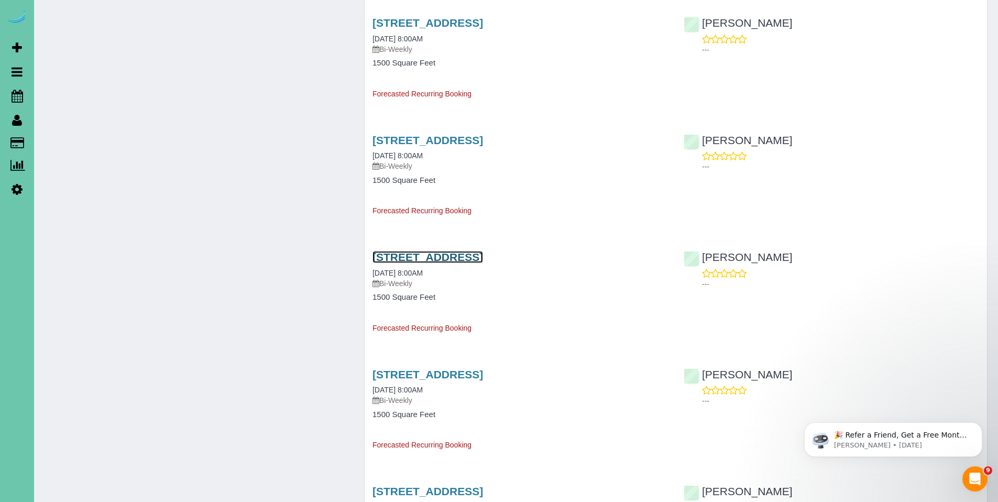
click at [421, 259] on link "[STREET_ADDRESS]" at bounding box center [427, 257] width 111 height 12
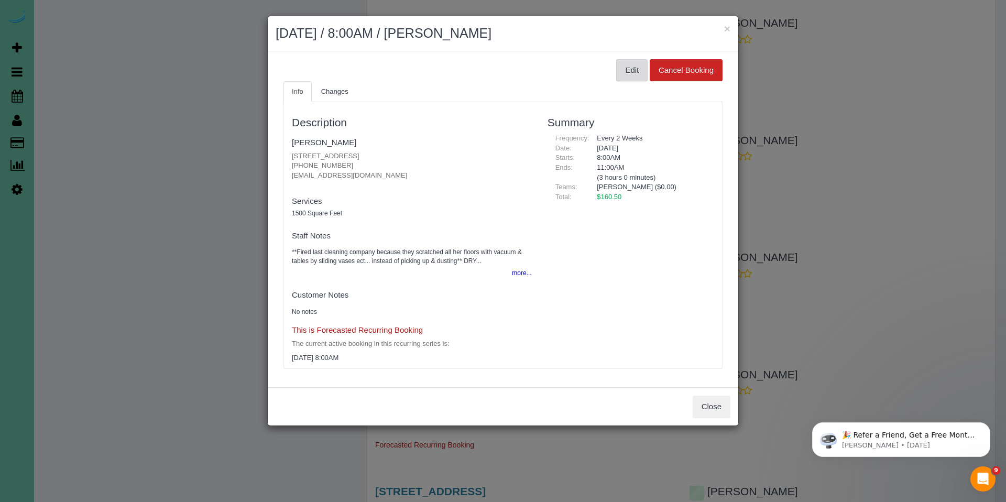
click at [636, 62] on button "Edit" at bounding box center [631, 70] width 31 height 22
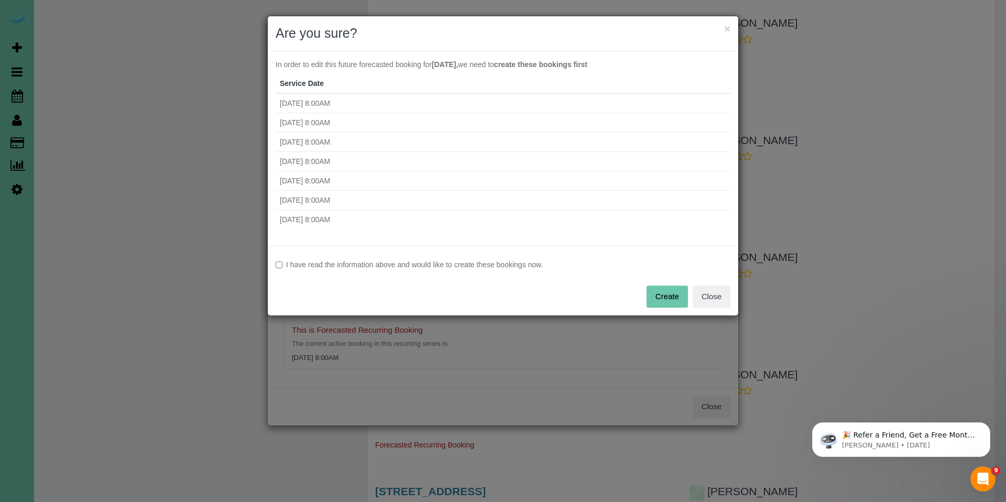
click at [340, 264] on label "I have read the information above and would like to create these bookings now." at bounding box center [502, 264] width 455 height 10
click at [660, 298] on button "Create" at bounding box center [666, 296] width 41 height 22
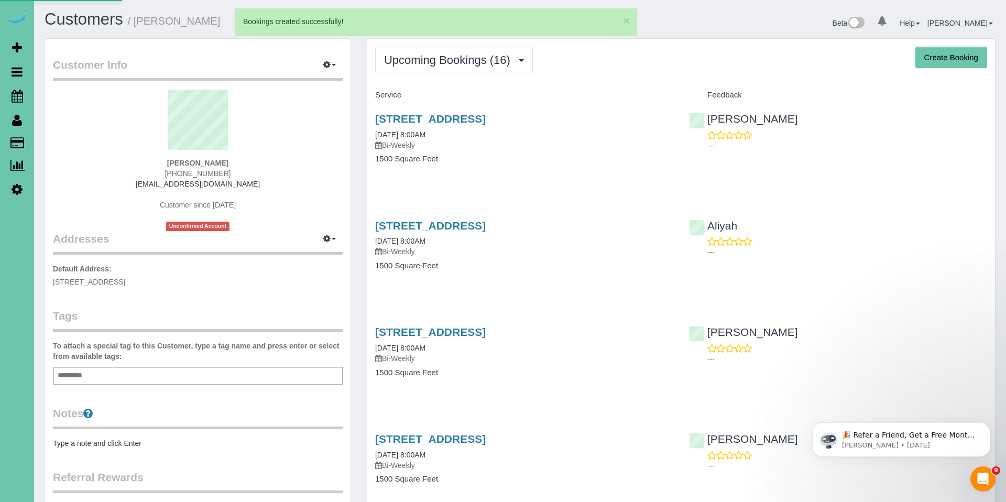
select select "NE"
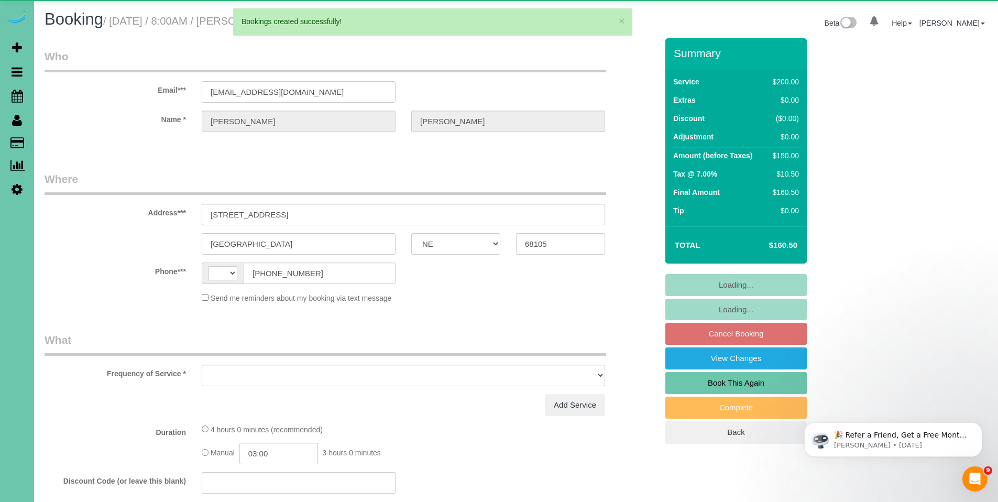
select select "string:[GEOGRAPHIC_DATA]"
select select "object:2374"
select select "string:fspay-698217f7-fca2-4062-aa73-5bbfb633a7ff"
select select "object:2461"
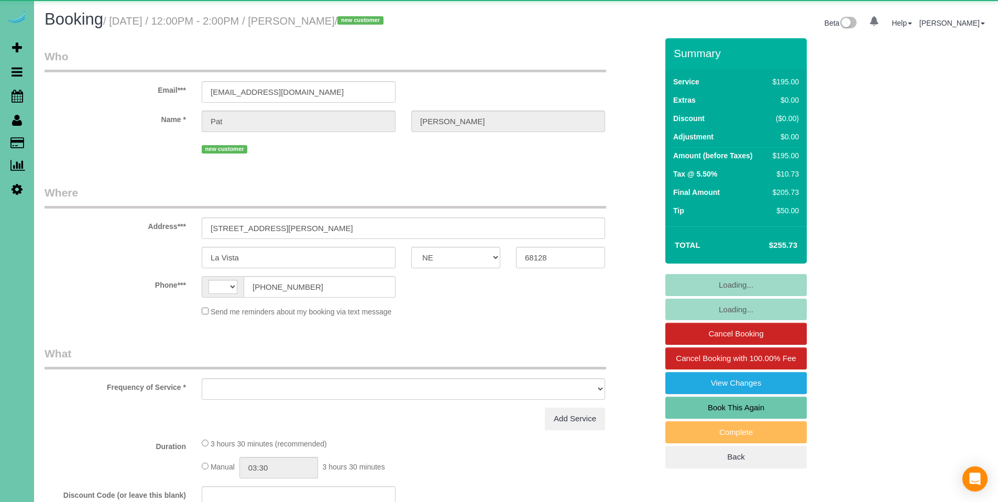
select select "NE"
select select "string:[GEOGRAPHIC_DATA]"
select select "object:901"
select select "string:fspay-e1e056c5-da3e-4c89-be40-9972e1126b1f"
select select "spot1"
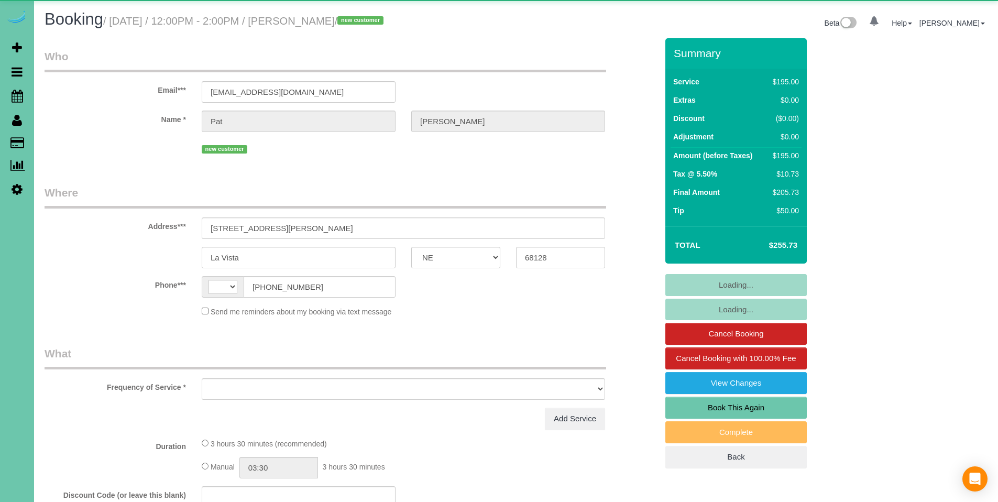
select select "number:37"
select select "number:42"
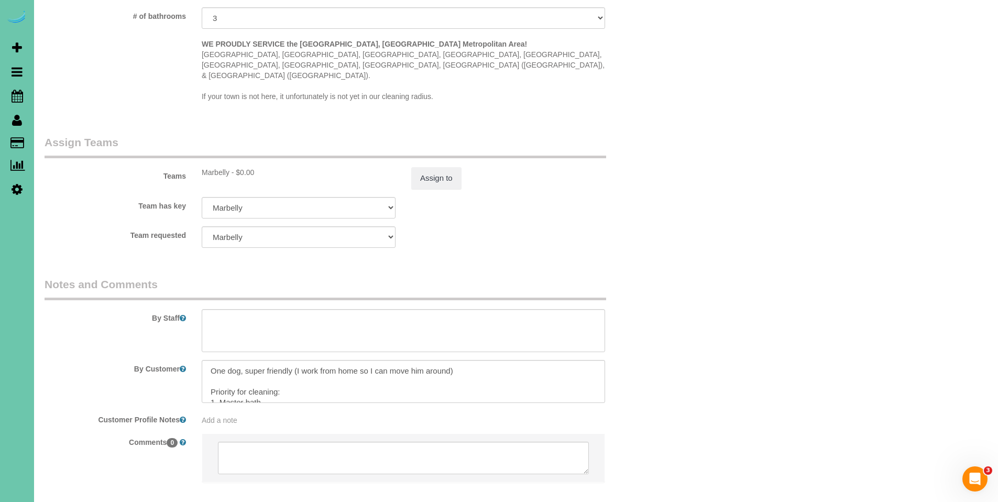
scroll to position [967, 0]
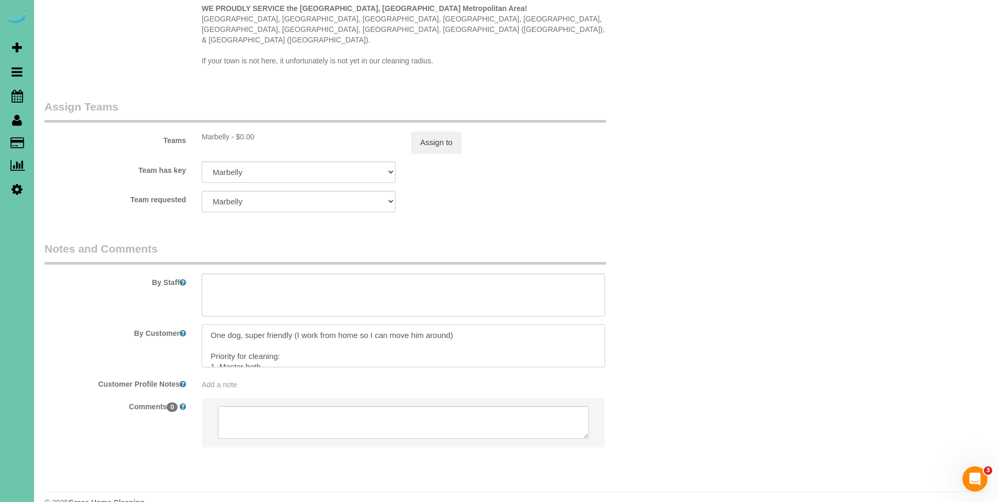
click at [352, 329] on textarea at bounding box center [403, 345] width 403 height 43
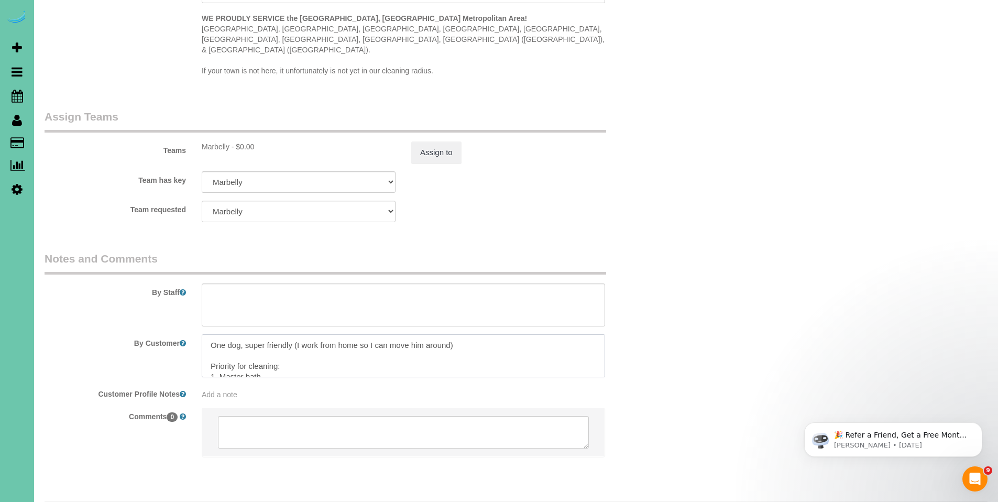
scroll to position [946, 0]
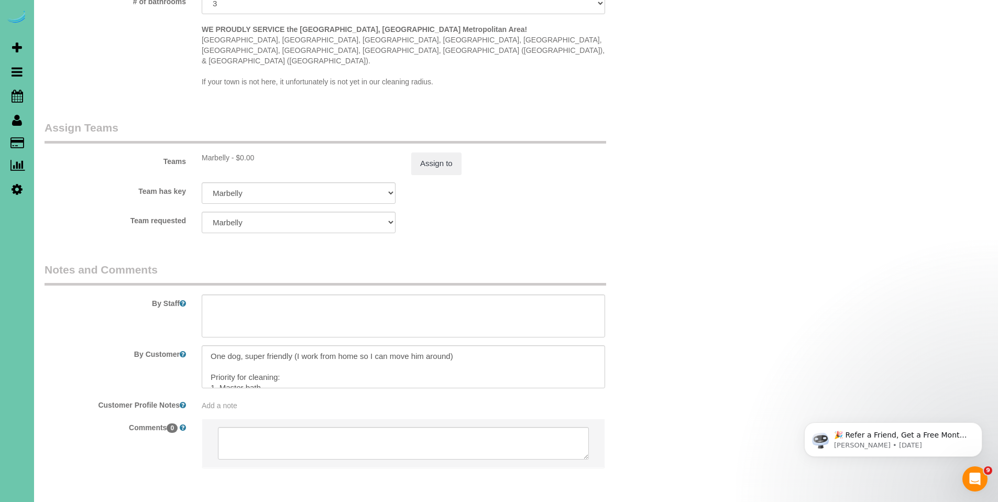
click at [281, 345] on textarea at bounding box center [403, 366] width 403 height 43
click at [272, 354] on textarea at bounding box center [403, 366] width 403 height 43
click at [440, 365] on textarea at bounding box center [403, 366] width 403 height 43
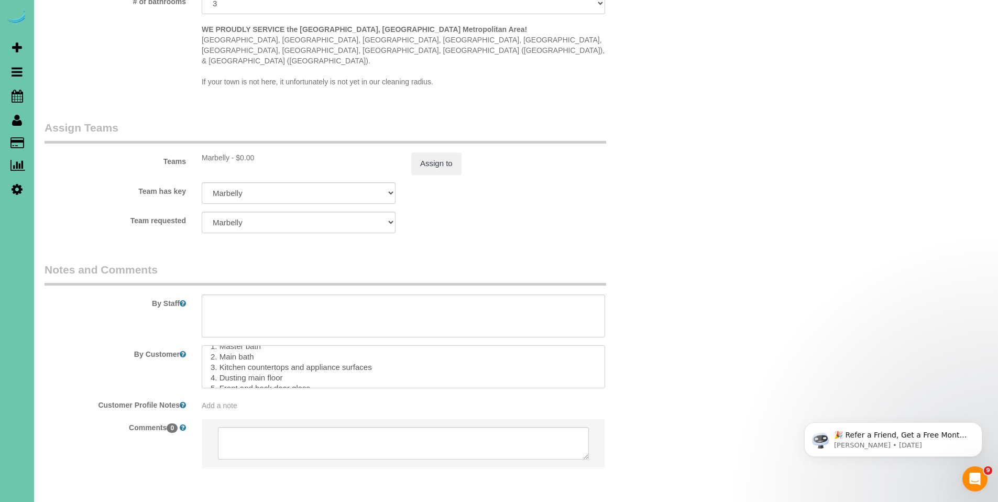
scroll to position [42, 0]
click at [309, 354] on textarea at bounding box center [403, 366] width 403 height 43
click at [347, 355] on textarea at bounding box center [403, 366] width 403 height 43
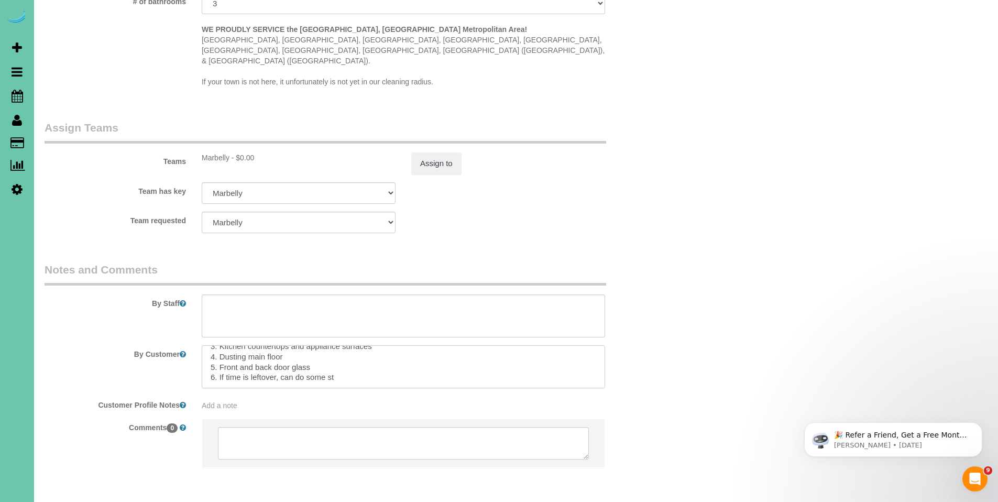
click at [418, 353] on textarea at bounding box center [403, 366] width 403 height 43
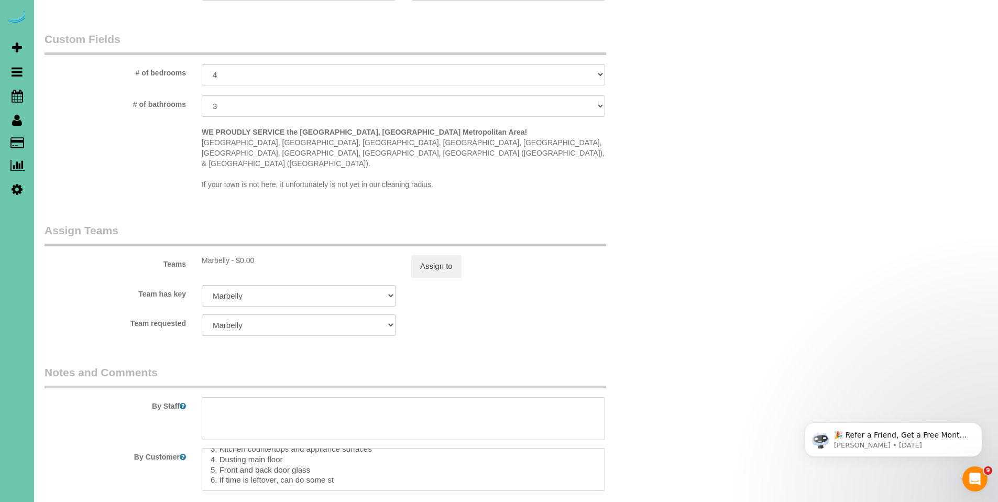
scroll to position [967, 0]
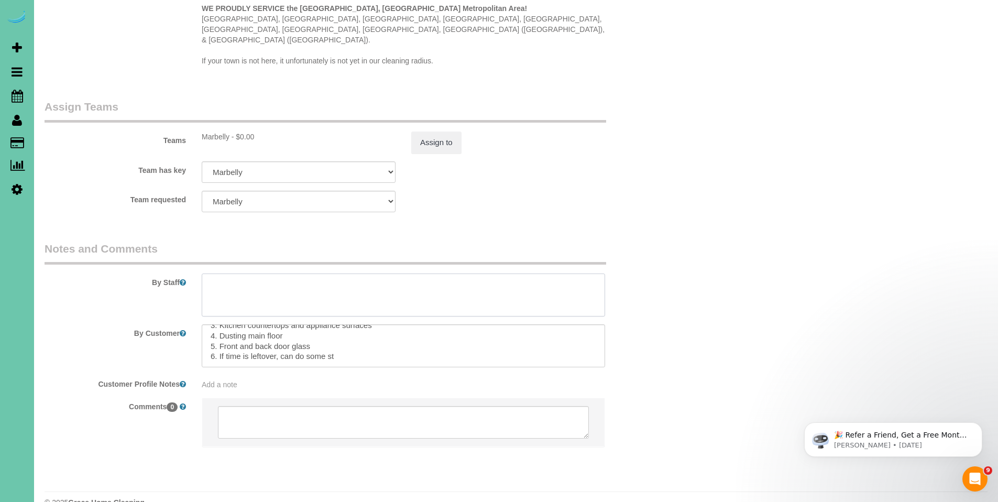
click at [268, 273] on textarea at bounding box center [403, 294] width 403 height 43
click at [219, 275] on textarea at bounding box center [403, 296] width 403 height 43
click at [357, 329] on textarea at bounding box center [403, 347] width 403 height 43
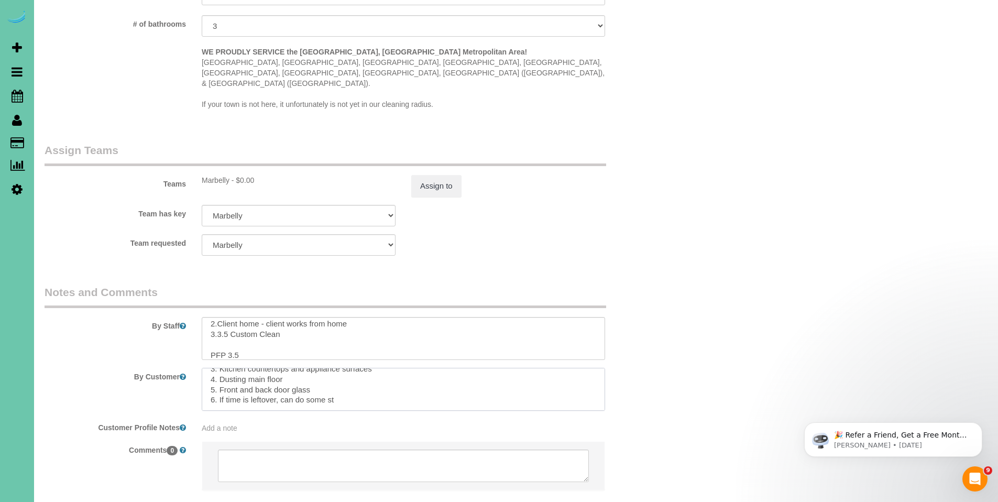
scroll to position [915, 0]
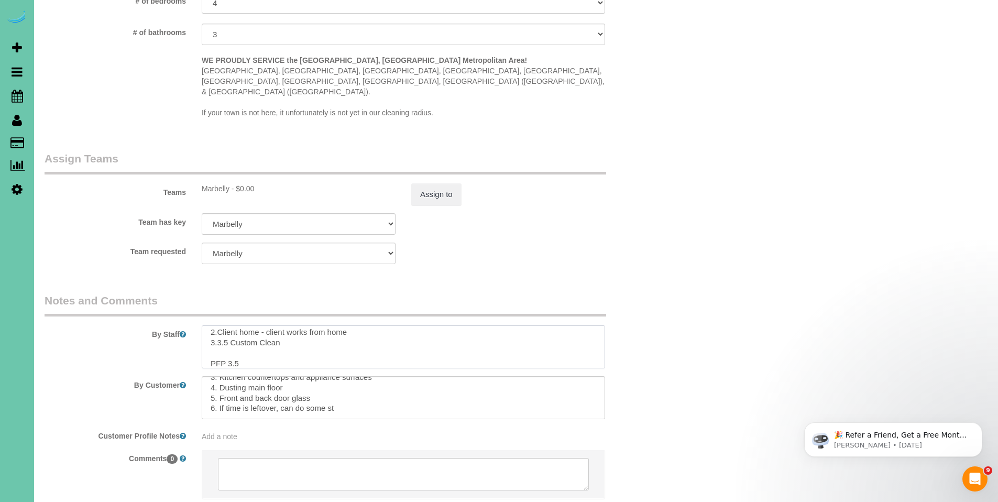
click at [307, 326] on textarea at bounding box center [403, 346] width 403 height 43
drag, startPoint x: 205, startPoint y: 368, endPoint x: 308, endPoint y: 366, distance: 102.7
click at [308, 376] on textarea at bounding box center [403, 397] width 403 height 43
click at [236, 325] on textarea at bounding box center [403, 346] width 403 height 43
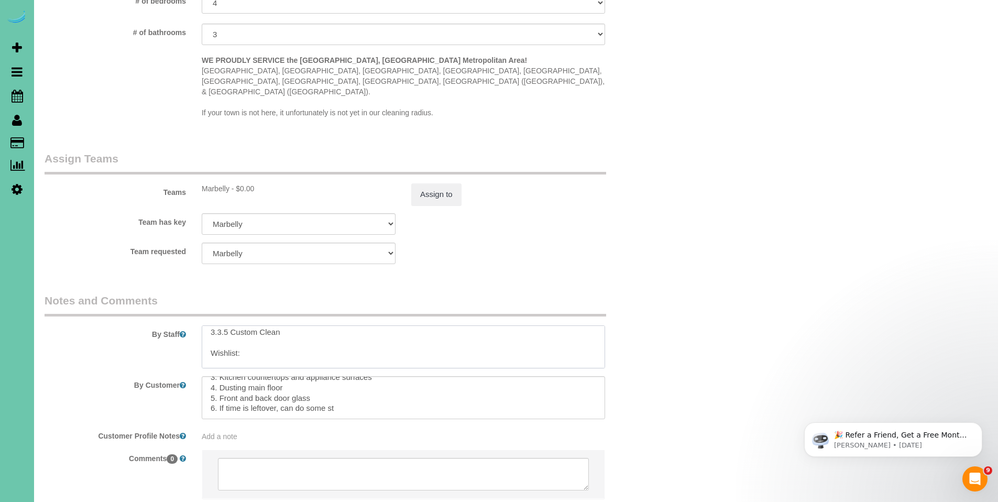
click at [253, 330] on textarea at bounding box center [403, 346] width 403 height 43
paste textarea "1. Master bath 2. Main bath 3. Kitchen countertops and appliance surfaces 4. Du…"
type textarea "[DOMAIN_NAME] 2.Client home - client works from home 3.3.5 Custom Clean Wishlis…"
click at [498, 376] on textarea at bounding box center [403, 397] width 403 height 43
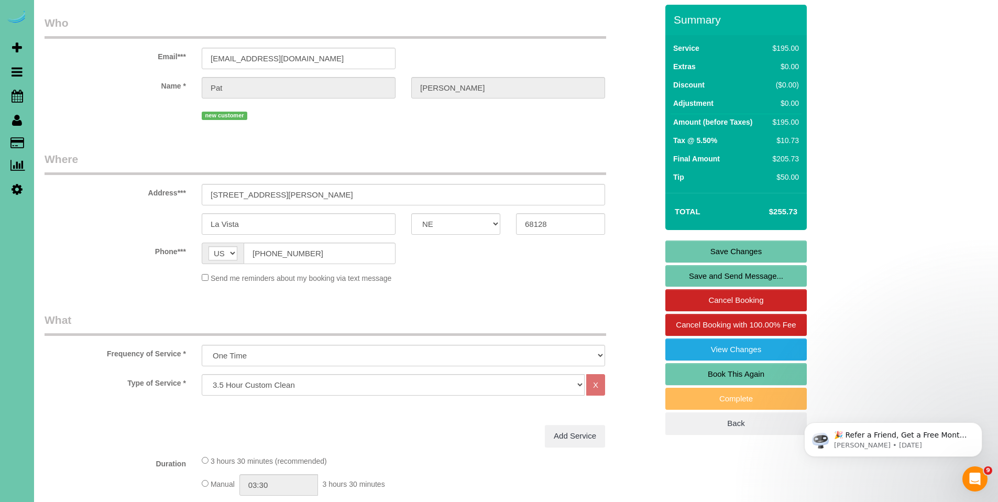
scroll to position [0, 0]
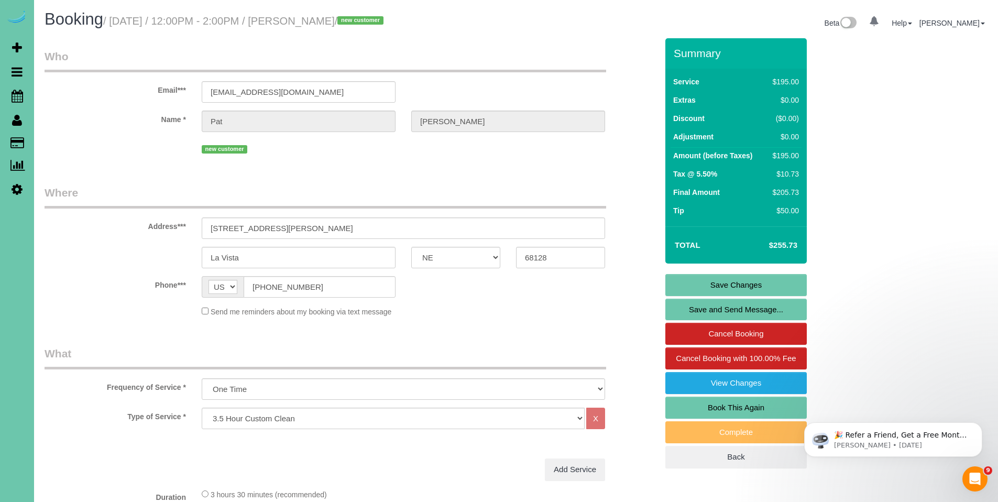
click at [739, 289] on link "Save Changes" at bounding box center [735, 285] width 141 height 22
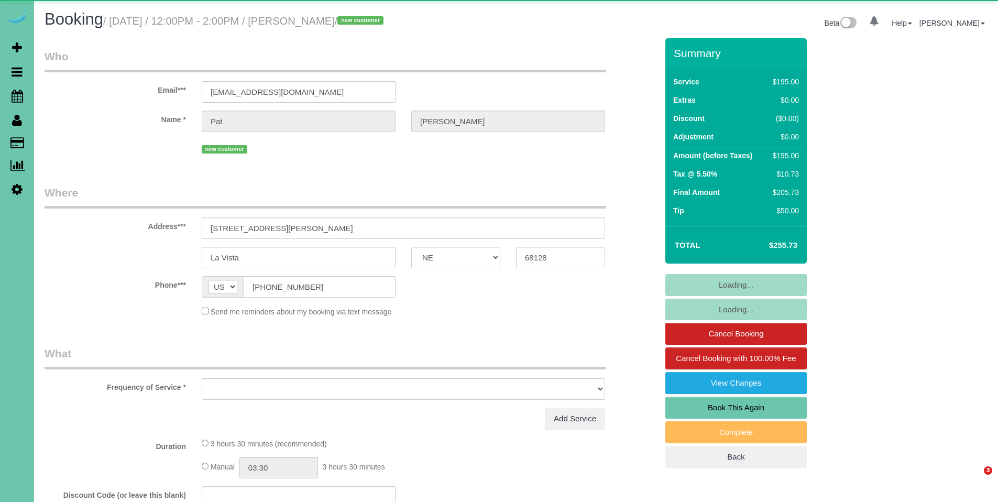
select select "NE"
select select "object:901"
select select "spot1"
select select "number:37"
select select "number:42"
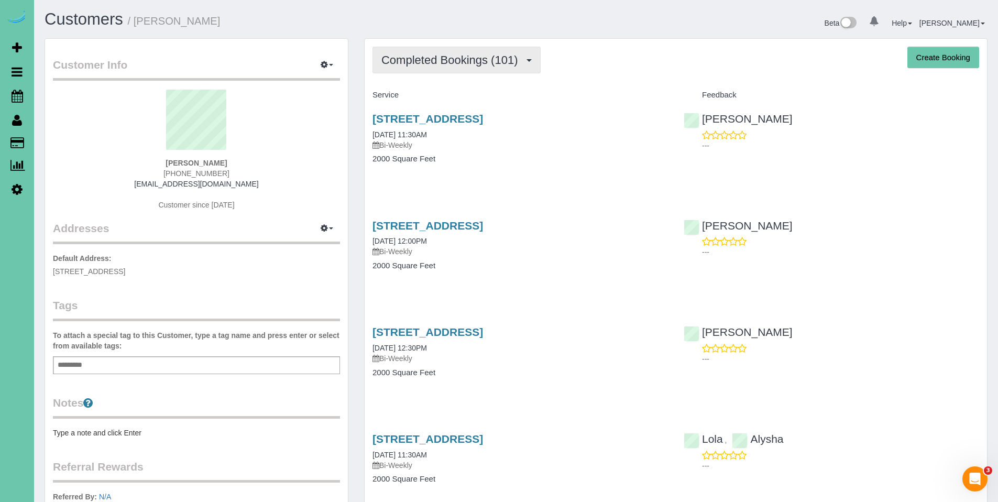
click at [455, 61] on span "Completed Bookings (101)" at bounding box center [451, 59] width 141 height 13
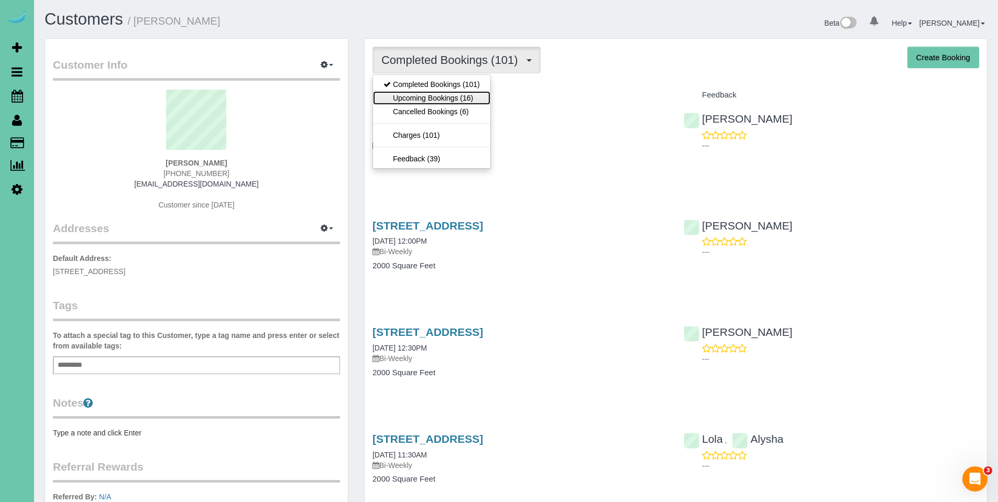
click at [436, 96] on link "Upcoming Bookings (16)" at bounding box center [431, 98] width 117 height 14
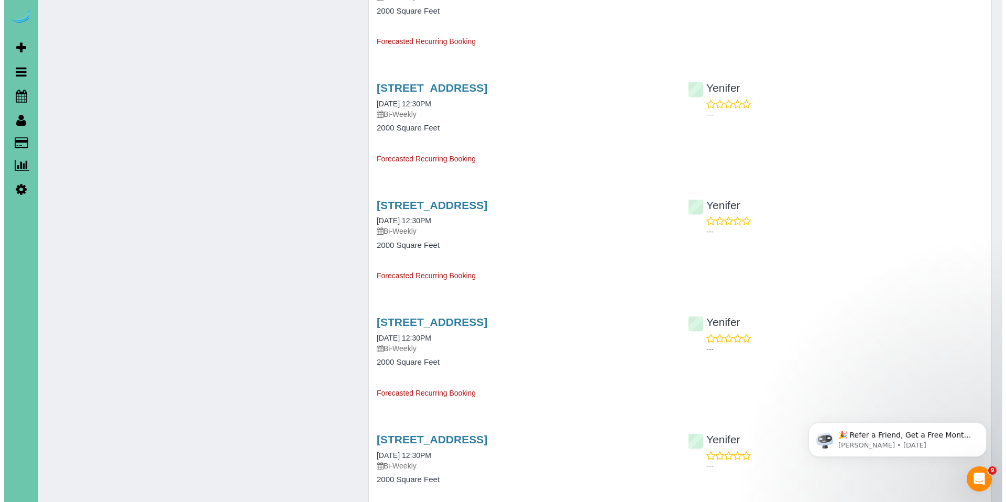
scroll to position [1156, 0]
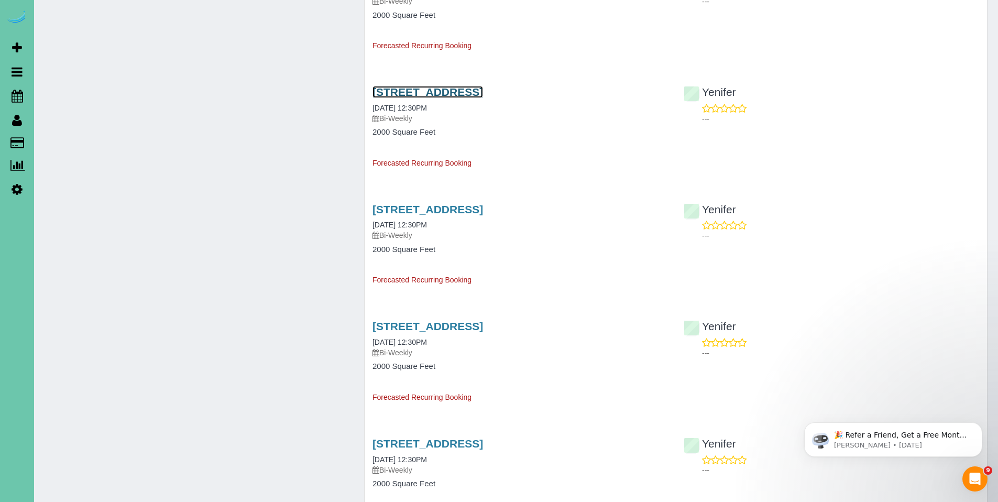
click at [465, 93] on link "19815 Leavenworth Street, Elkhorn, NE 68022" at bounding box center [427, 92] width 111 height 12
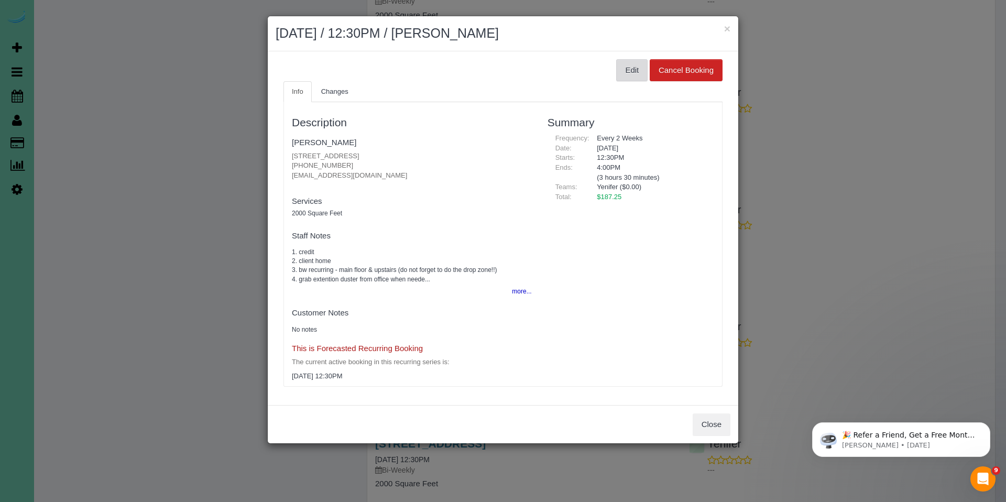
click at [638, 70] on button "Edit" at bounding box center [631, 70] width 31 height 22
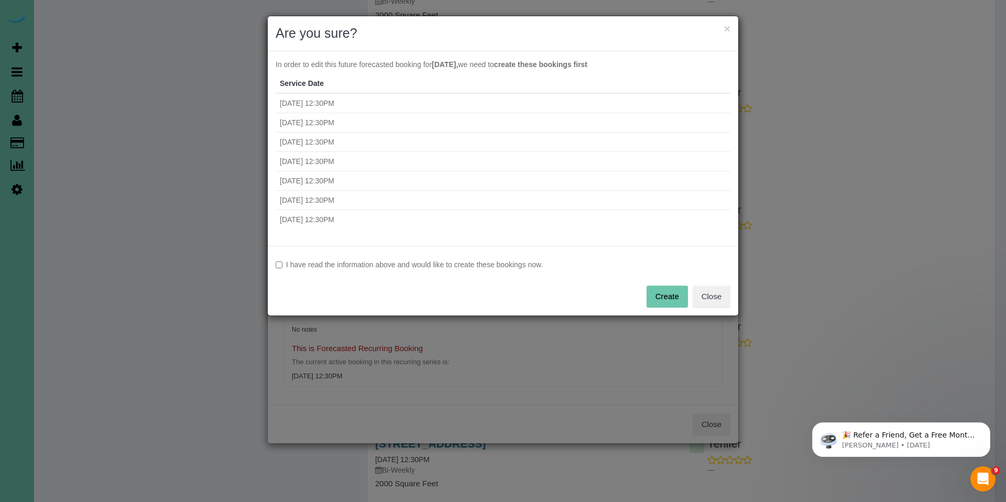
click at [678, 294] on button "Create" at bounding box center [666, 296] width 41 height 22
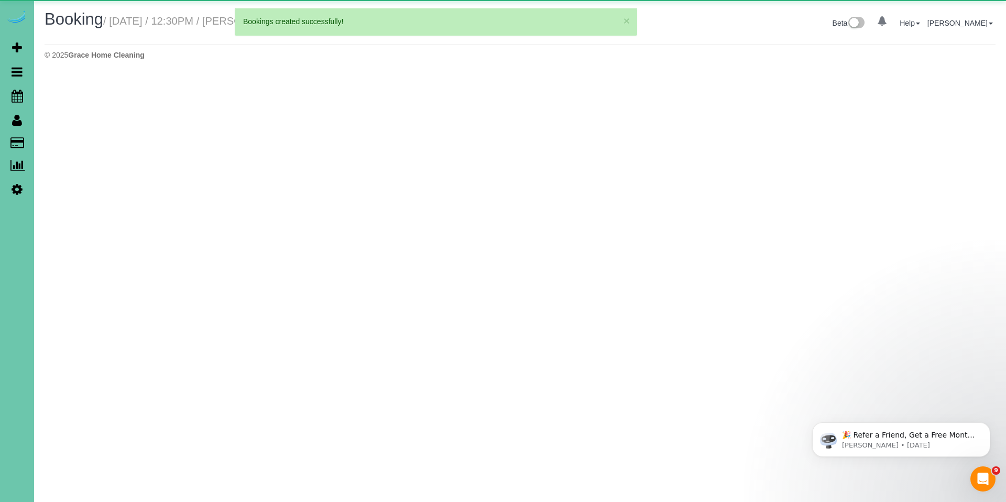
select select "NE"
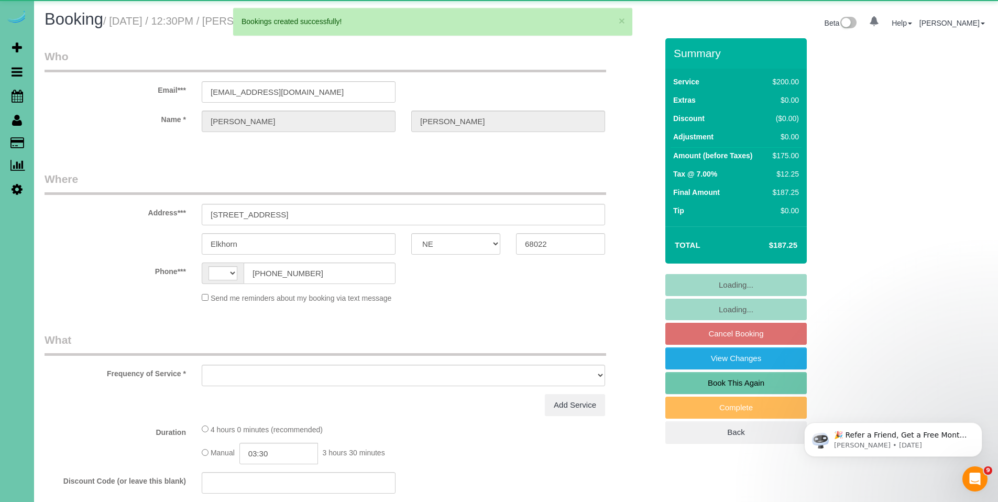
select select "string:US"
select select "object:2409"
select select "string:fspay-20ecc058-ab9a-4821-829e-f5afb8ff3b6a"
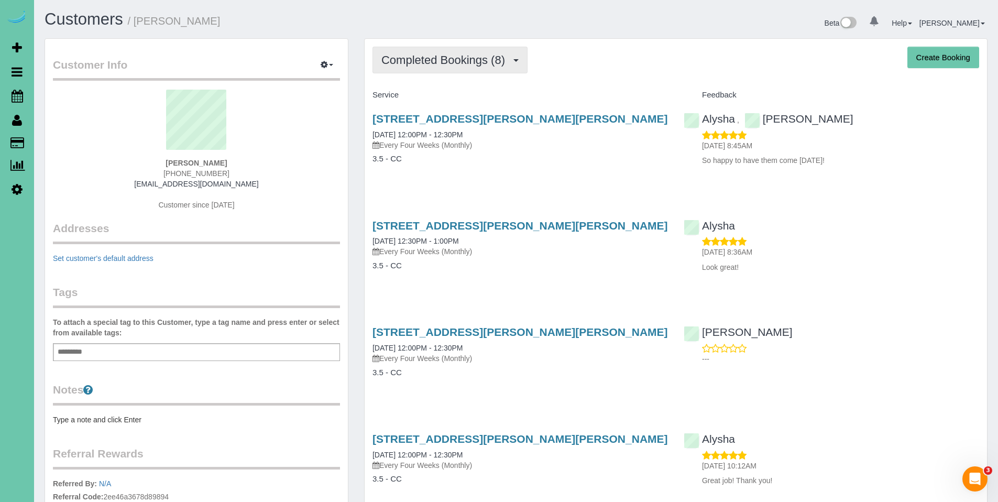
click at [441, 65] on span "Completed Bookings (8)" at bounding box center [445, 59] width 129 height 13
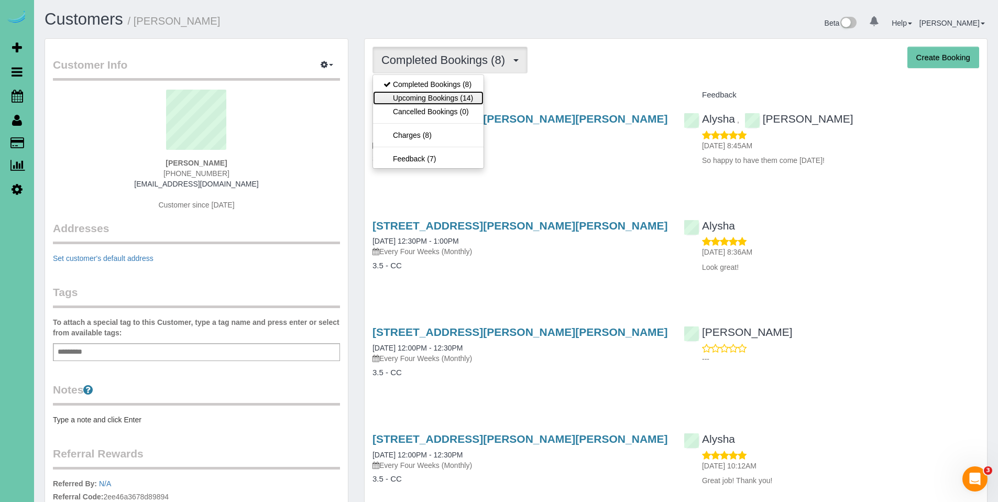
click at [433, 95] on link "Upcoming Bookings (14)" at bounding box center [428, 98] width 111 height 14
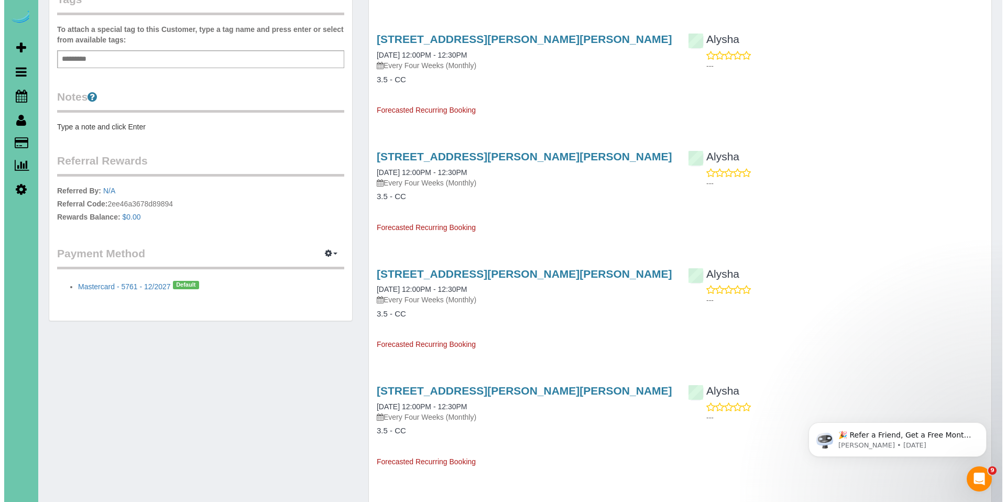
scroll to position [357, 0]
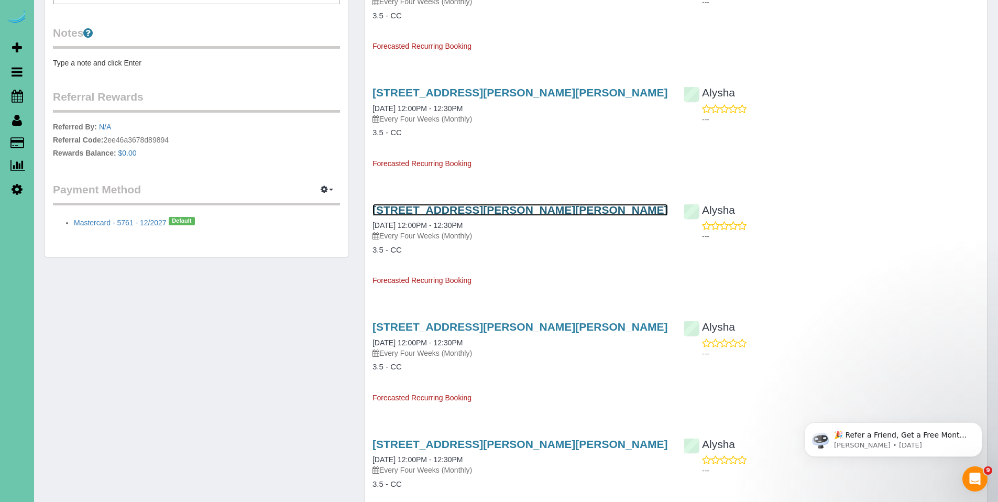
click at [436, 215] on link "[STREET_ADDRESS][PERSON_NAME][PERSON_NAME]" at bounding box center [519, 210] width 295 height 12
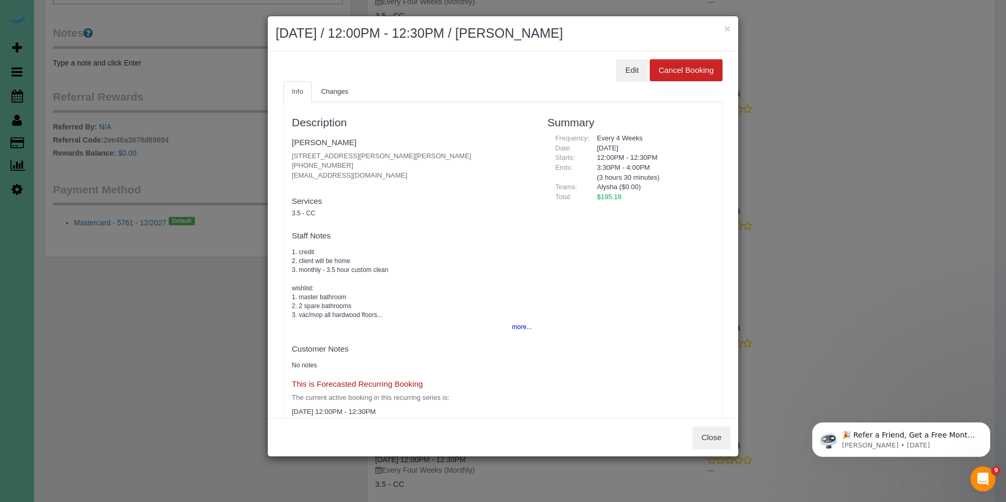
click at [623, 82] on ul "Info Changes" at bounding box center [502, 91] width 439 height 21
click at [626, 60] on button "Edit" at bounding box center [631, 70] width 31 height 22
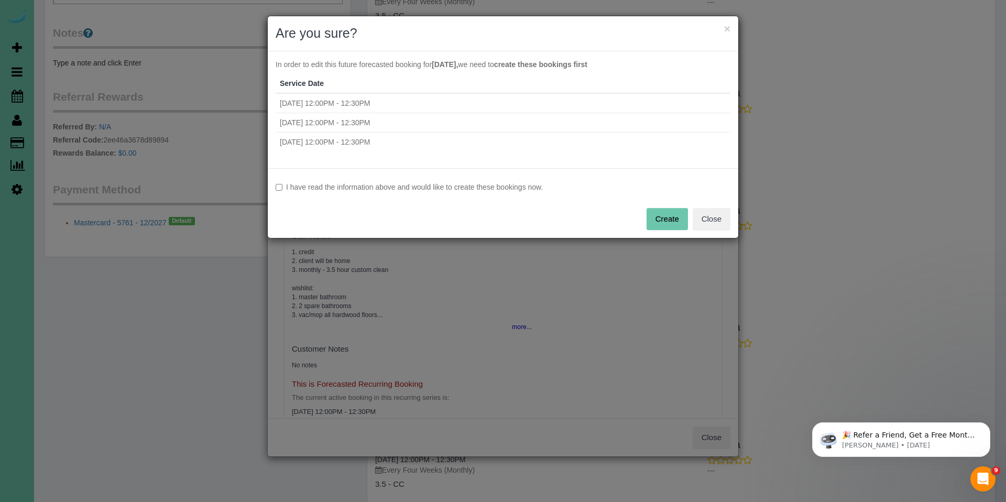
click at [352, 190] on label "I have read the information above and would like to create these bookings now." at bounding box center [502, 187] width 455 height 10
click at [662, 218] on button "Create" at bounding box center [666, 219] width 41 height 22
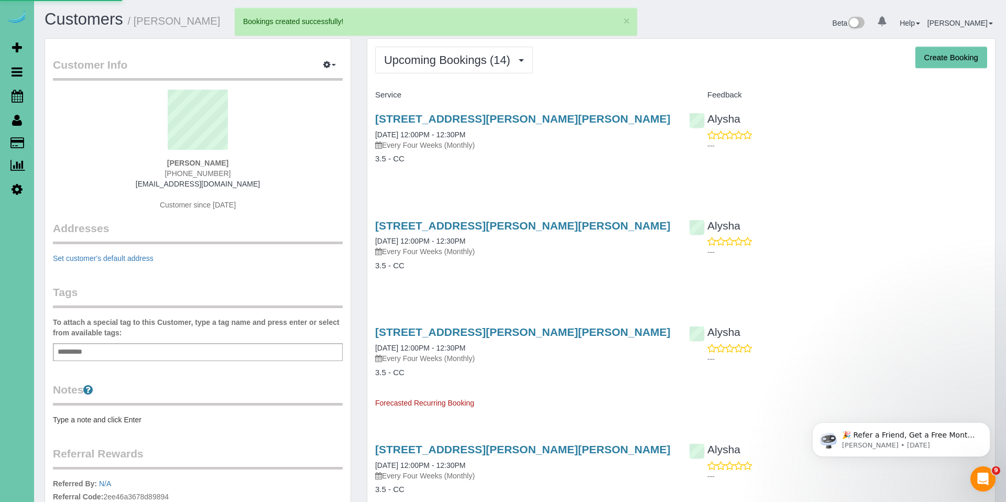
select select "NE"
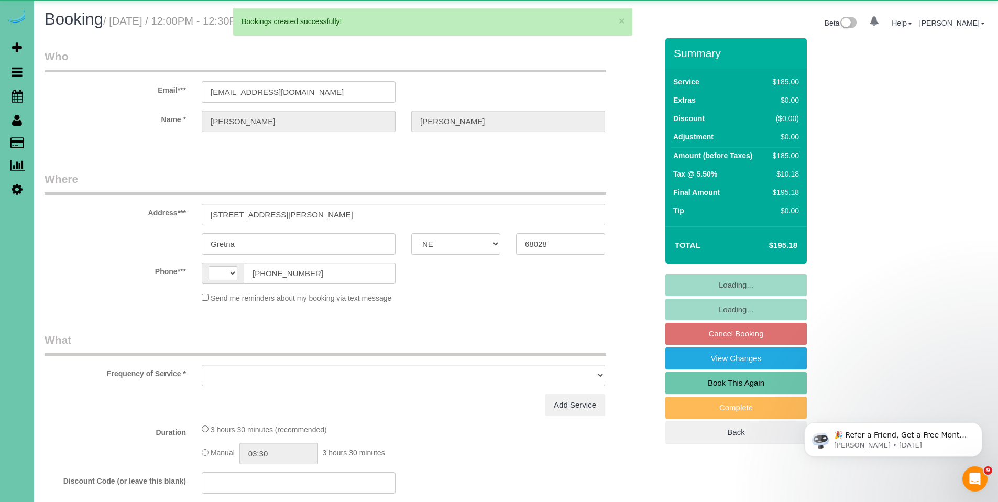
select select "string:[GEOGRAPHIC_DATA]"
select select "object:1667"
select select "string:fspay-828ae431-e1ac-41ee-a369-cc47fb4343a6"
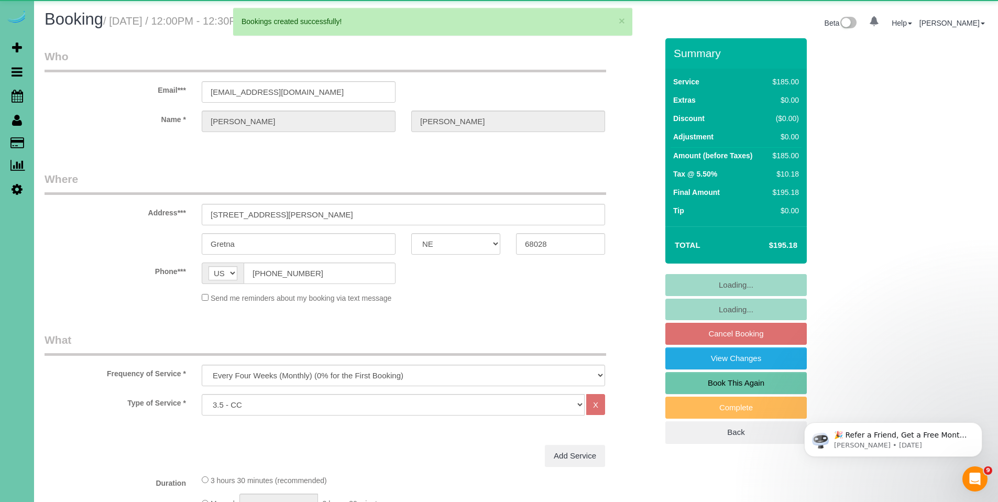
select select "object:1686"
select select "number:42"
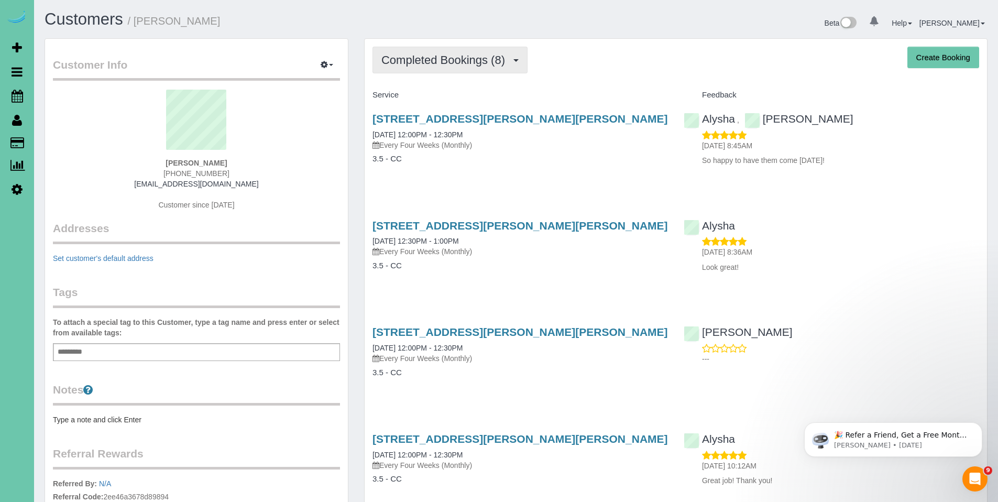
click at [430, 58] on span "Completed Bookings (8)" at bounding box center [445, 59] width 129 height 13
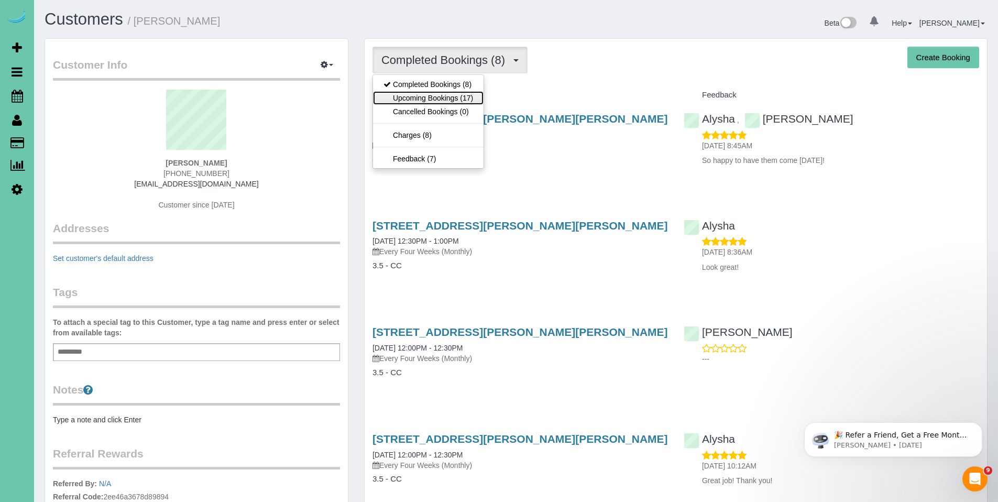
click at [429, 97] on link "Upcoming Bookings (17)" at bounding box center [428, 98] width 111 height 14
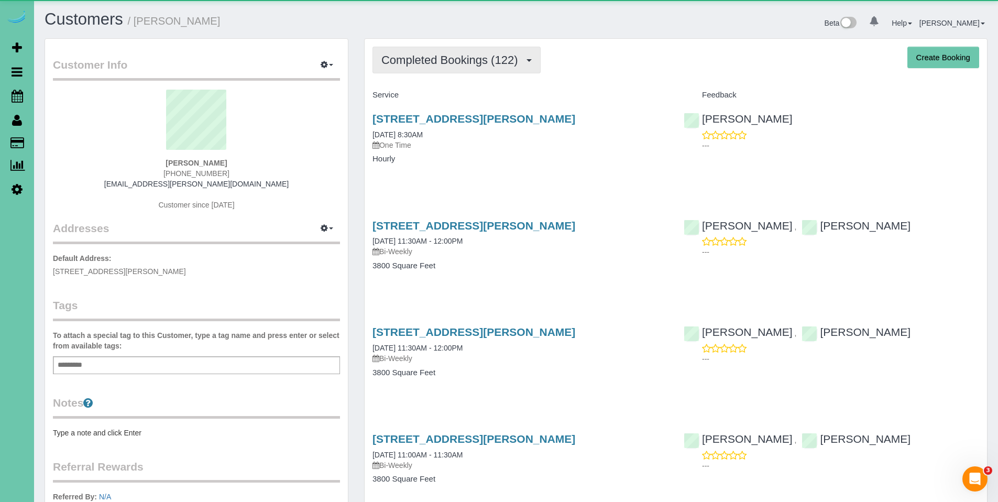
click at [443, 57] on span "Completed Bookings (122)" at bounding box center [451, 59] width 141 height 13
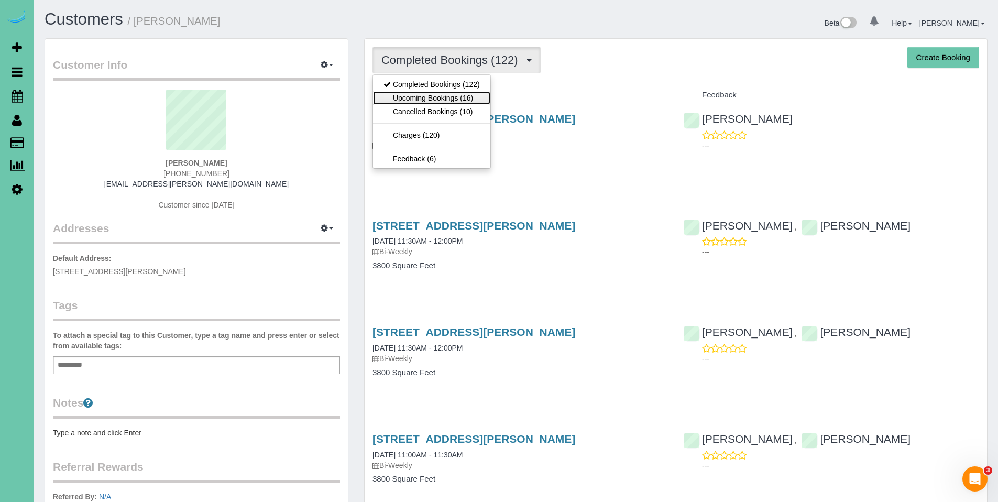
click at [430, 97] on link "Upcoming Bookings (16)" at bounding box center [431, 98] width 117 height 14
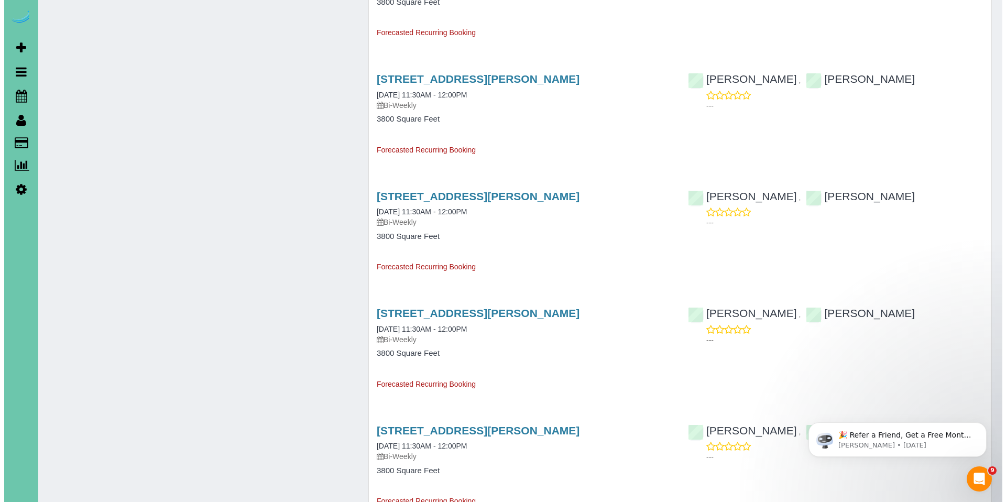
scroll to position [941, 0]
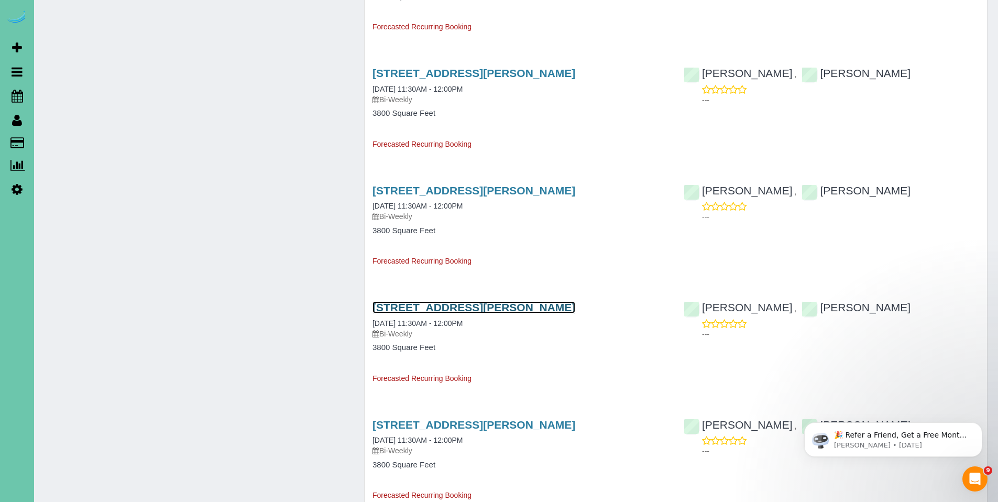
click at [466, 306] on link "9908 Harney Parkway North, Omaha, NE 68114" at bounding box center [473, 307] width 203 height 12
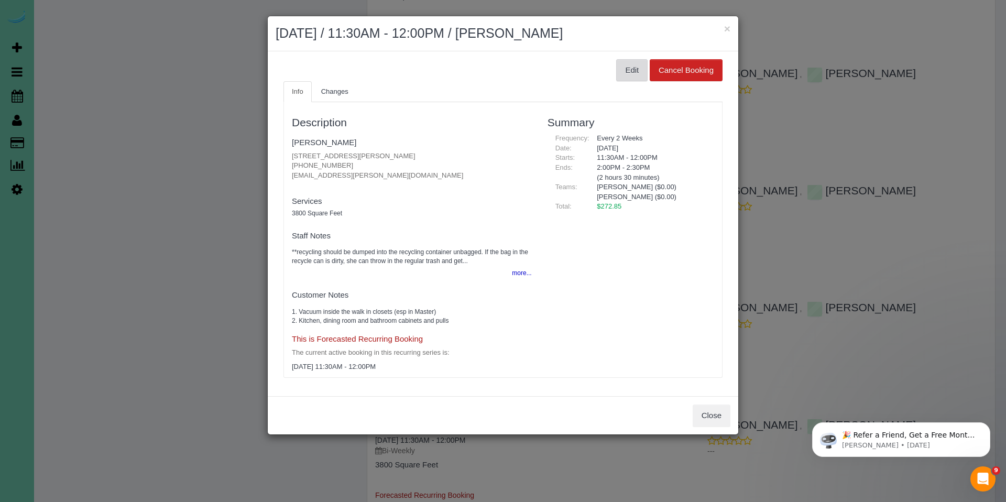
click at [628, 66] on button "Edit" at bounding box center [631, 70] width 31 height 22
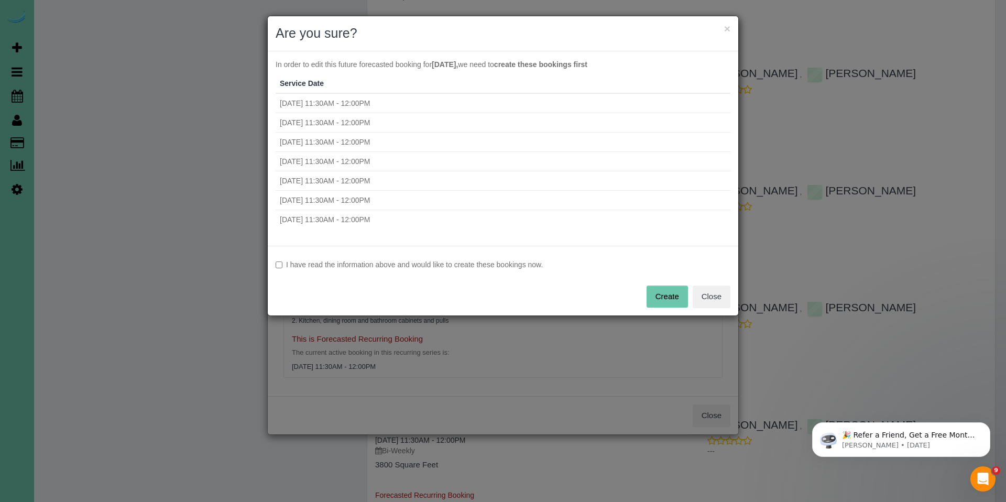
click at [330, 262] on label "I have read the information above and would like to create these bookings now." at bounding box center [502, 264] width 455 height 10
click at [667, 297] on button "Create" at bounding box center [666, 296] width 41 height 22
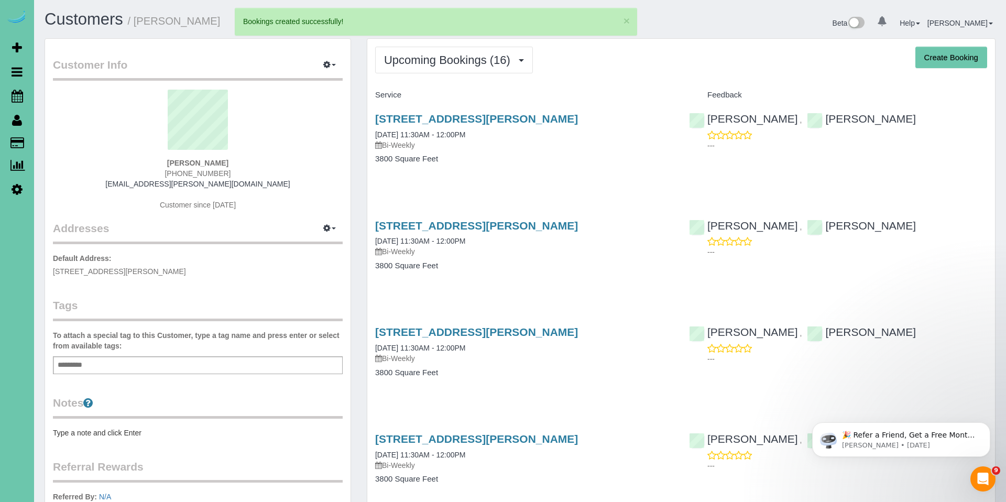
select select "NE"
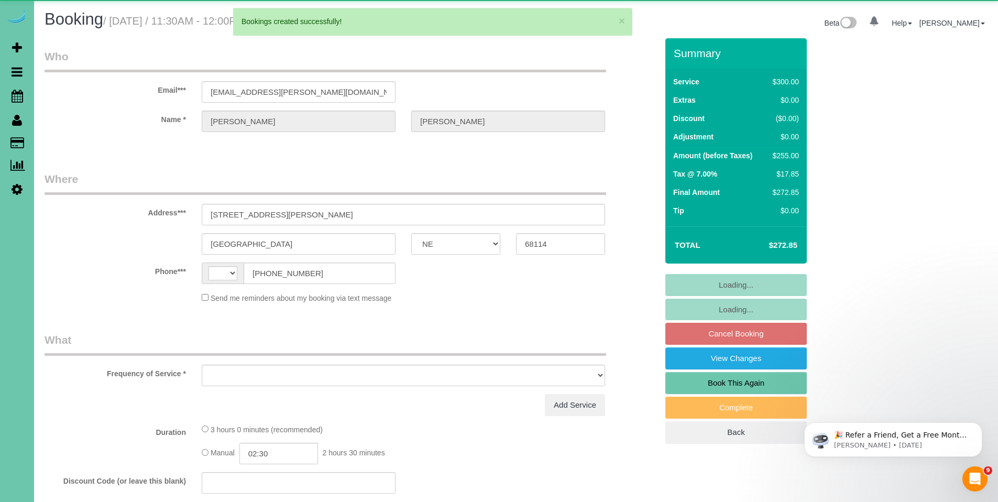
select select "string:[GEOGRAPHIC_DATA]"
select select "object:2811"
select select "string:fspay-e8b33e74-5b73-4b68-9df4-5ff75a2a8cc7"
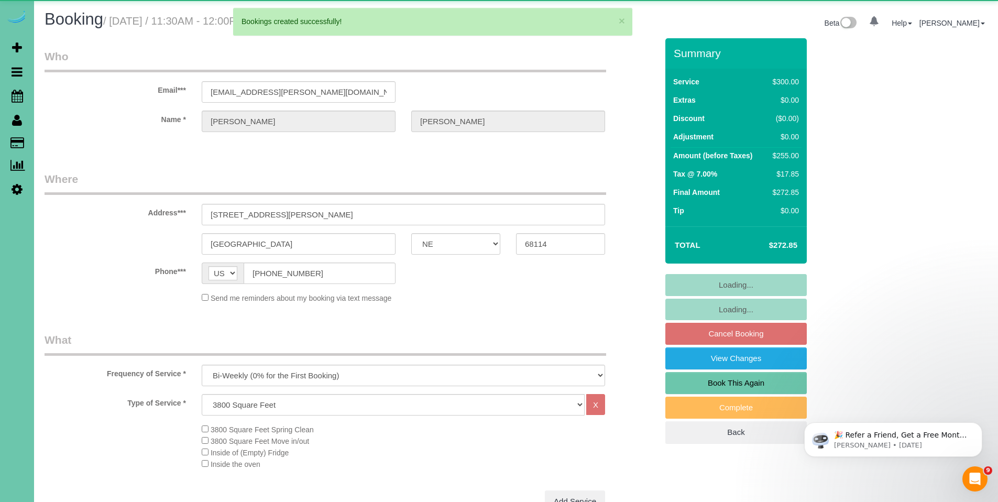
select select "number:36"
select select "number:42"
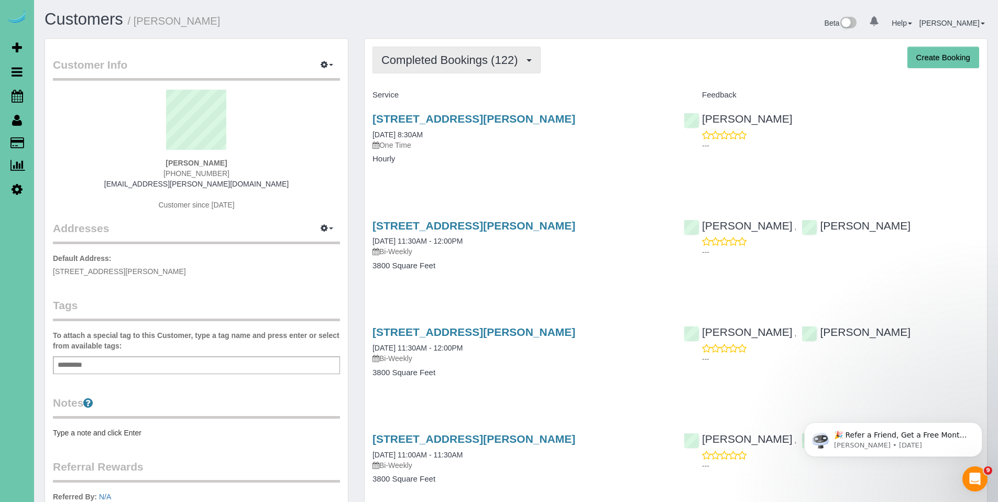
click at [403, 61] on span "Completed Bookings (122)" at bounding box center [451, 59] width 141 height 13
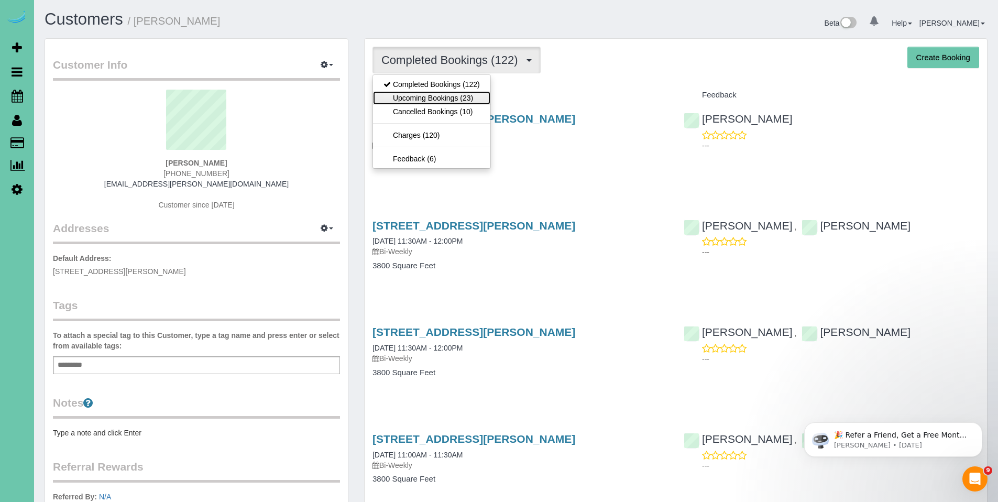
click at [421, 100] on link "Upcoming Bookings (23)" at bounding box center [431, 98] width 117 height 14
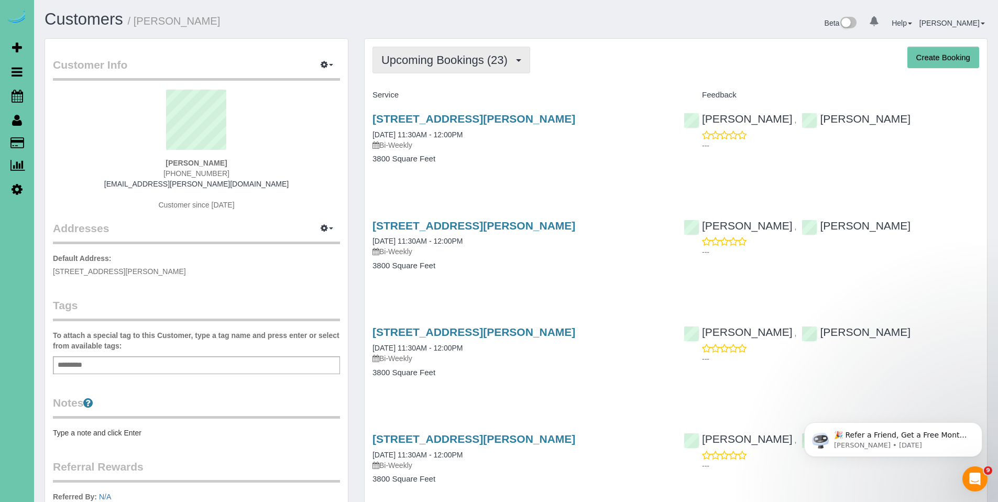
click at [424, 67] on button "Upcoming Bookings (23)" at bounding box center [451, 60] width 158 height 27
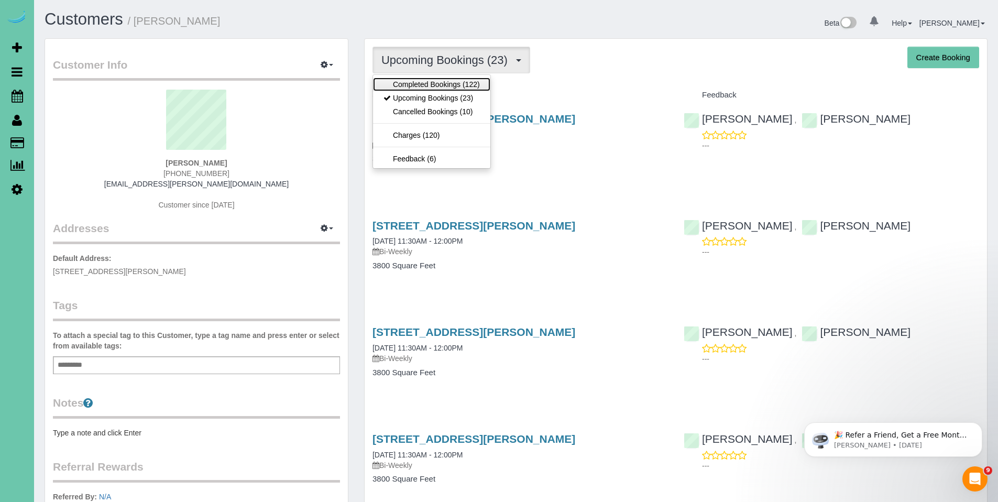
click at [418, 86] on link "Completed Bookings (122)" at bounding box center [431, 85] width 117 height 14
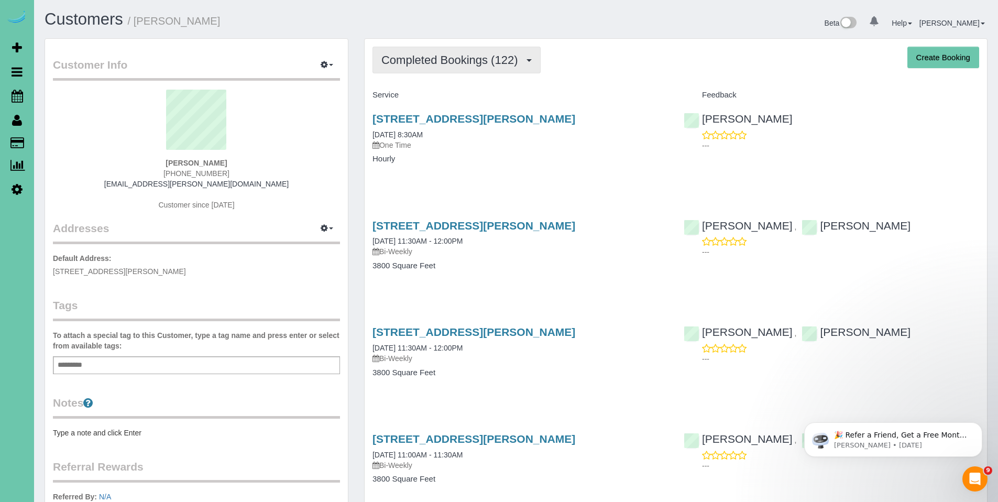
click at [456, 58] on span "Completed Bookings (122)" at bounding box center [451, 59] width 141 height 13
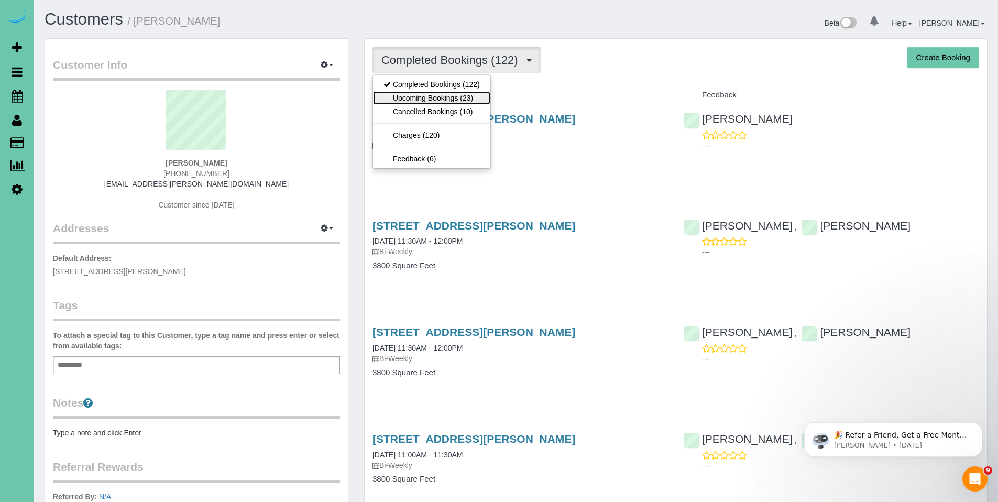
click at [440, 93] on link "Upcoming Bookings (23)" at bounding box center [431, 98] width 117 height 14
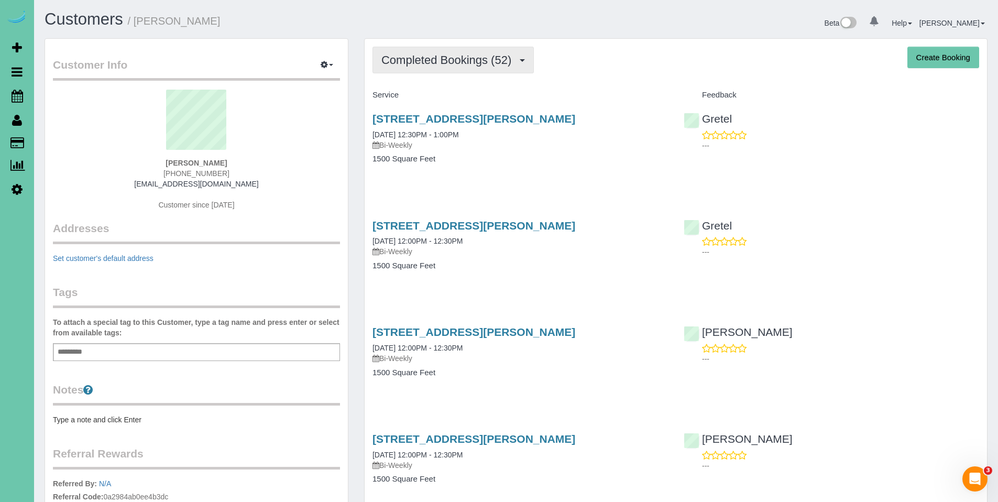
click at [451, 57] on span "Completed Bookings (52)" at bounding box center [448, 59] width 135 height 13
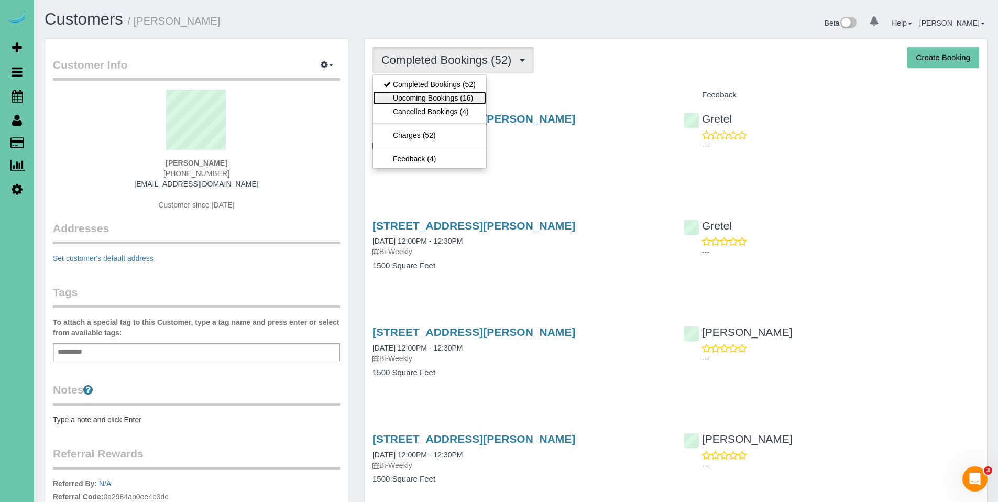
click at [438, 100] on link "Upcoming Bookings (16)" at bounding box center [429, 98] width 113 height 14
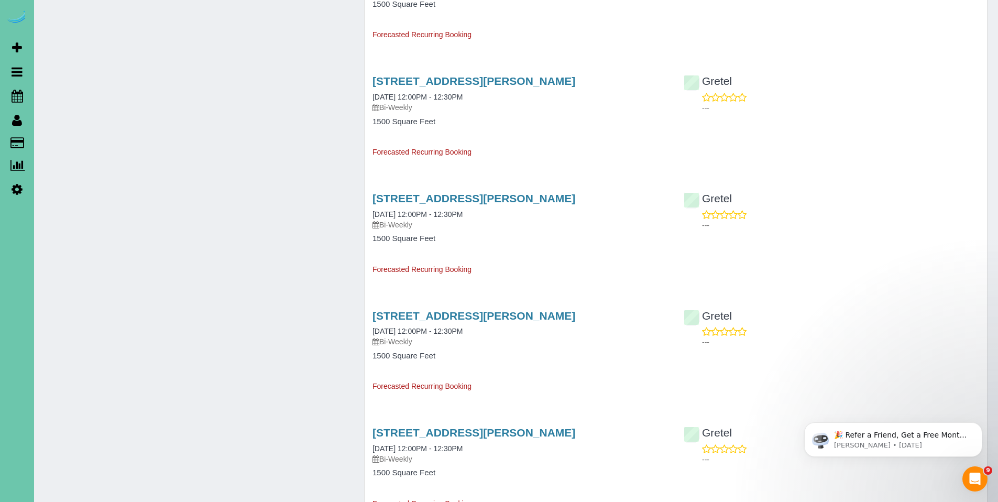
scroll to position [851, 0]
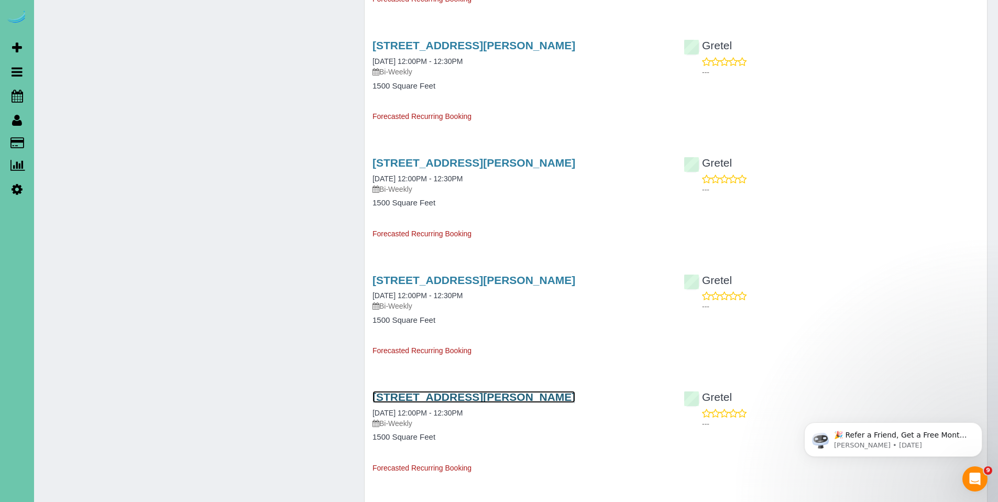
click at [443, 396] on link "[STREET_ADDRESS][PERSON_NAME]" at bounding box center [473, 397] width 203 height 12
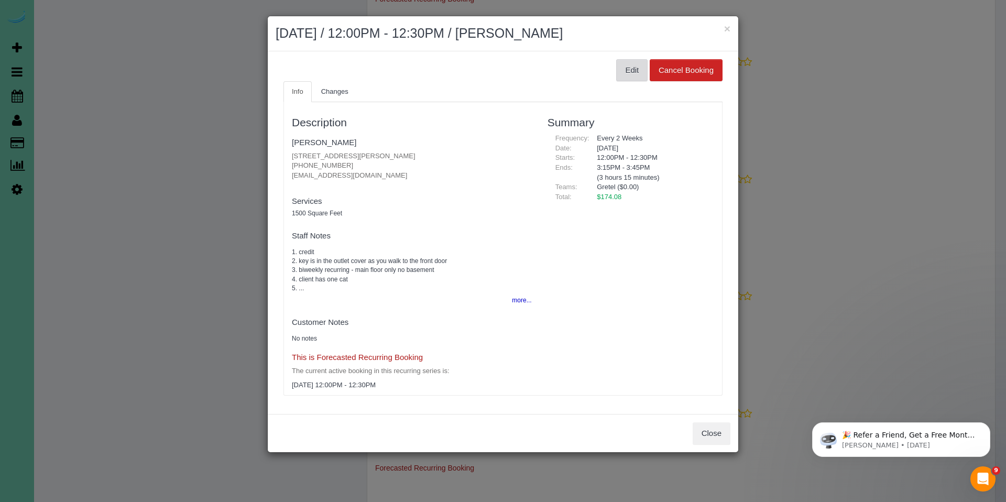
click at [639, 74] on button "Edit" at bounding box center [631, 70] width 31 height 22
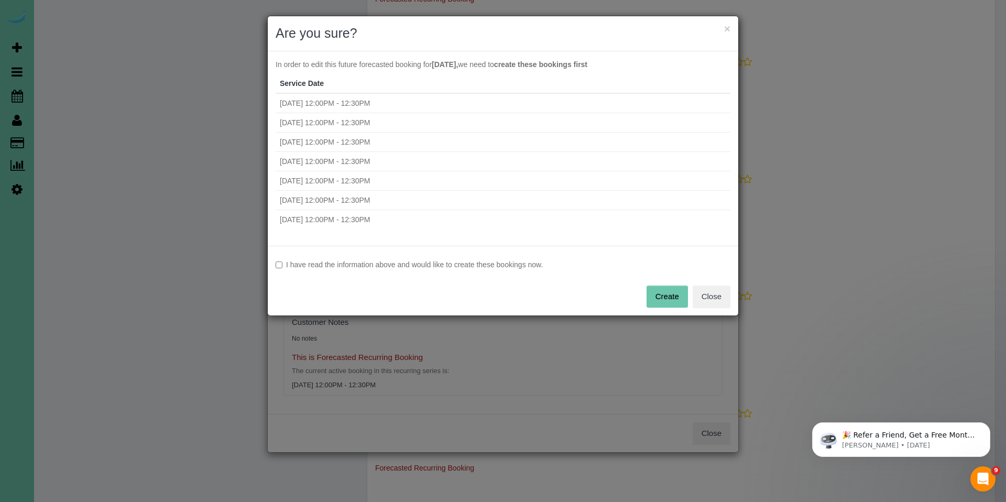
click at [370, 268] on label "I have read the information above and would like to create these bookings now." at bounding box center [502, 264] width 455 height 10
click at [668, 298] on button "Create" at bounding box center [666, 296] width 41 height 22
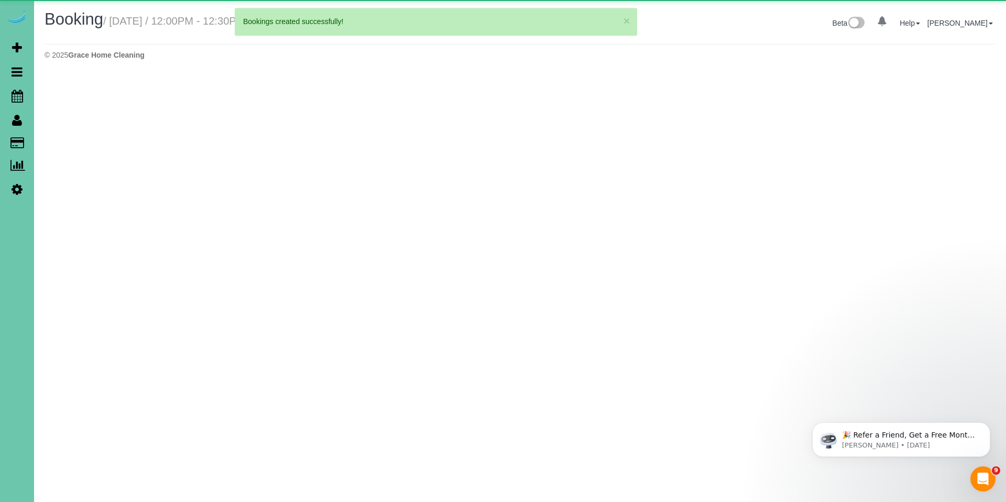
select select "NE"
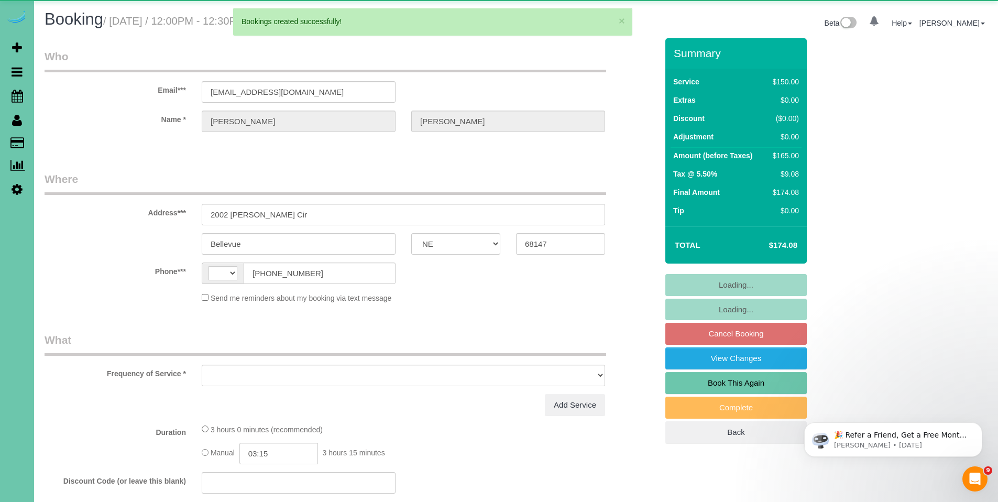
select select "string:[GEOGRAPHIC_DATA]"
select select "object:2375"
select select "string:fspay-d1764e8c-cd00-4550-9713-2813d06c5be3"
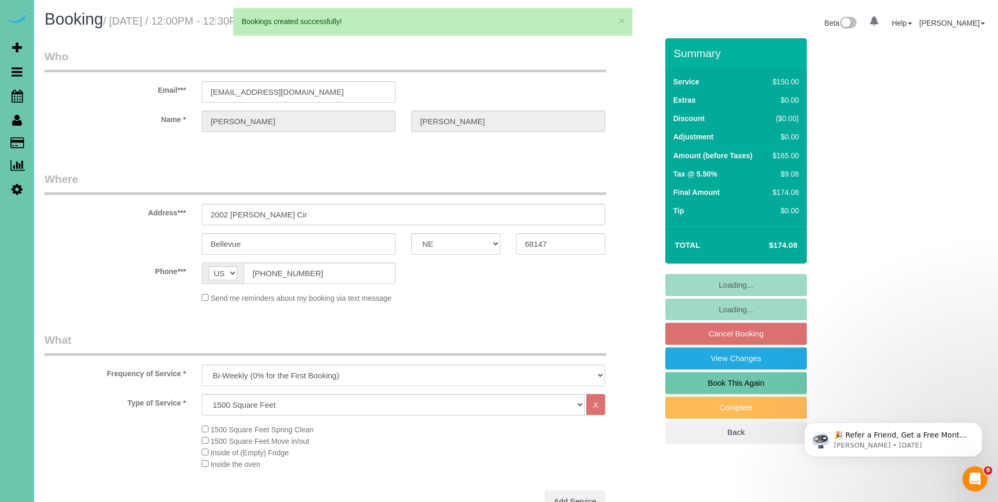
select select "number:36"
select select "number:41"
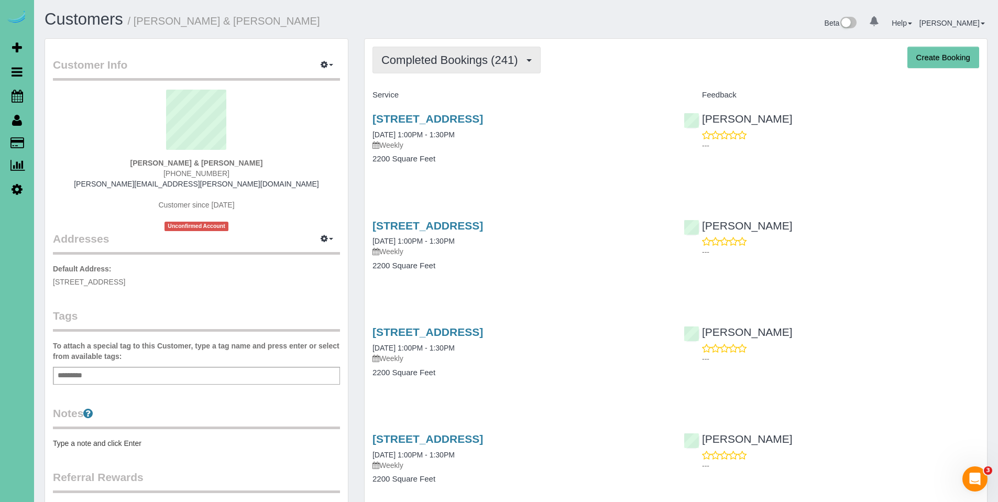
click at [437, 60] on span "Completed Bookings (241)" at bounding box center [451, 59] width 141 height 13
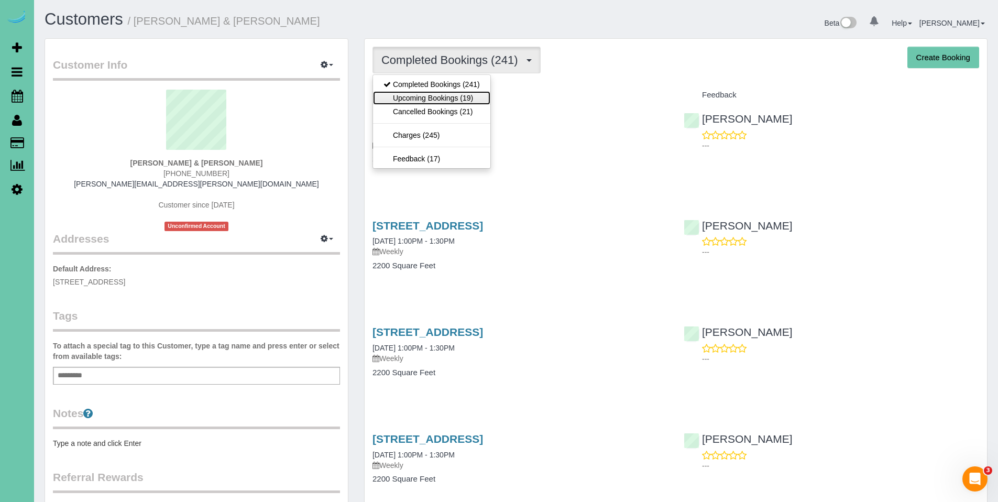
click at [437, 95] on link "Upcoming Bookings (19)" at bounding box center [431, 98] width 117 height 14
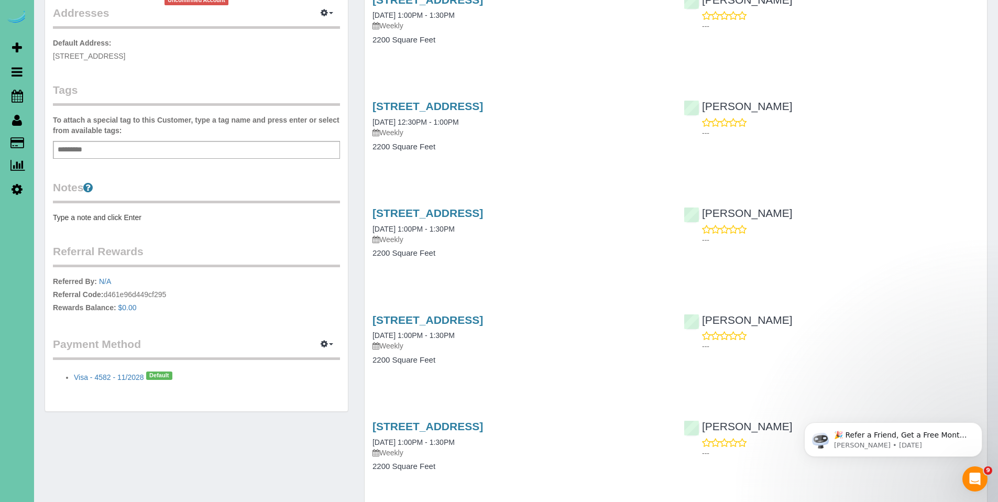
scroll to position [226, 0]
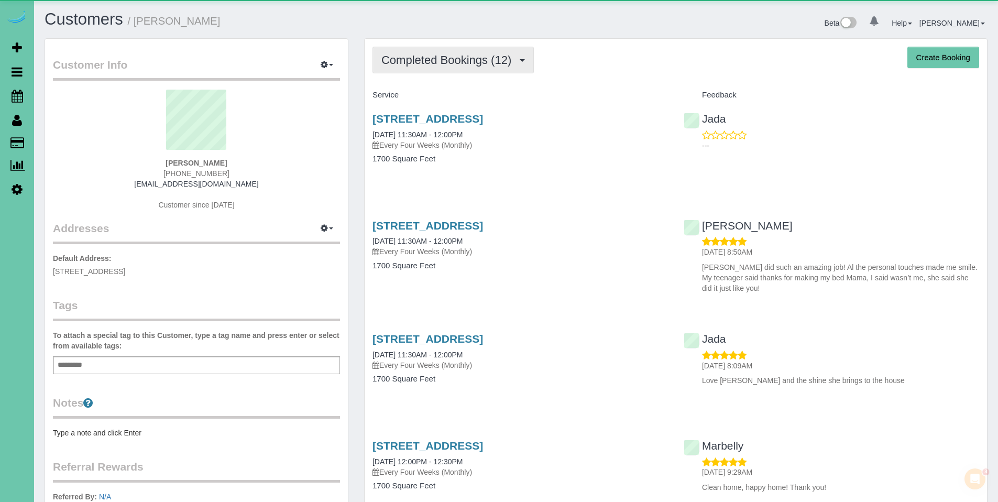
click at [434, 64] on span "Completed Bookings (12)" at bounding box center [448, 59] width 135 height 13
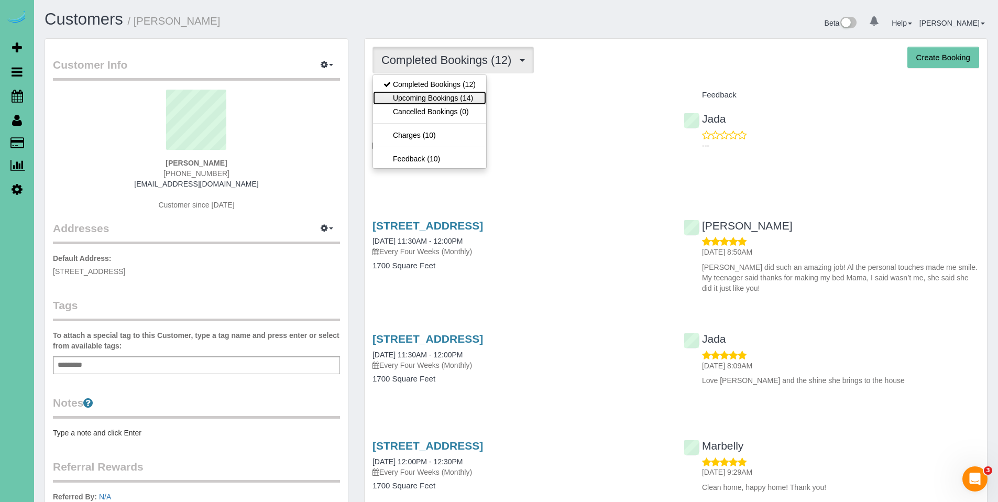
click at [430, 98] on link "Upcoming Bookings (14)" at bounding box center [429, 98] width 113 height 14
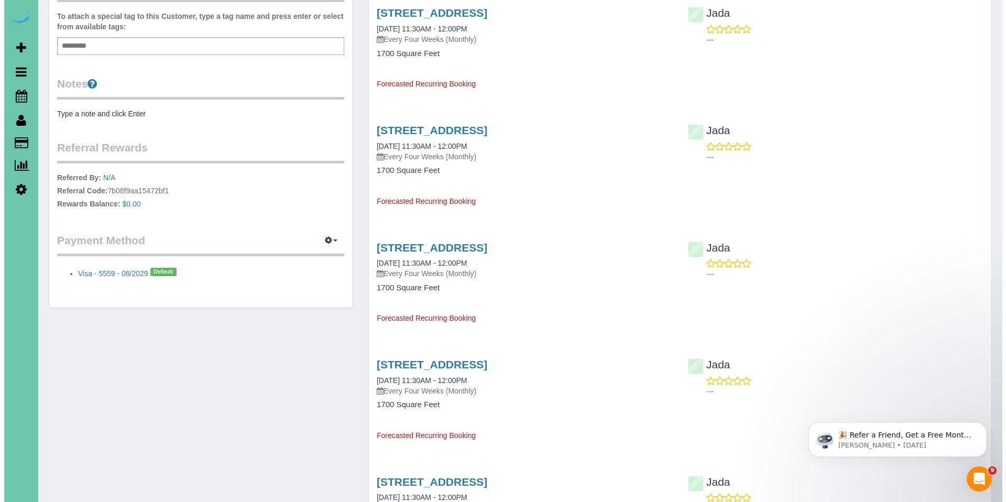
scroll to position [423, 0]
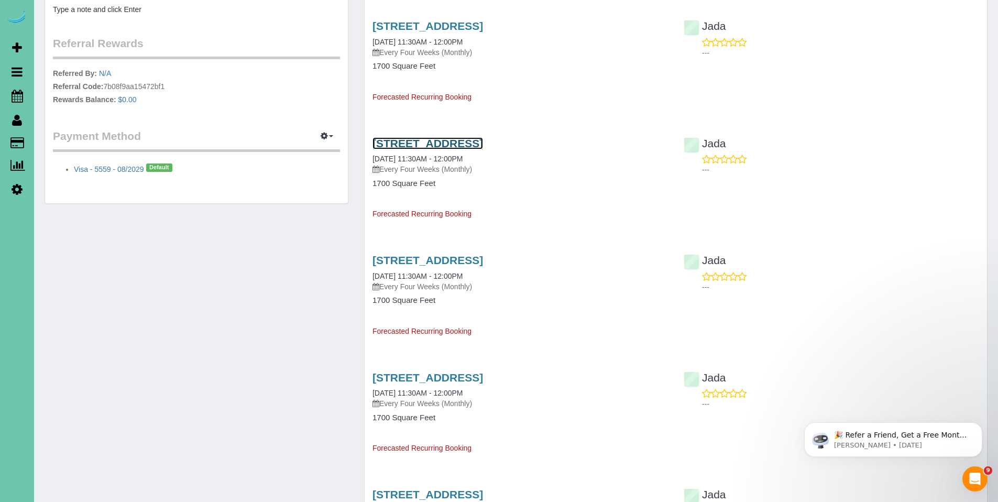
click at [452, 145] on link "[STREET_ADDRESS]" at bounding box center [427, 143] width 111 height 12
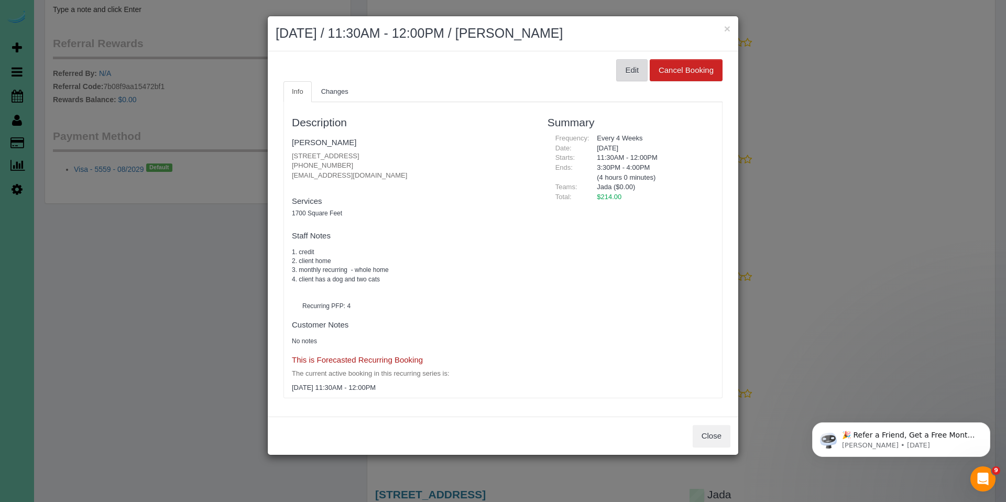
click at [632, 76] on button "Edit" at bounding box center [631, 70] width 31 height 22
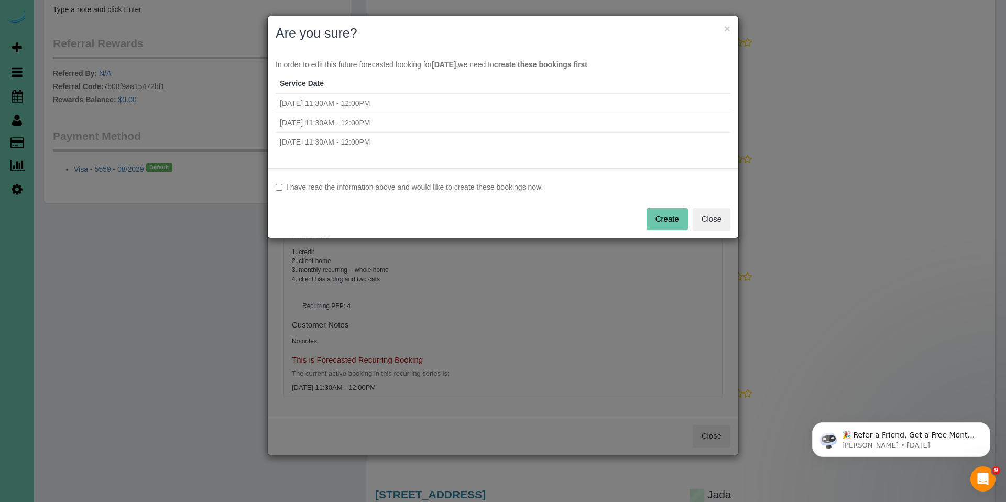
click at [362, 186] on label "I have read the information above and would like to create these bookings now." at bounding box center [502, 187] width 455 height 10
click at [675, 223] on button "Create" at bounding box center [666, 219] width 41 height 22
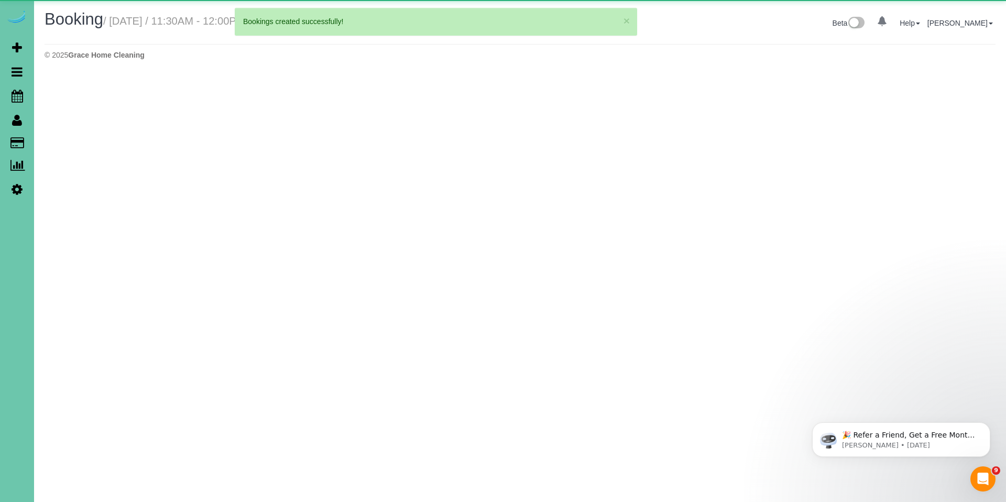
select select "NE"
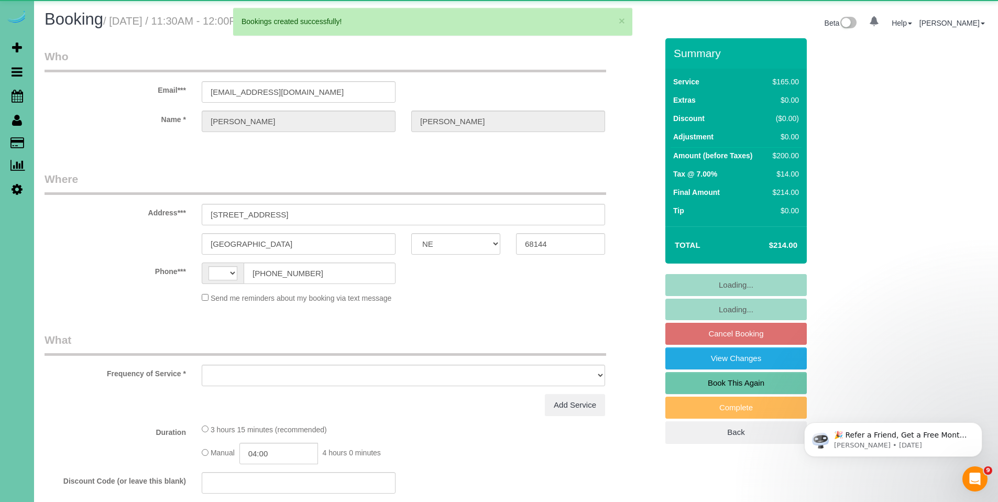
select select "string:[GEOGRAPHIC_DATA]"
select select "object:1864"
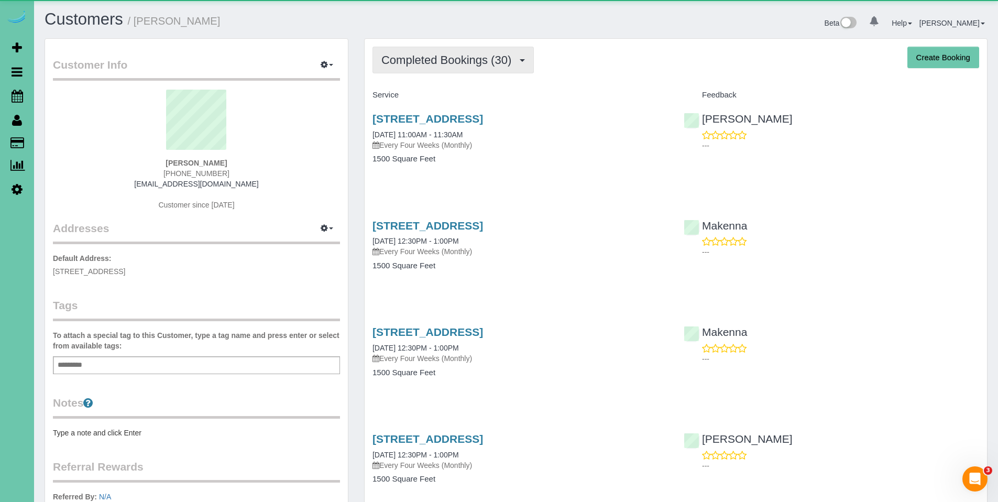
click at [445, 63] on span "Completed Bookings (30)" at bounding box center [448, 59] width 135 height 13
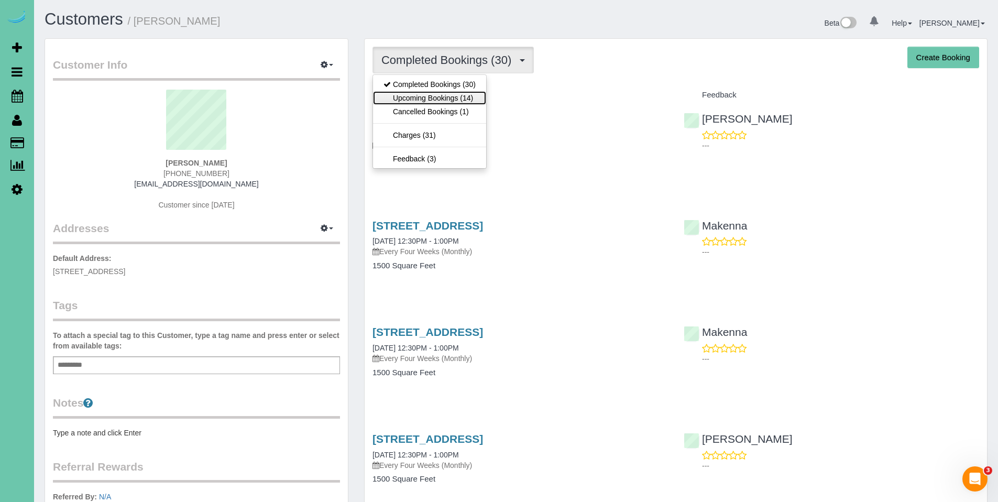
click at [431, 102] on link "Upcoming Bookings (14)" at bounding box center [429, 98] width 113 height 14
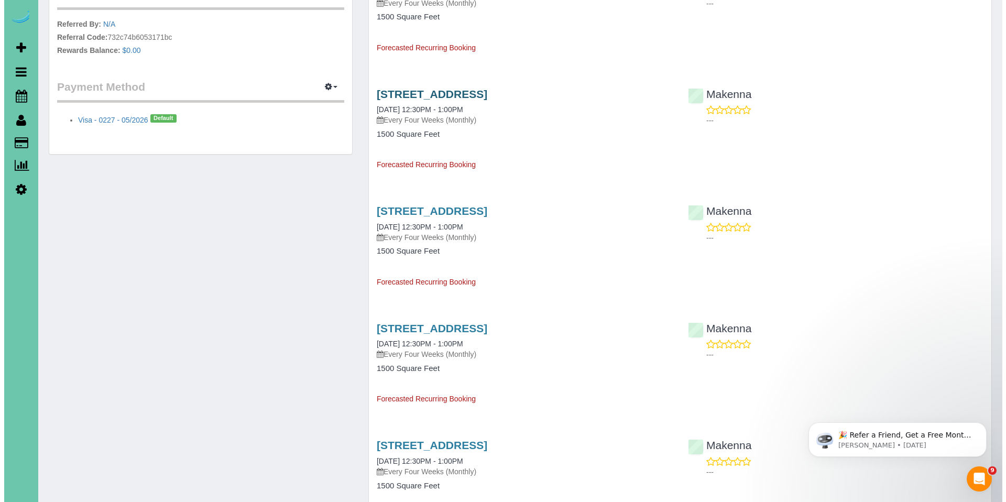
scroll to position [471, 0]
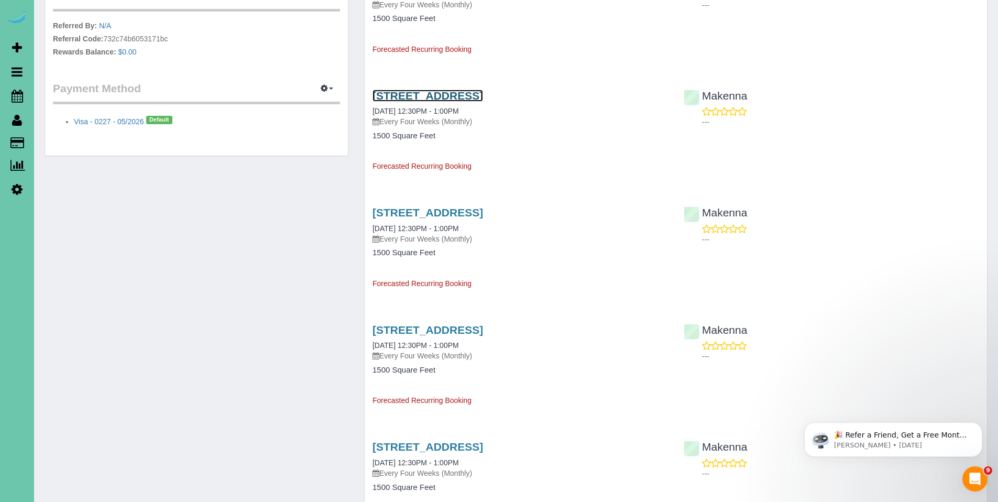
click at [434, 97] on link "1013 S 188th Terrace, Elkhorn, NE 68022" at bounding box center [427, 96] width 111 height 12
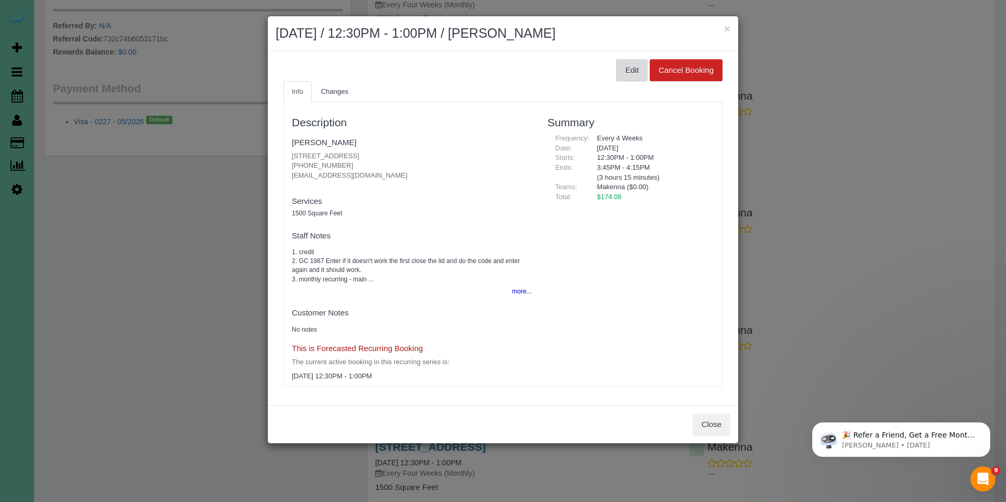
click at [619, 67] on button "Edit" at bounding box center [631, 70] width 31 height 22
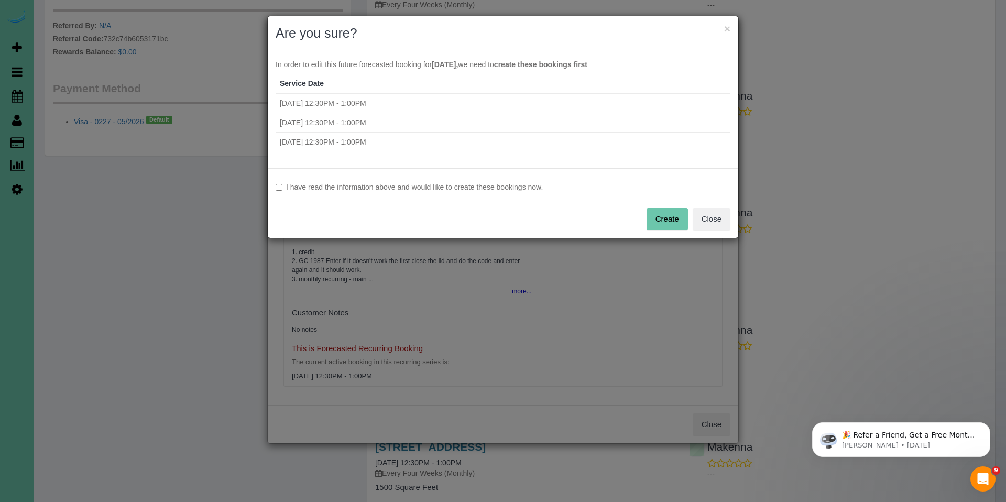
click at [471, 185] on label "I have read the information above and would like to create these bookings now." at bounding box center [502, 187] width 455 height 10
click at [679, 217] on button "Create" at bounding box center [666, 219] width 41 height 22
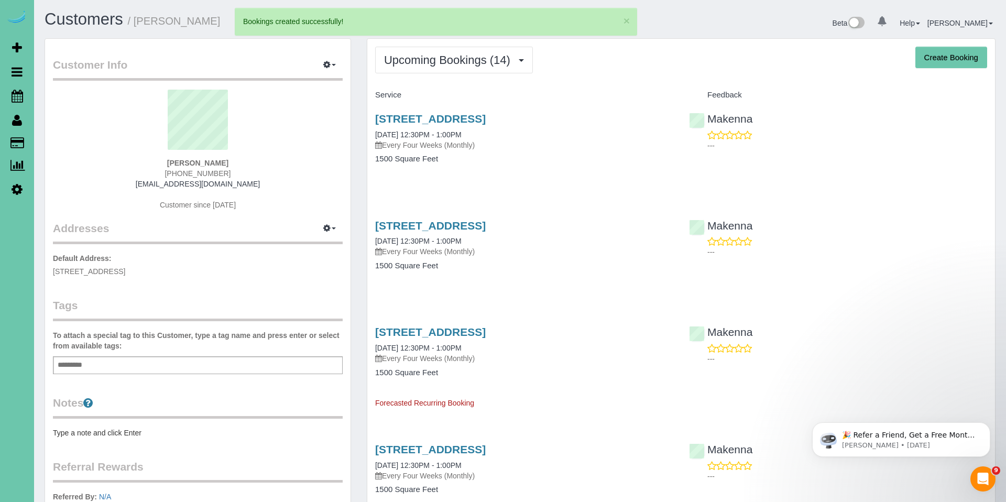
select select "NE"
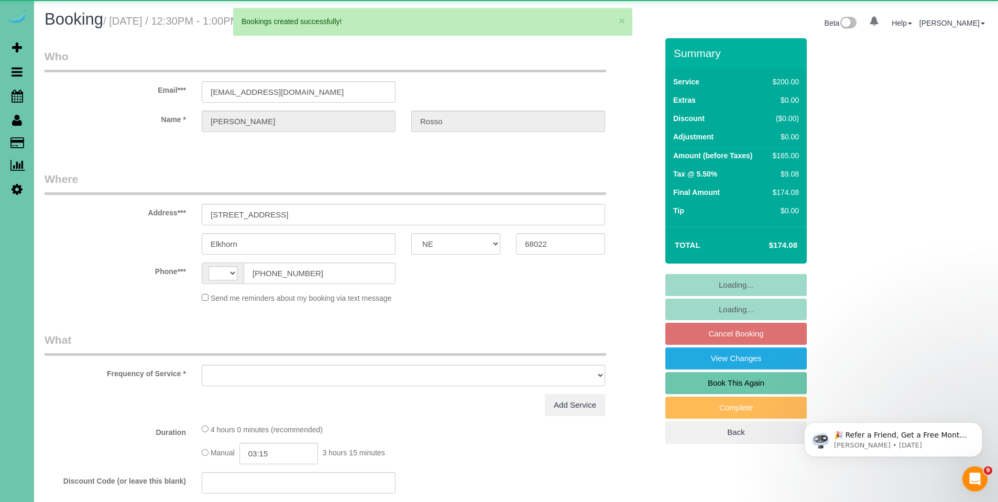
select select "string:[GEOGRAPHIC_DATA]"
select select "object:2274"
select select "string:fspay-c694e734-8c6e-4acd-8440-cd66bce656e2"
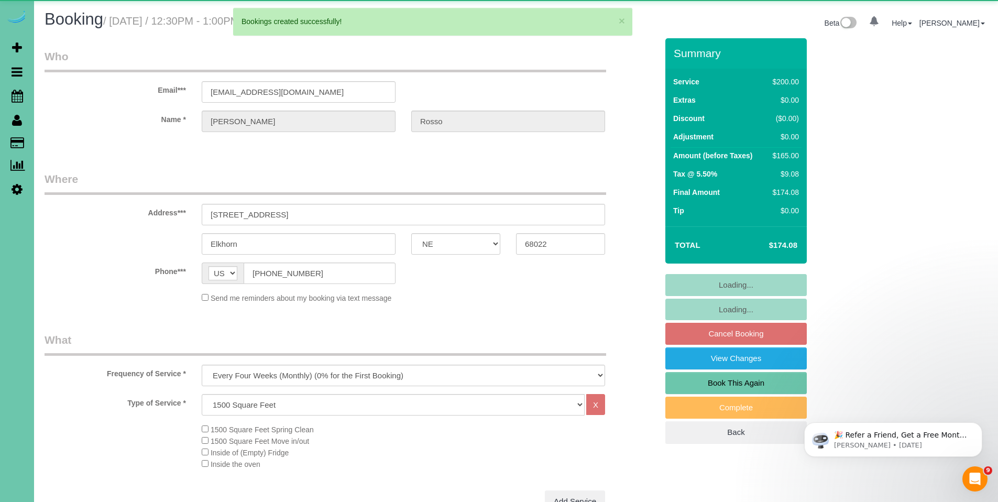
select select "object:2375"
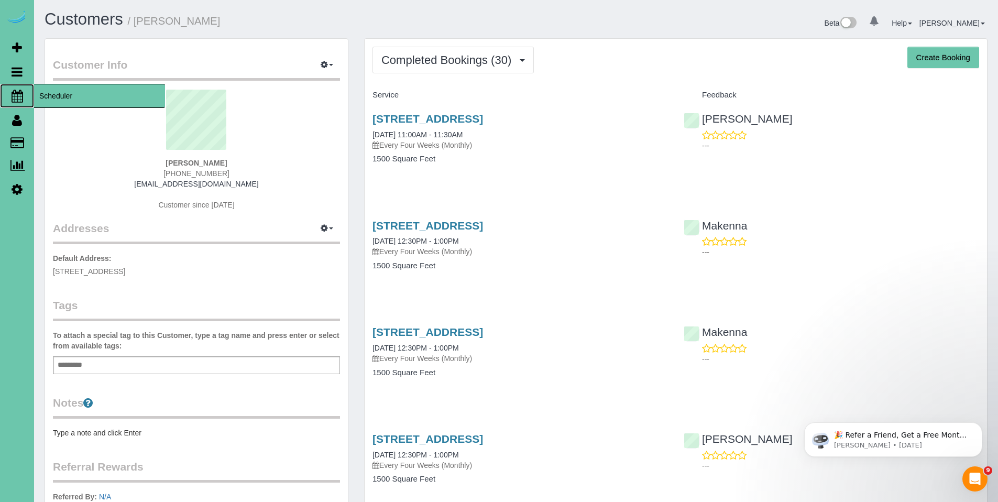
click at [58, 93] on span "Scheduler" at bounding box center [99, 96] width 131 height 24
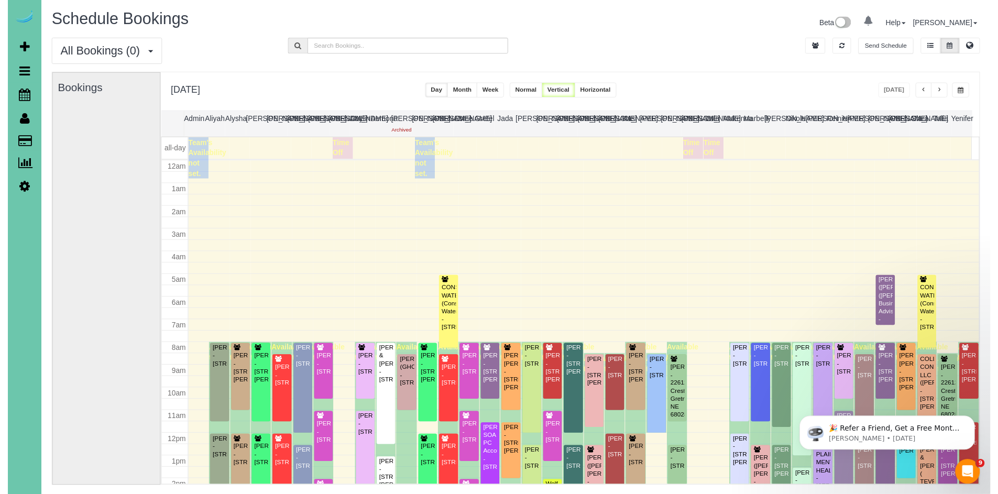
scroll to position [139, 0]
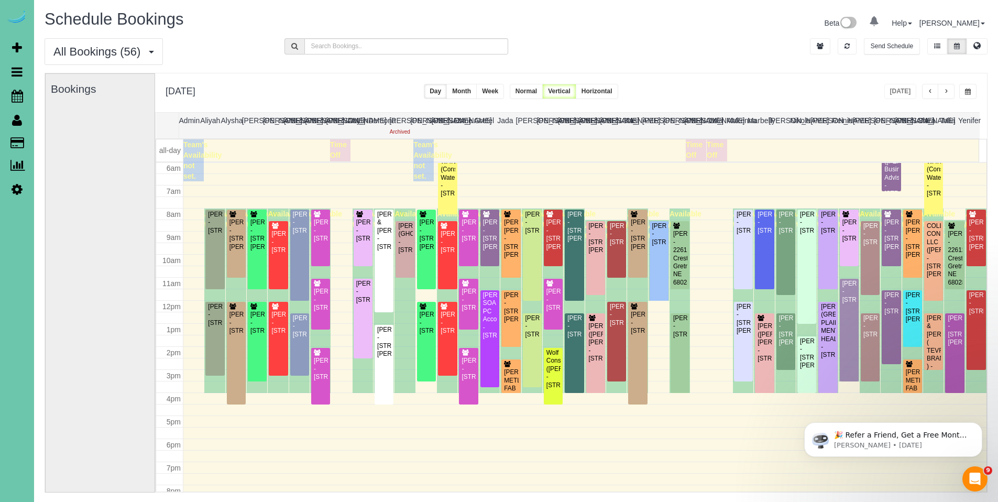
click at [967, 90] on span "button" at bounding box center [968, 92] width 6 height 6
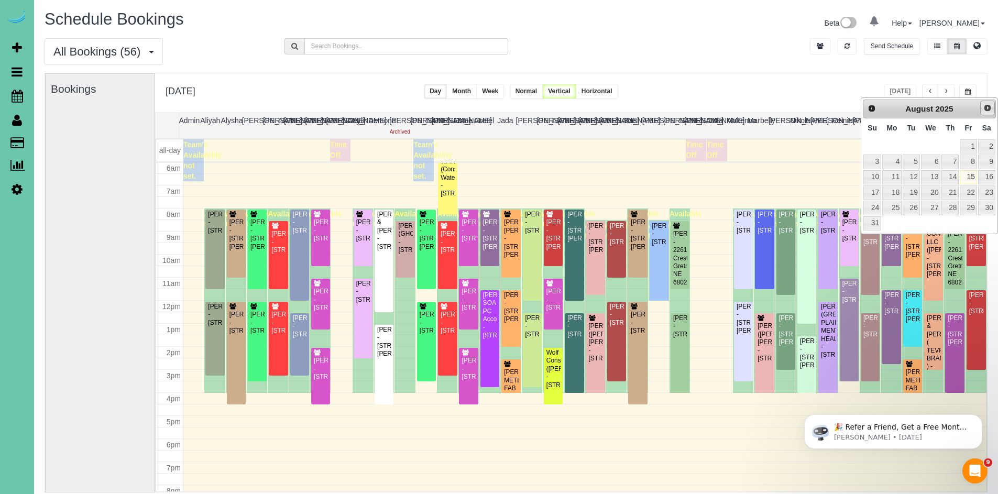
click at [984, 106] on span "Next" at bounding box center [987, 108] width 8 height 8
click at [914, 194] on link "23" at bounding box center [910, 192] width 17 height 14
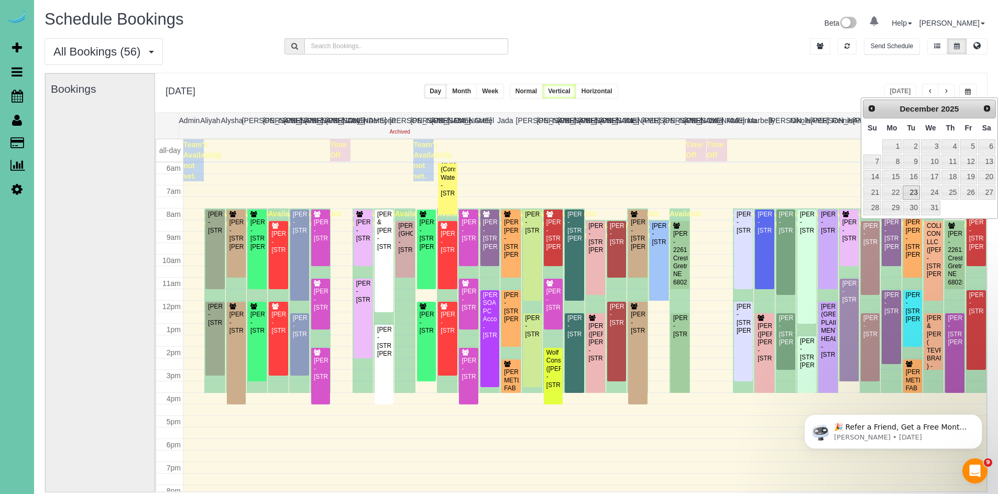
type input "**********"
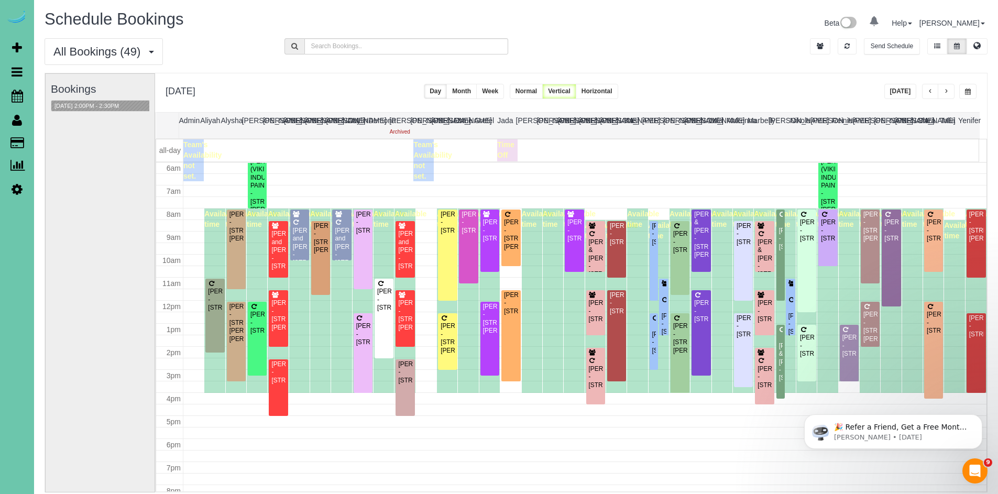
click at [801, 237] on div "Shelley Lee - 2015 S 110th Street, Omaha, NE 68144" at bounding box center [806, 230] width 15 height 24
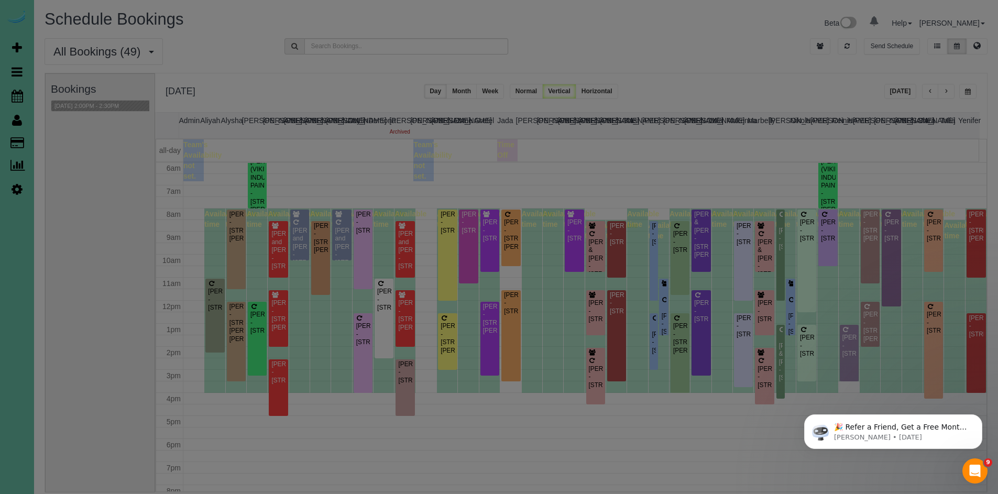
click at [801, 237] on body "× {{ ctrl.booking.service_date | datetime:"date_long" }} / {{ ctrl.booking | bo…" at bounding box center [499, 247] width 998 height 494
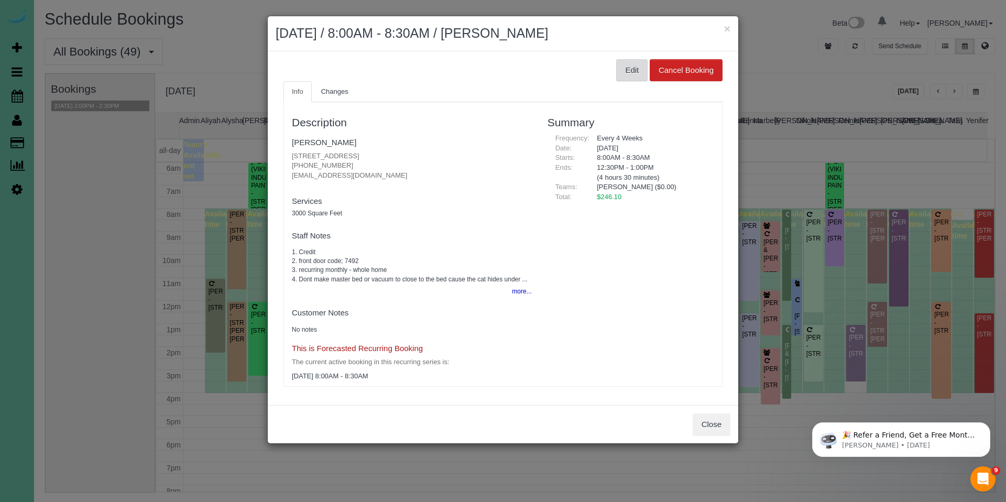
click at [624, 62] on button "Edit" at bounding box center [631, 70] width 31 height 22
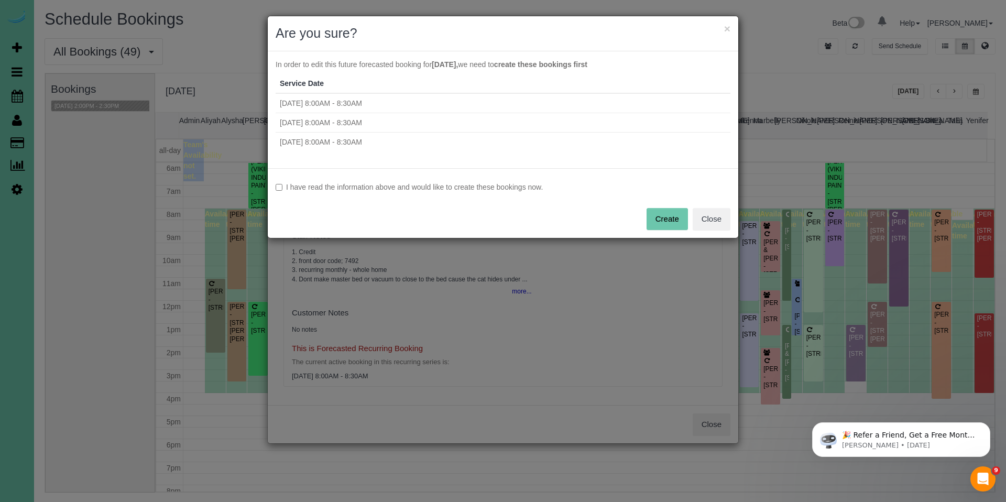
click at [436, 186] on label "I have read the information above and would like to create these bookings now." at bounding box center [502, 187] width 455 height 10
click at [661, 215] on button "Create" at bounding box center [666, 219] width 41 height 22
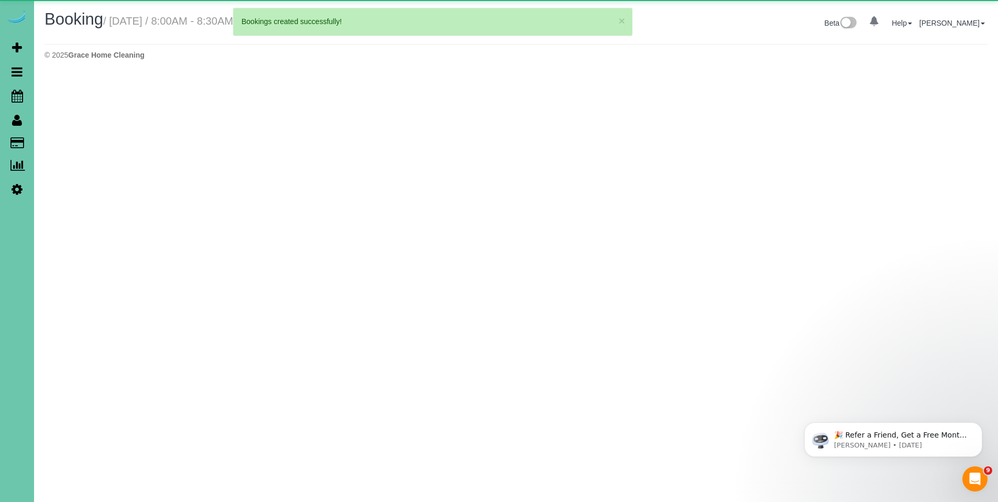
select select "NE"
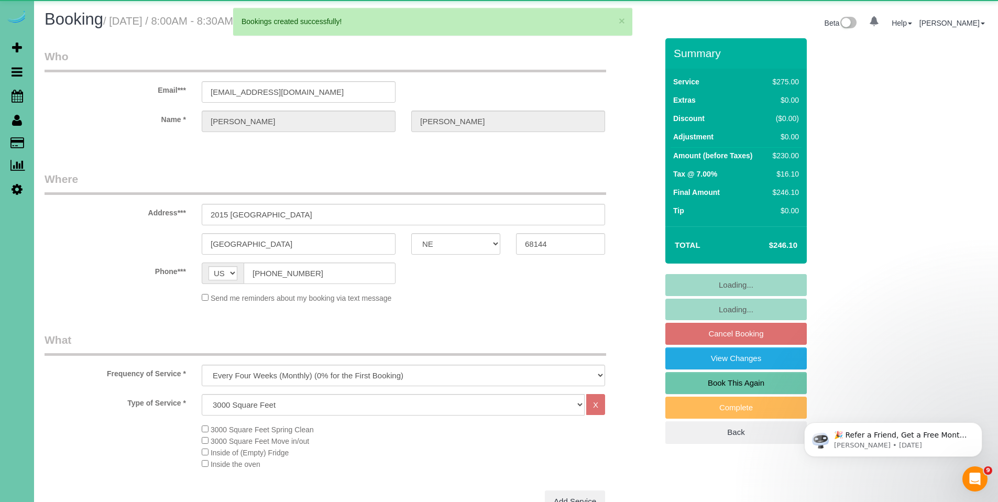
select select "object:4633"
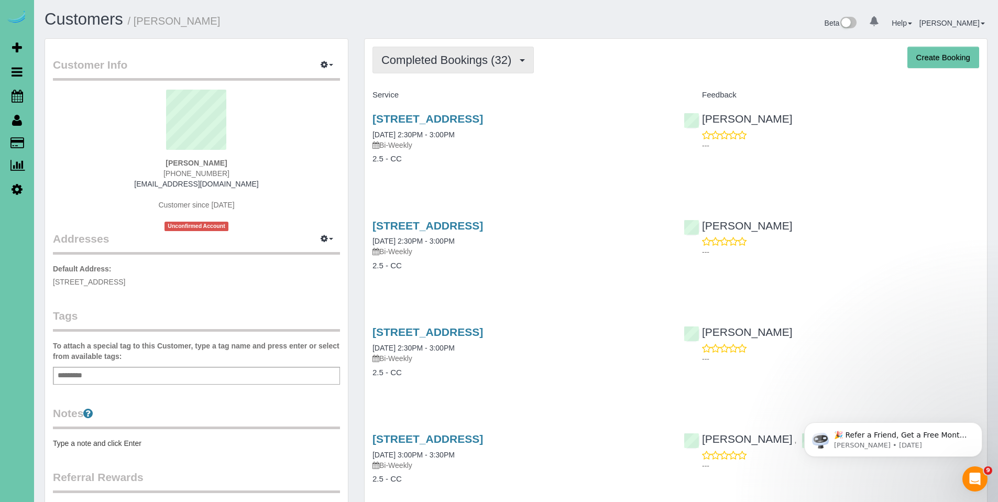
click at [441, 58] on span "Completed Bookings (32)" at bounding box center [448, 59] width 135 height 13
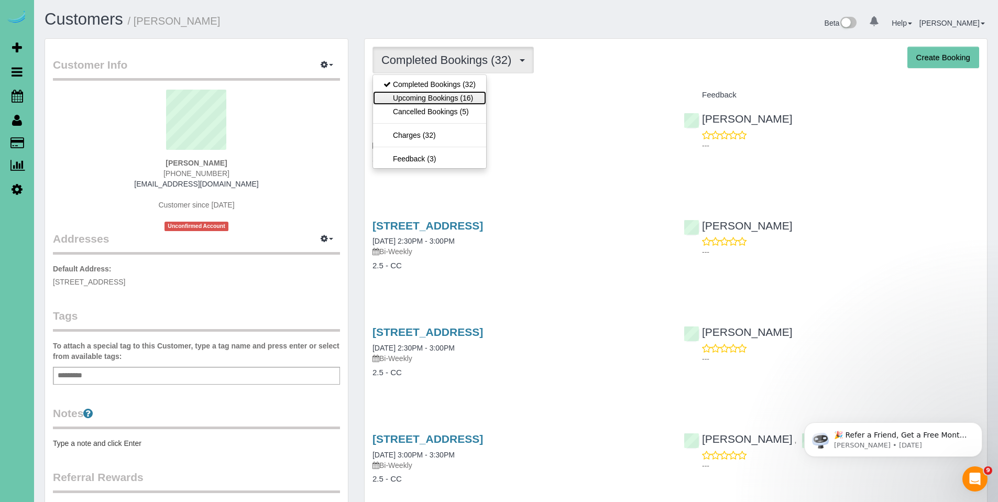
click at [419, 96] on link "Upcoming Bookings (16)" at bounding box center [429, 98] width 113 height 14
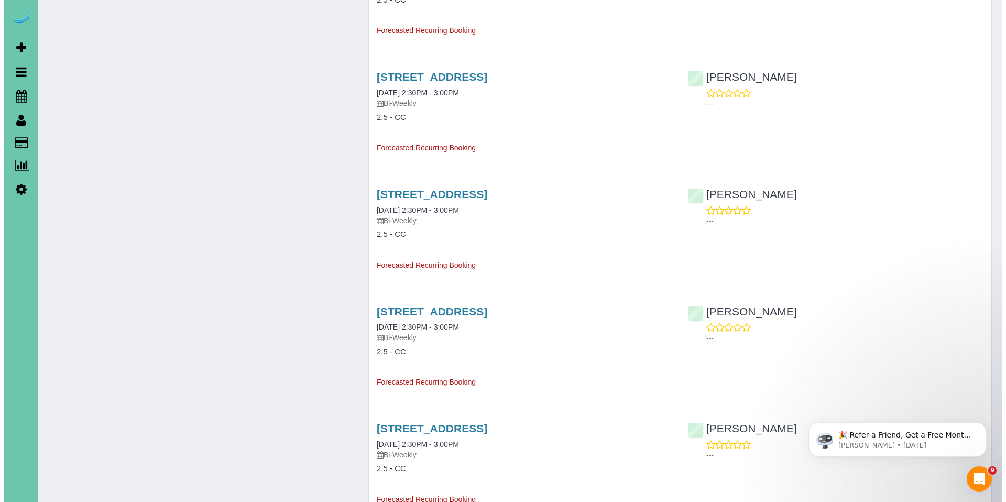
scroll to position [965, 0]
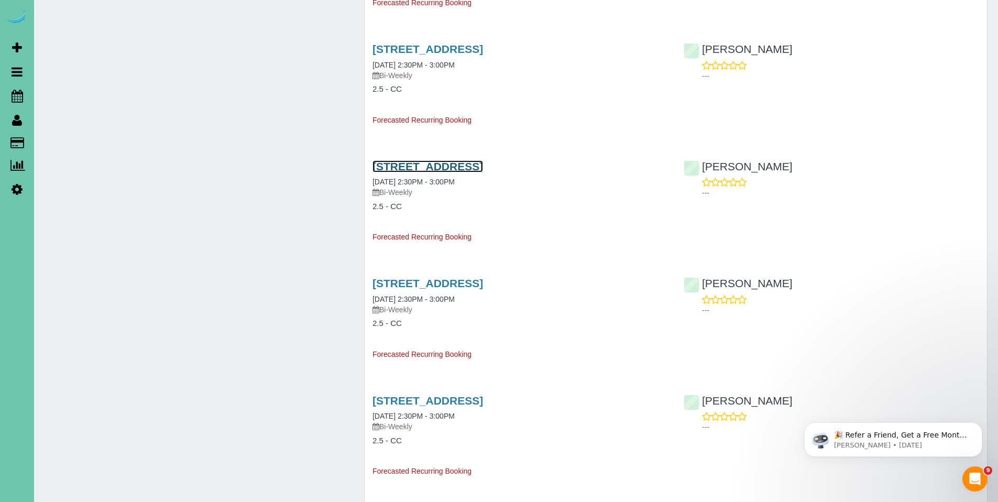
click at [469, 171] on link "[STREET_ADDRESS]" at bounding box center [427, 166] width 111 height 12
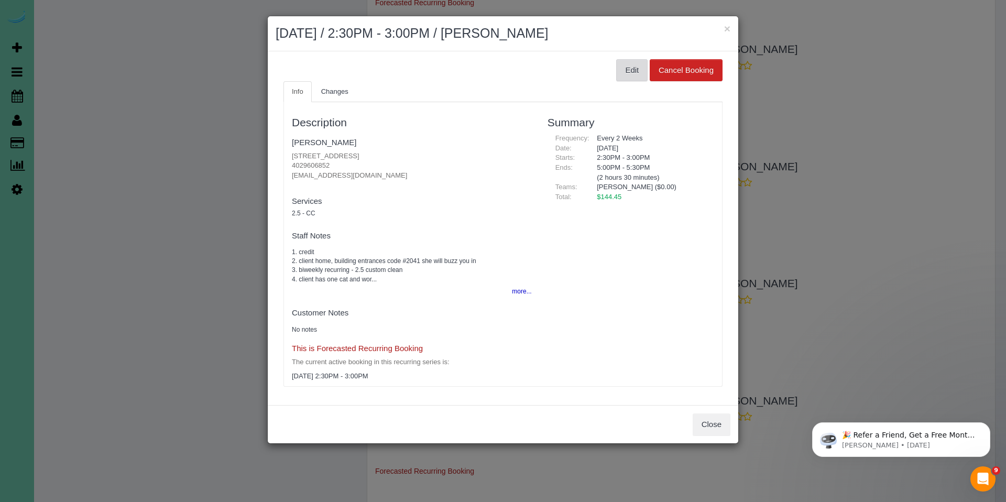
click at [621, 76] on button "Edit" at bounding box center [631, 70] width 31 height 22
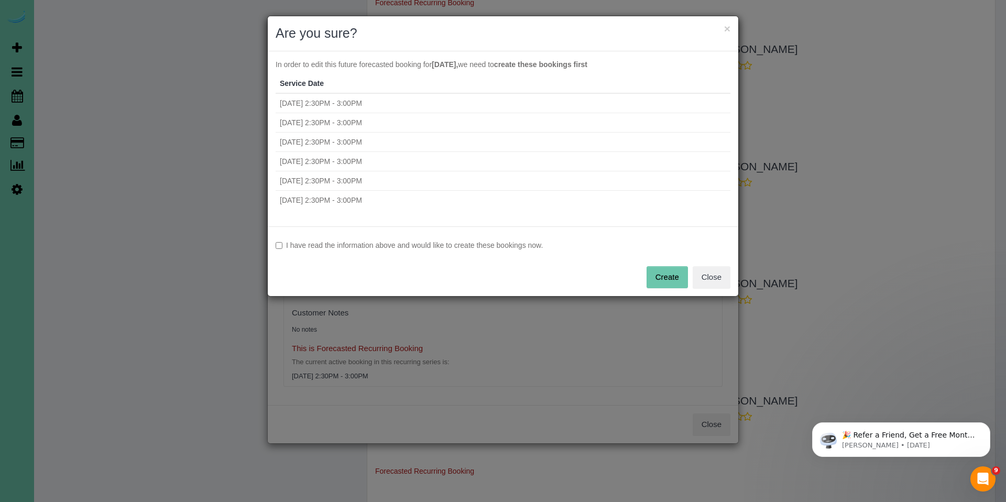
click at [367, 244] on label "I have read the information above and would like to create these bookings now." at bounding box center [502, 245] width 455 height 10
click at [662, 272] on button "Create" at bounding box center [666, 277] width 41 height 22
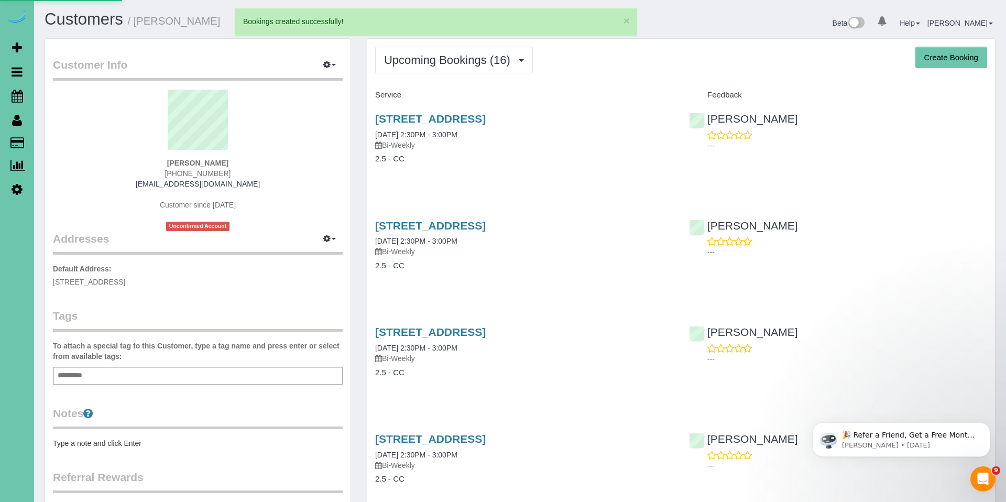
select select "NE"
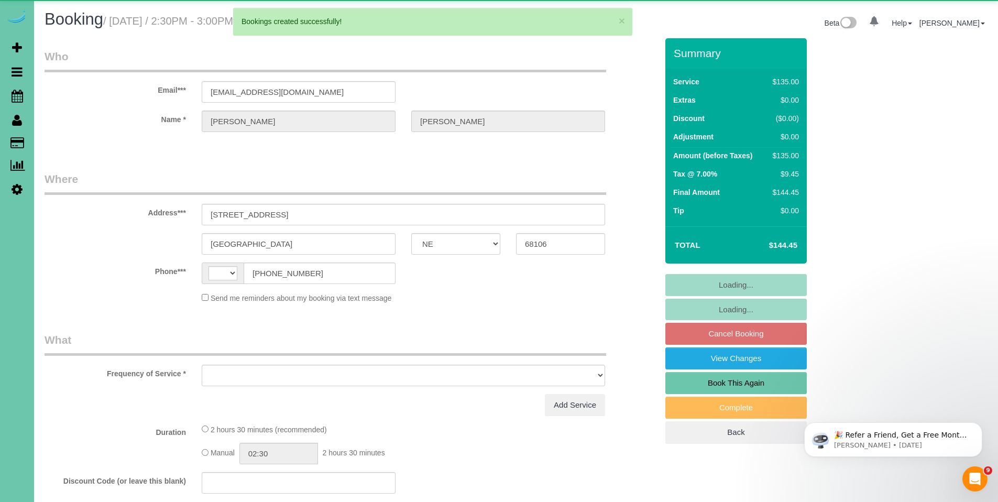
select select "string:[GEOGRAPHIC_DATA]"
select select "object:2365"
select select "string:fspay-c1aa6a9f-d32d-49cc-82e8-0f640127e2af"
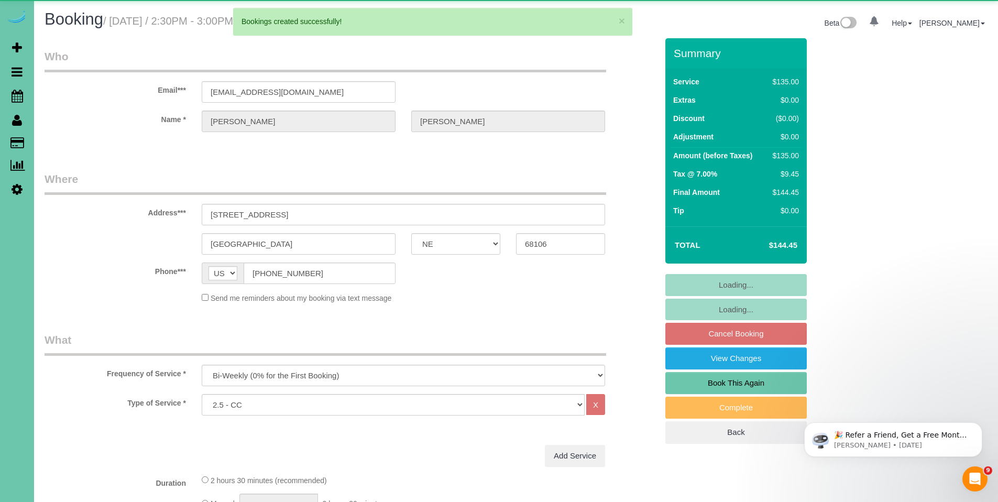
select select "object:2384"
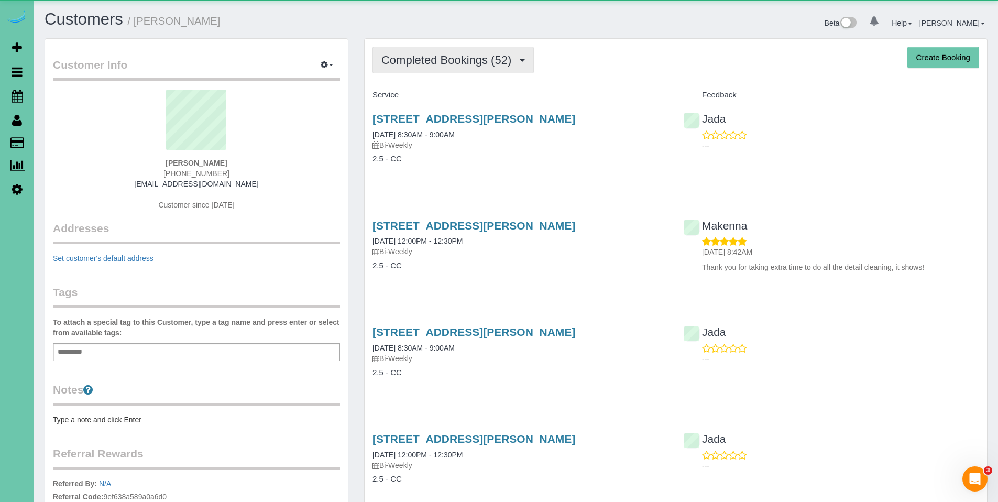
click at [455, 65] on span "Completed Bookings (52)" at bounding box center [448, 59] width 135 height 13
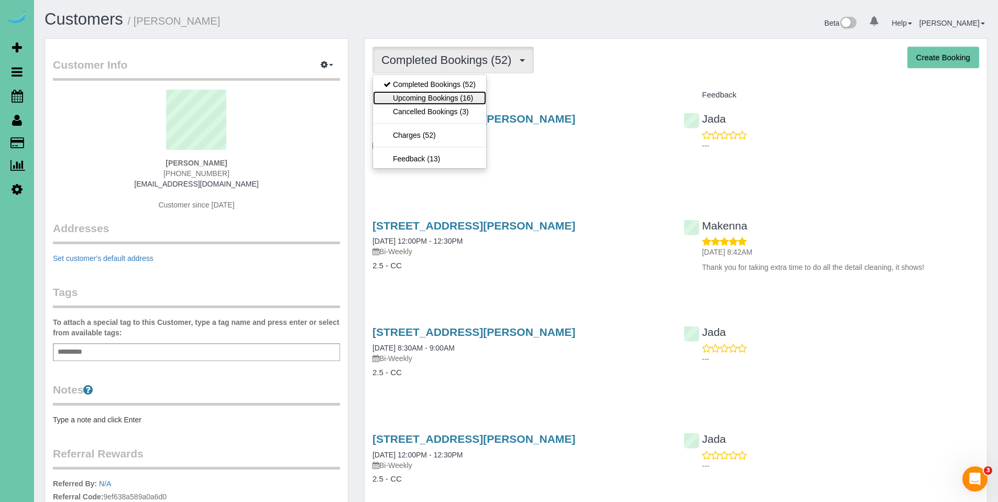
click at [432, 95] on link "Upcoming Bookings (16)" at bounding box center [429, 98] width 113 height 14
